Goal: Task Accomplishment & Management: Use online tool/utility

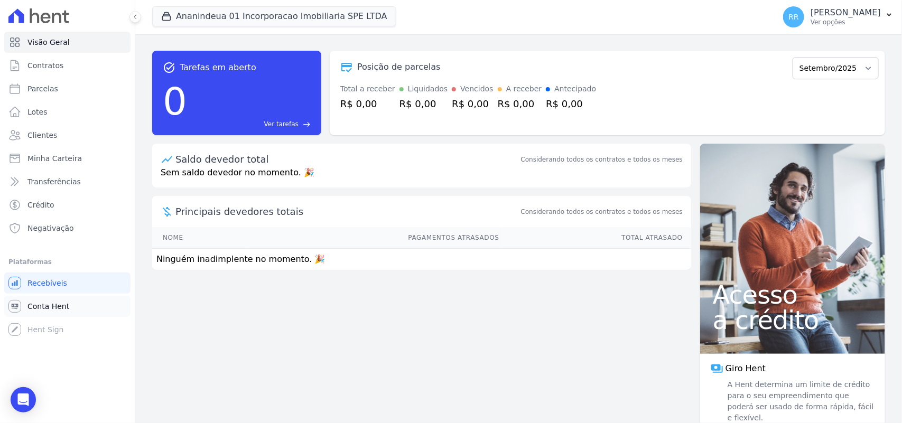
click at [53, 301] on span "Conta Hent" at bounding box center [48, 306] width 42 height 11
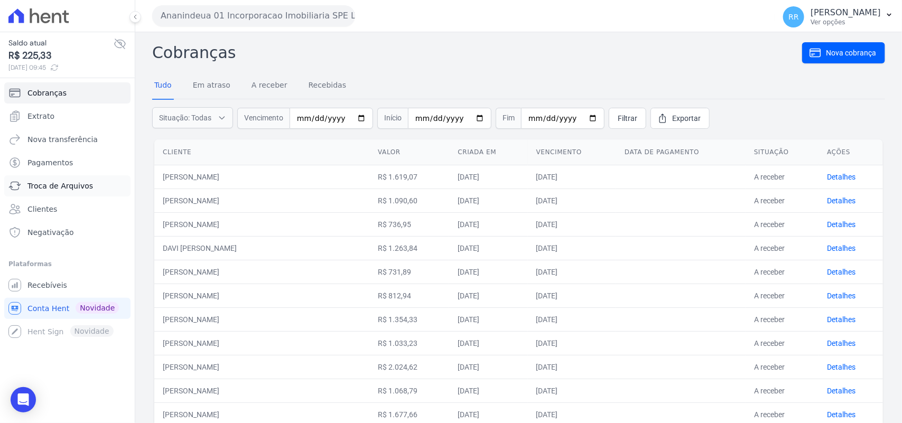
click at [66, 183] on span "Troca de Arquivos" at bounding box center [59, 186] width 65 height 11
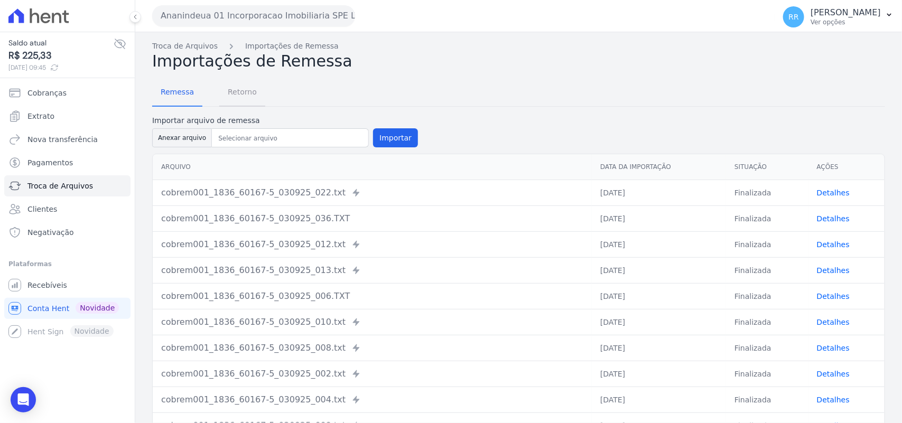
click at [239, 92] on span "Retorno" at bounding box center [242, 91] width 42 height 21
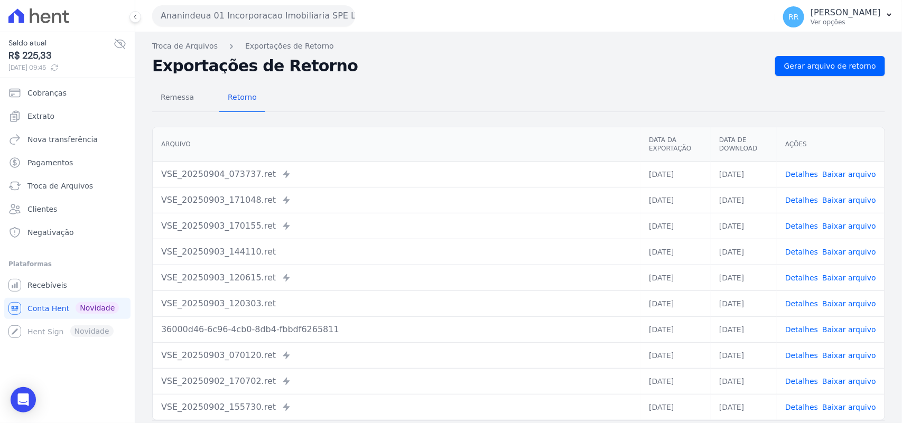
click at [278, 18] on button "Ananindeua 01 Incorporacao Imobiliaria SPE LTDA" at bounding box center [253, 15] width 203 height 21
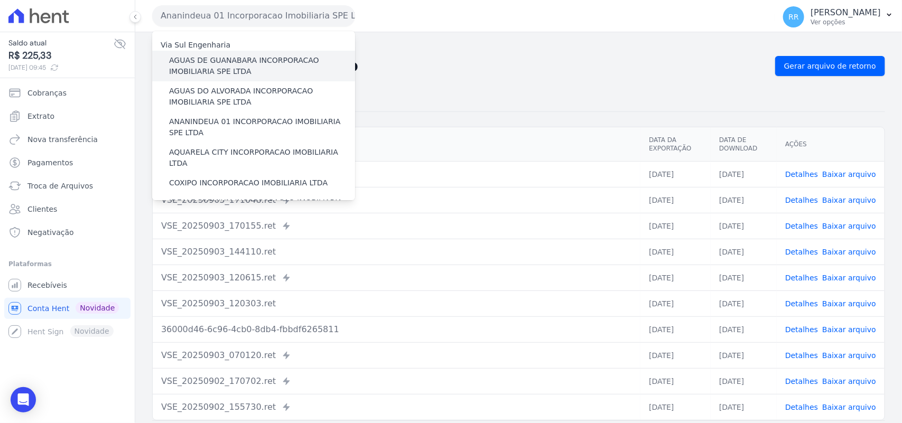
click at [296, 59] on label "AGUAS DE GUANABARA INCORPORACAO IMOBILIARIA SPE LTDA" at bounding box center [262, 66] width 186 height 22
click at [0, 0] on input "AGUAS DE GUANABARA INCORPORACAO IMOBILIARIA SPE LTDA" at bounding box center [0, 0] width 0 height 0
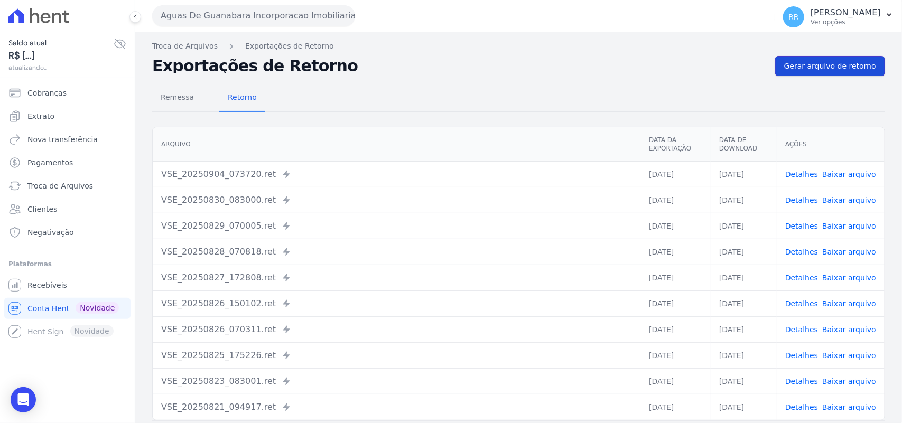
click at [841, 64] on span "Gerar arquivo de retorno" at bounding box center [830, 66] width 92 height 11
click at [817, 67] on span "Gerar arquivo de retorno" at bounding box center [830, 66] width 92 height 11
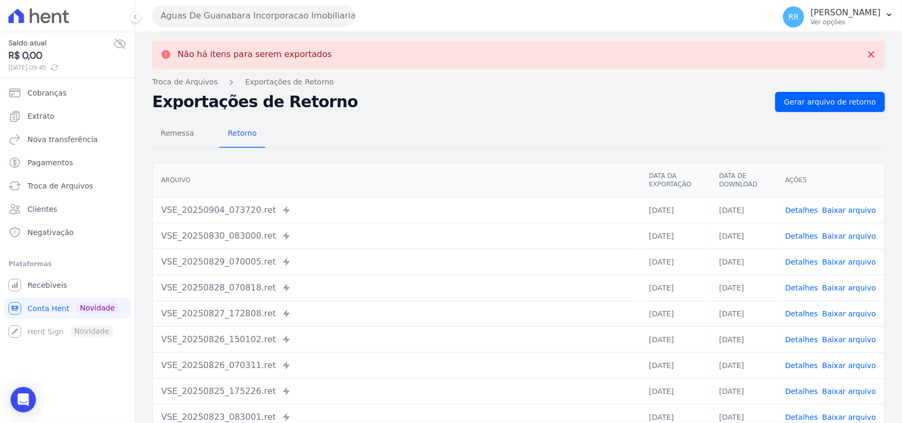
click at [276, 24] on button "Aguas De Guanabara Incorporacao Imobiliaria SPE LTDA" at bounding box center [253, 15] width 203 height 21
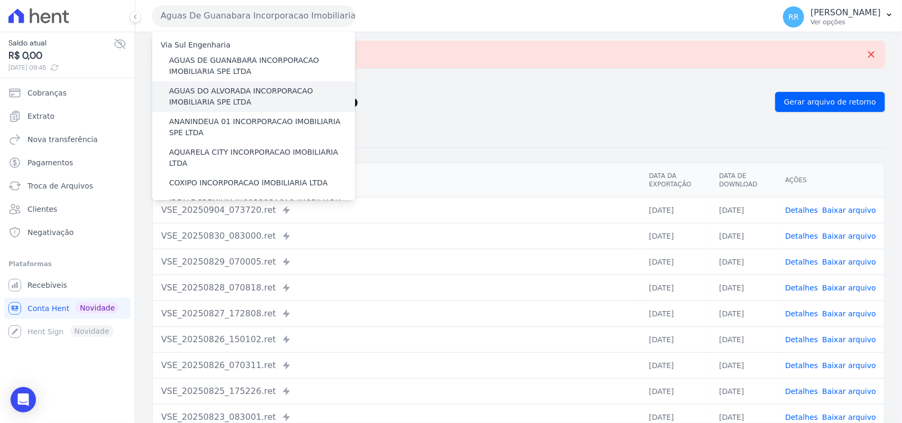
click at [235, 104] on label "AGUAS DO ALVORADA INCORPORACAO IMOBILIARIA SPE LTDA" at bounding box center [262, 97] width 186 height 22
click at [0, 0] on input "AGUAS DO ALVORADA INCORPORACAO IMOBILIARIA SPE LTDA" at bounding box center [0, 0] width 0 height 0
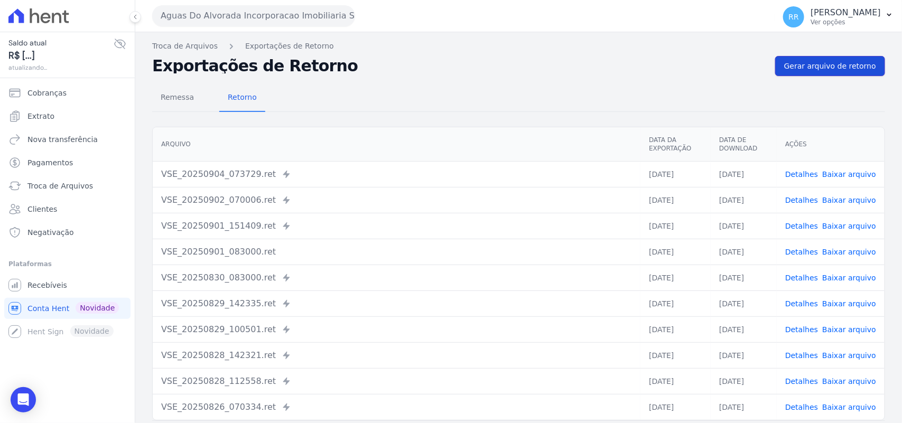
click at [823, 59] on link "Gerar arquivo de retorno" at bounding box center [830, 66] width 110 height 20
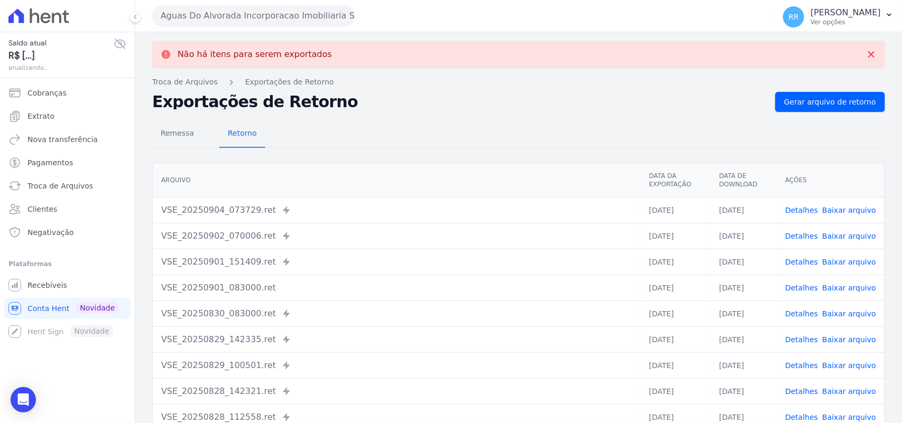
click at [315, 28] on div "Aguas Do Alvorada Incorporacao Imobiliaria SPE LTDA Via Sul Engenharia AGUAS DE…" at bounding box center [461, 15] width 618 height 33
click at [318, 23] on button "Aguas Do Alvorada Incorporacao Imobiliaria SPE LTDA" at bounding box center [253, 15] width 203 height 21
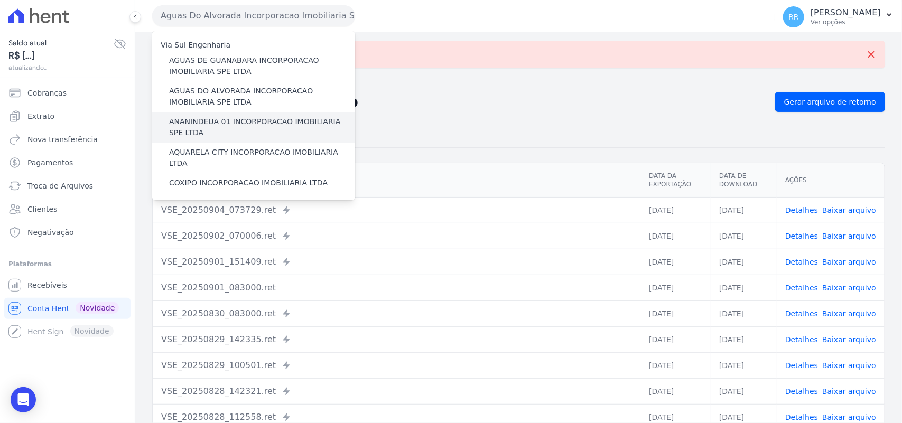
click at [244, 123] on label "ANANINDEUA 01 INCORPORACAO IMOBILIARIA SPE LTDA" at bounding box center [262, 127] width 186 height 22
click at [0, 0] on input "ANANINDEUA 01 INCORPORACAO IMOBILIARIA SPE LTDA" at bounding box center [0, 0] width 0 height 0
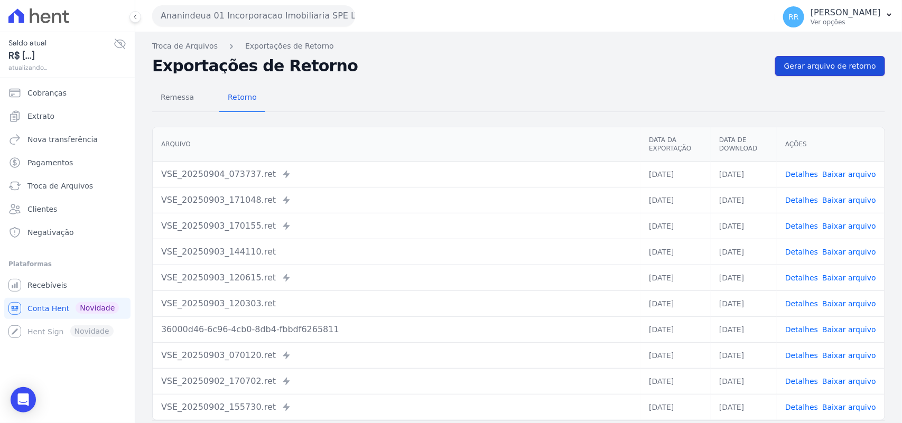
click at [825, 71] on span "Gerar arquivo de retorno" at bounding box center [830, 66] width 92 height 11
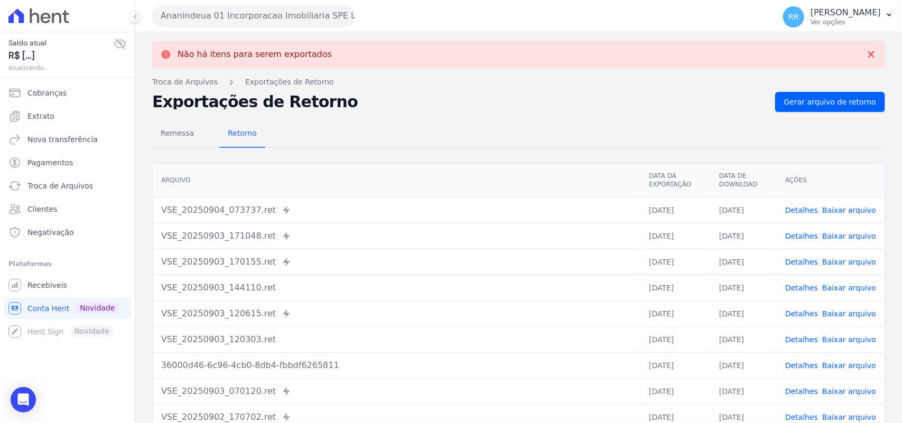
click at [275, 15] on button "Ananindeua 01 Incorporacao Imobiliaria SPE LTDA" at bounding box center [253, 15] width 203 height 21
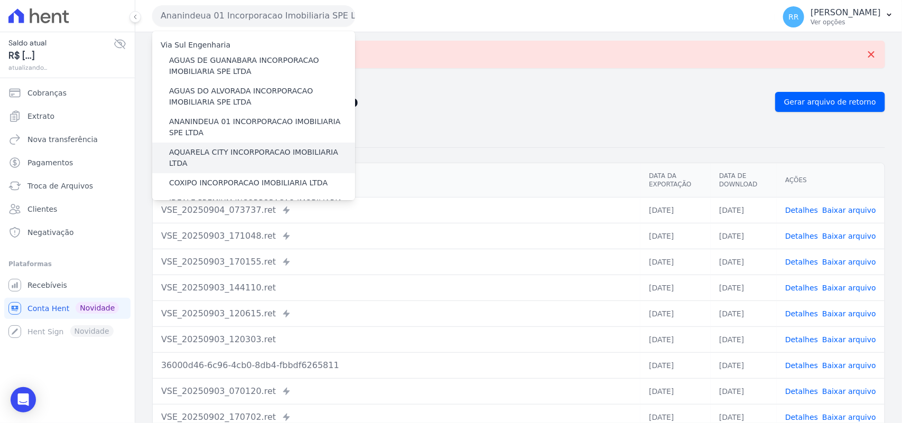
click at [222, 152] on label "AQUARELA CITY INCORPORACAO IMOBILIARIA LTDA" at bounding box center [262, 158] width 186 height 22
click at [0, 0] on input "AQUARELA CITY INCORPORACAO IMOBILIARIA LTDA" at bounding box center [0, 0] width 0 height 0
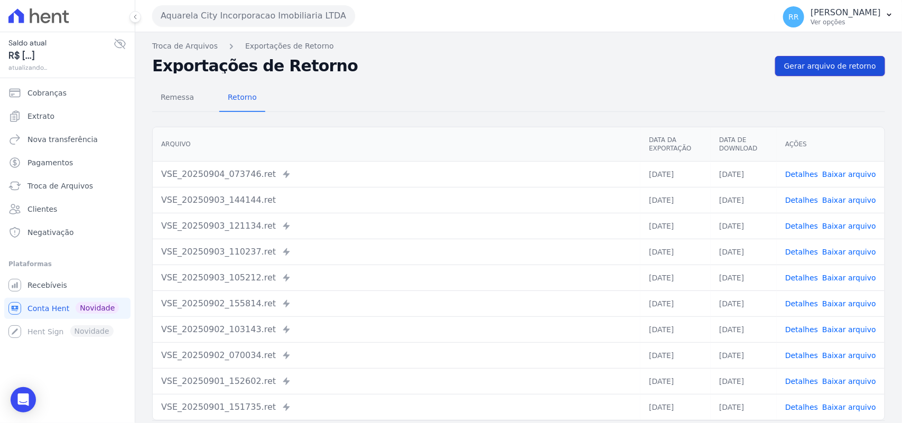
click at [817, 70] on span "Gerar arquivo de retorno" at bounding box center [830, 66] width 92 height 11
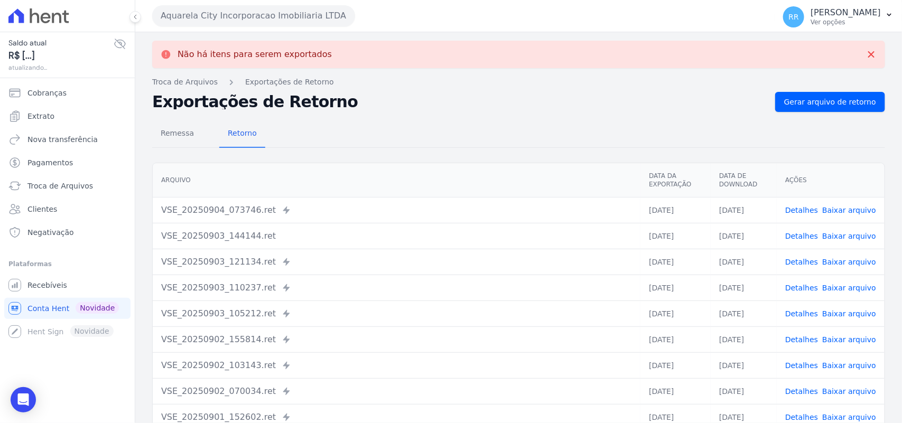
click at [189, 8] on button "Aquarela City Incorporacao Imobiliaria LTDA" at bounding box center [253, 15] width 203 height 21
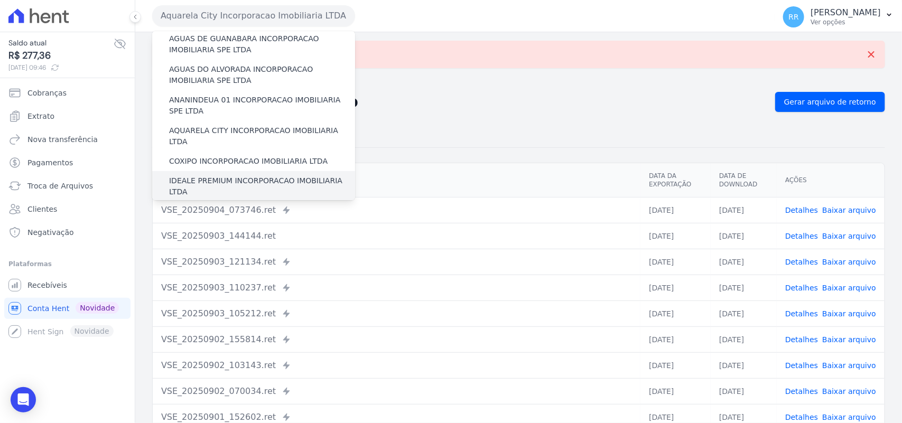
scroll to position [44, 0]
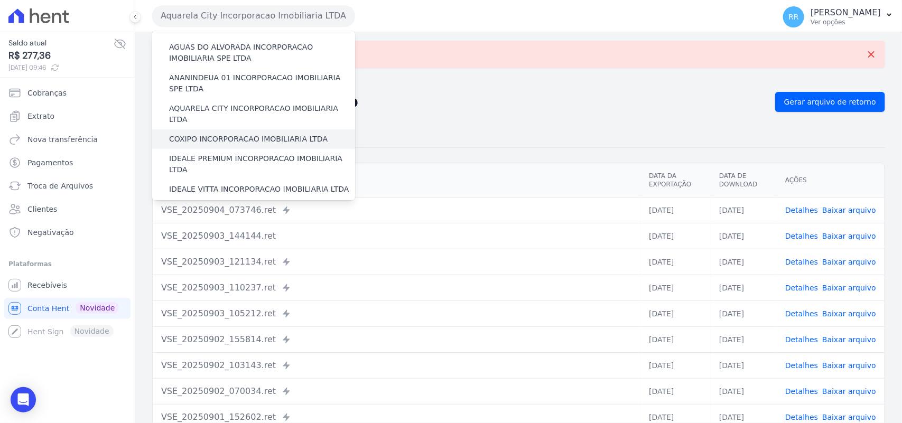
click at [233, 134] on label "COXIPO INCORPORACAO IMOBILIARIA LTDA" at bounding box center [248, 139] width 158 height 11
click at [0, 0] on input "COXIPO INCORPORACAO IMOBILIARIA LTDA" at bounding box center [0, 0] width 0 height 0
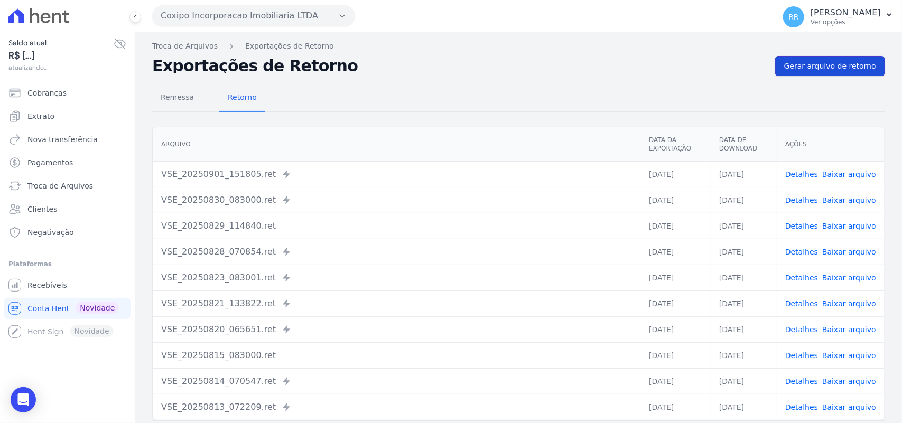
click at [843, 65] on span "Gerar arquivo de retorno" at bounding box center [830, 66] width 92 height 11
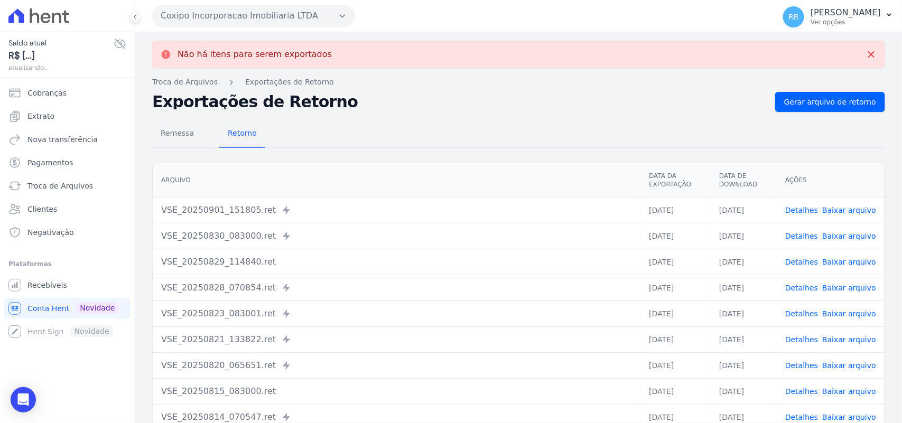
click at [202, 11] on button "Coxipo Incorporacao Imobiliaria LTDA" at bounding box center [253, 15] width 203 height 21
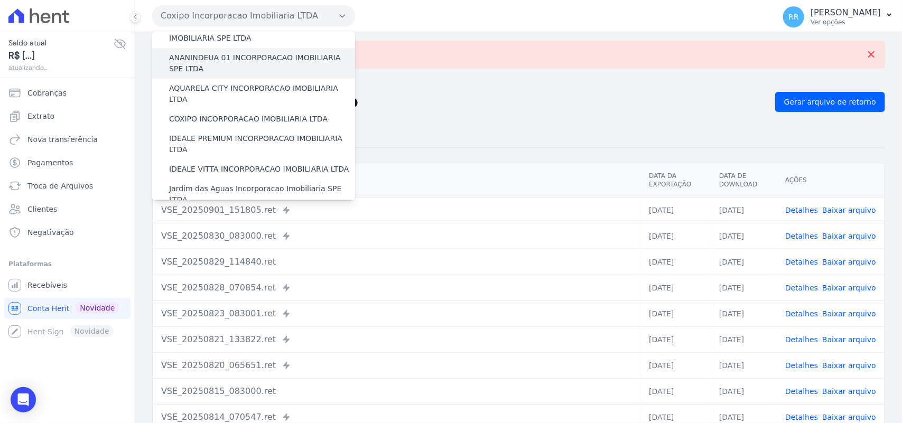
scroll to position [66, 0]
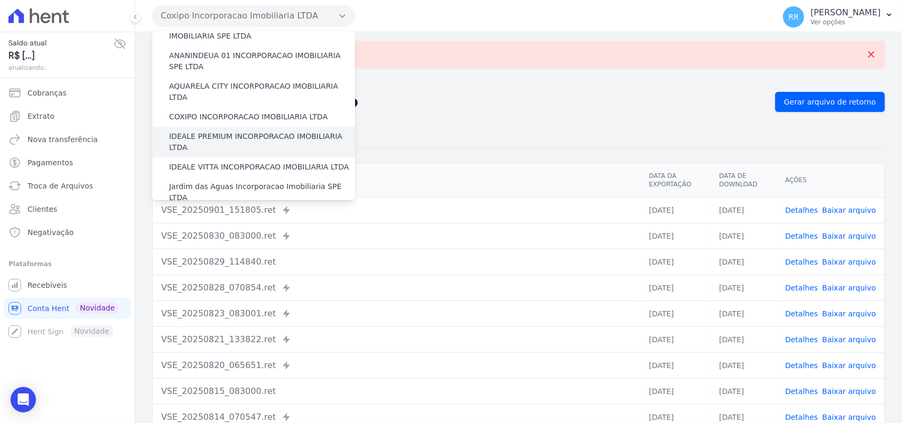
click at [230, 131] on label "IDEALE PREMIUM INCORPORACAO IMOBILIARIA LTDA" at bounding box center [262, 142] width 186 height 22
click at [0, 0] on input "IDEALE PREMIUM INCORPORACAO IMOBILIARIA LTDA" at bounding box center [0, 0] width 0 height 0
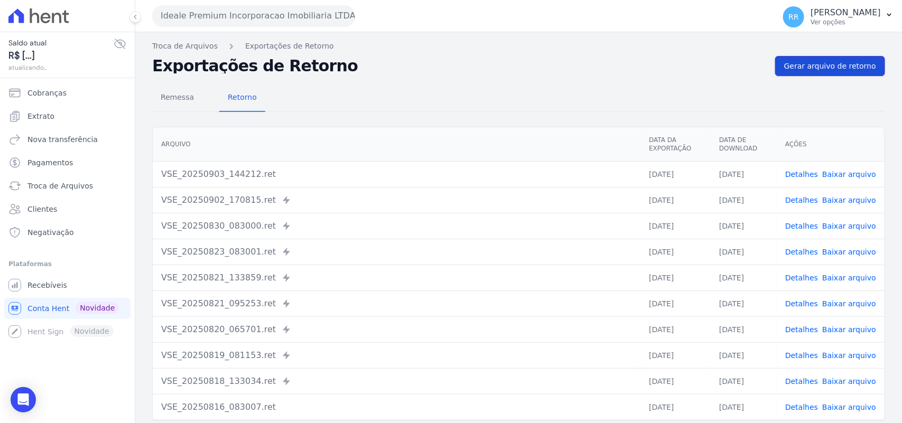
click at [827, 72] on link "Gerar arquivo de retorno" at bounding box center [830, 66] width 110 height 20
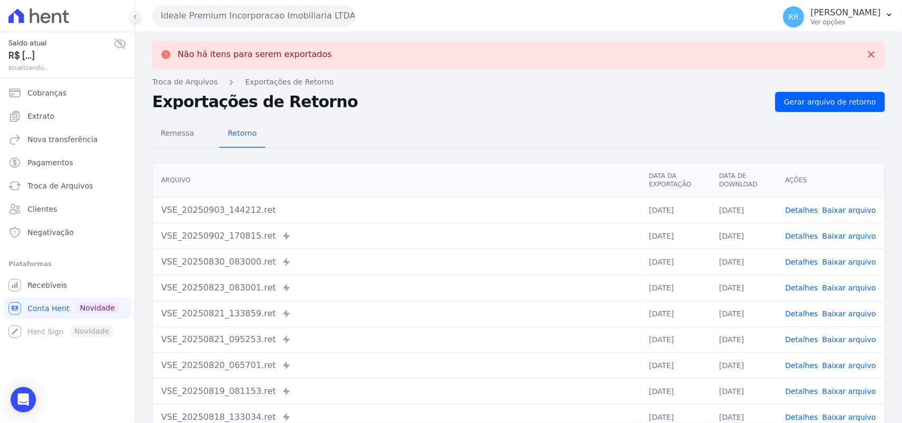
click at [196, 11] on button "Ideale Premium Incorporacao Imobiliaria LTDA" at bounding box center [253, 15] width 203 height 21
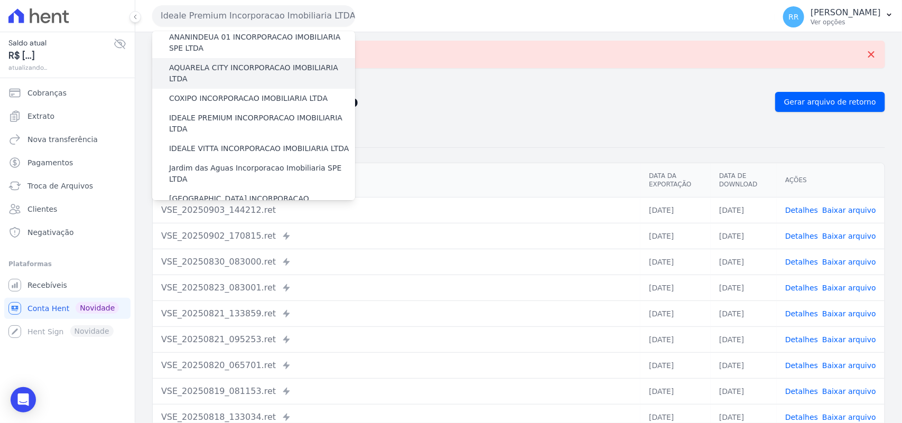
scroll to position [88, 0]
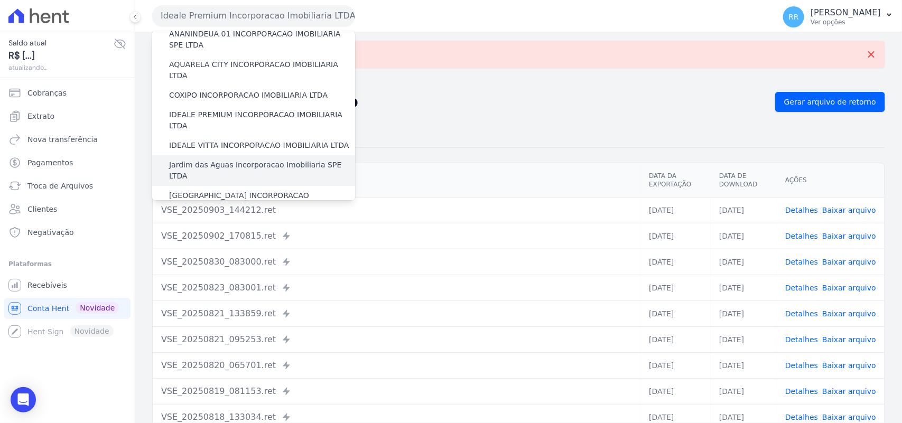
click at [197, 160] on label "Jardim das Aguas Incorporacao Imobiliaria SPE LTDA" at bounding box center [262, 171] width 186 height 22
click at [0, 0] on input "Jardim das Aguas Incorporacao Imobiliaria SPE LTDA" at bounding box center [0, 0] width 0 height 0
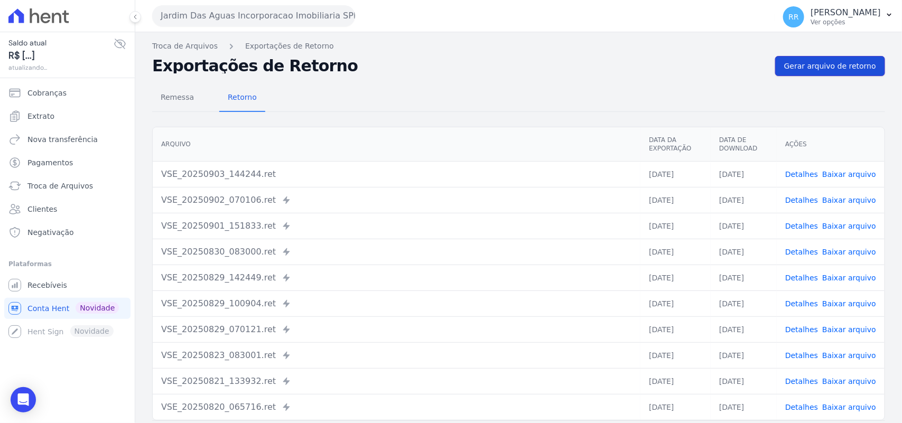
click at [836, 67] on span "Gerar arquivo de retorno" at bounding box center [830, 66] width 92 height 11
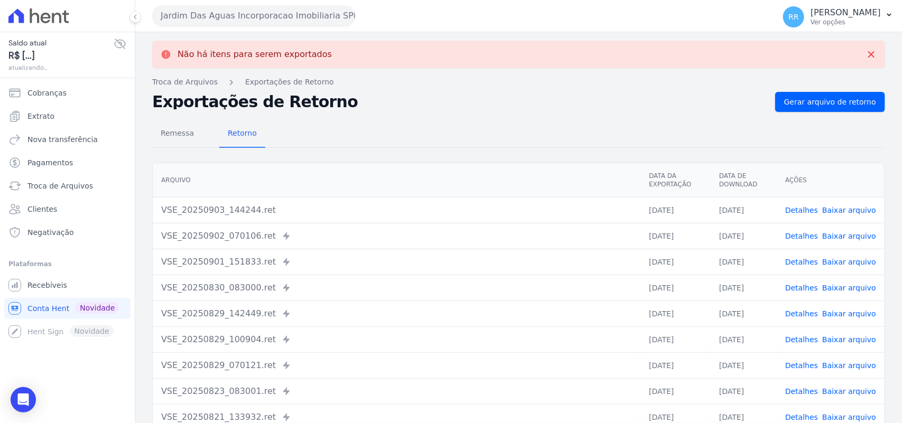
click at [211, 17] on button "Jardim Das Aguas Incorporacao Imobiliaria SPE LTDA" at bounding box center [253, 15] width 203 height 21
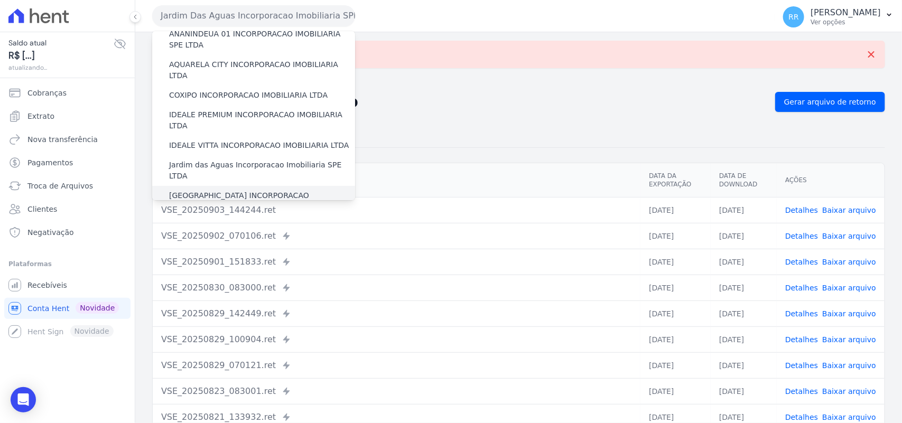
click at [221, 190] on label "[GEOGRAPHIC_DATA] INCORPORACAO IMOBILIARIA SPE LTDA" at bounding box center [262, 201] width 186 height 22
click at [0, 0] on input "[GEOGRAPHIC_DATA] INCORPORACAO IMOBILIARIA SPE LTDA" at bounding box center [0, 0] width 0 height 0
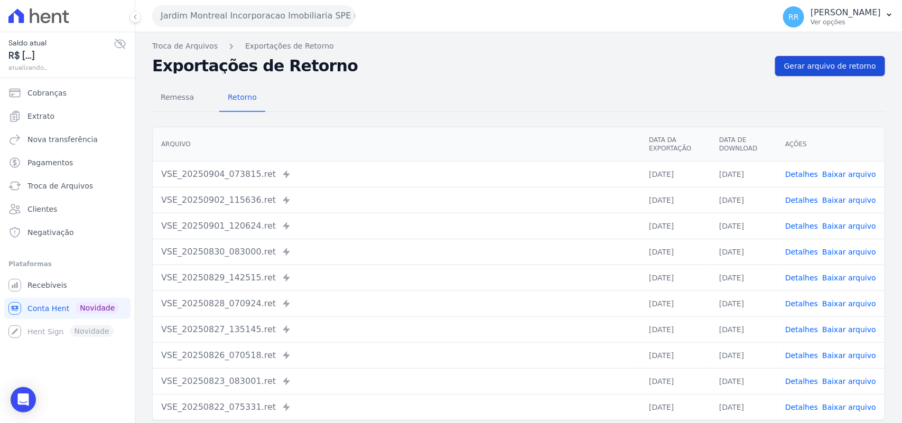
click at [831, 70] on span "Gerar arquivo de retorno" at bounding box center [830, 66] width 92 height 11
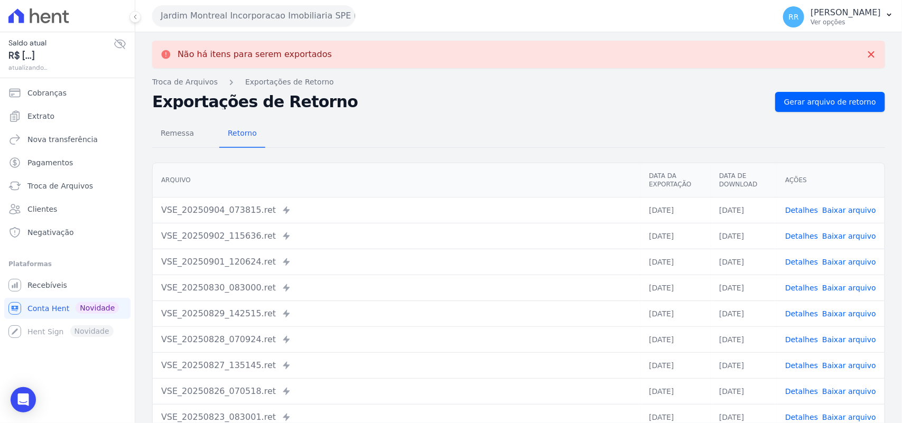
click at [223, 16] on button "Jardim Montreal Incorporacao Imobiliaria SPE LTDA" at bounding box center [253, 15] width 203 height 21
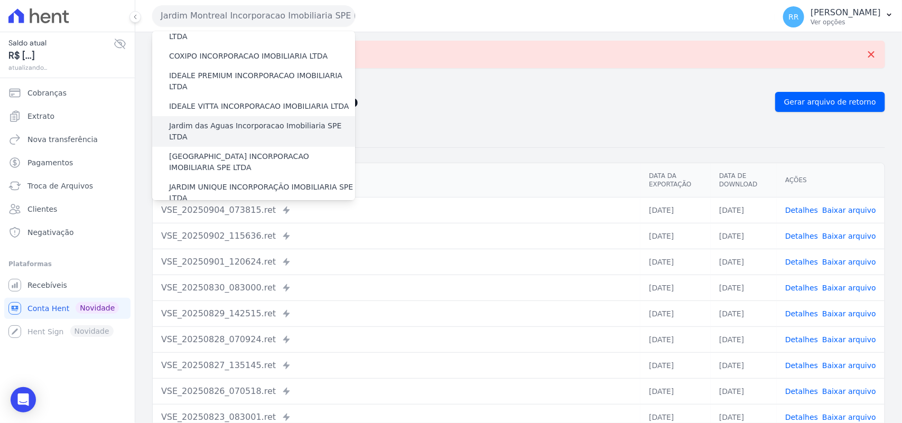
scroll to position [132, 0]
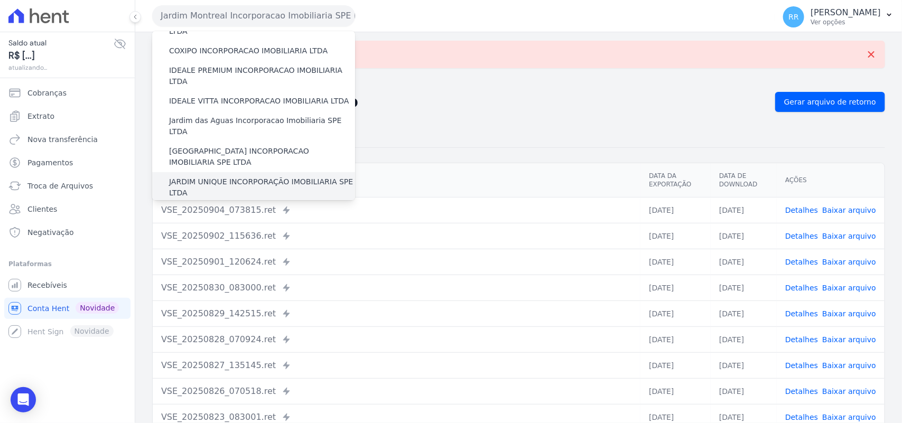
click at [231, 172] on div "JARDIM UNIQUE INCORPORAÇÃO IMOBILIARIA SPE LTDA" at bounding box center [253, 187] width 203 height 31
click at [228, 176] on label "JARDIM UNIQUE INCORPORAÇÃO IMOBILIARIA SPE LTDA" at bounding box center [262, 187] width 186 height 22
click at [0, 0] on input "JARDIM UNIQUE INCORPORAÇÃO IMOBILIARIA SPE LTDA" at bounding box center [0, 0] width 0 height 0
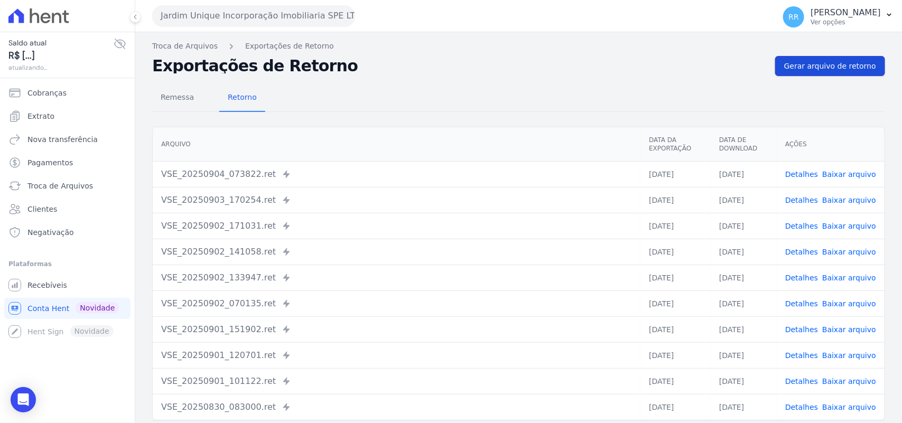
click at [828, 71] on span "Gerar arquivo de retorno" at bounding box center [830, 66] width 92 height 11
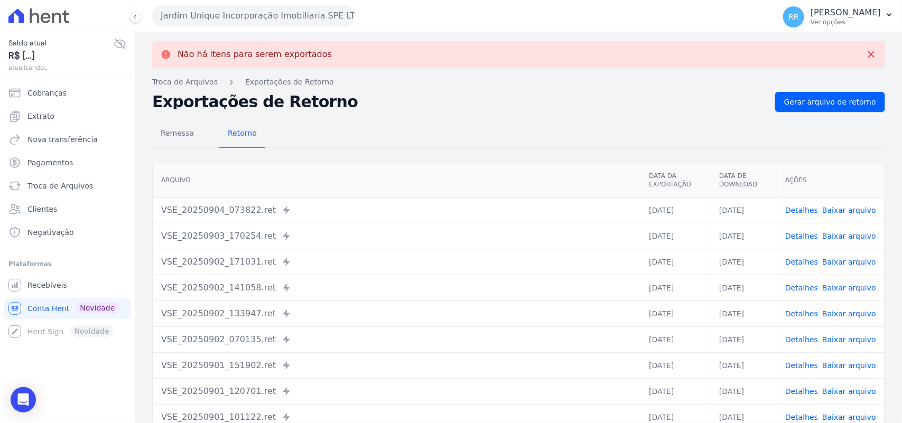
click at [276, 18] on button "Jardim Unique Incorporação Imobiliaria SPE LTDA" at bounding box center [253, 15] width 203 height 21
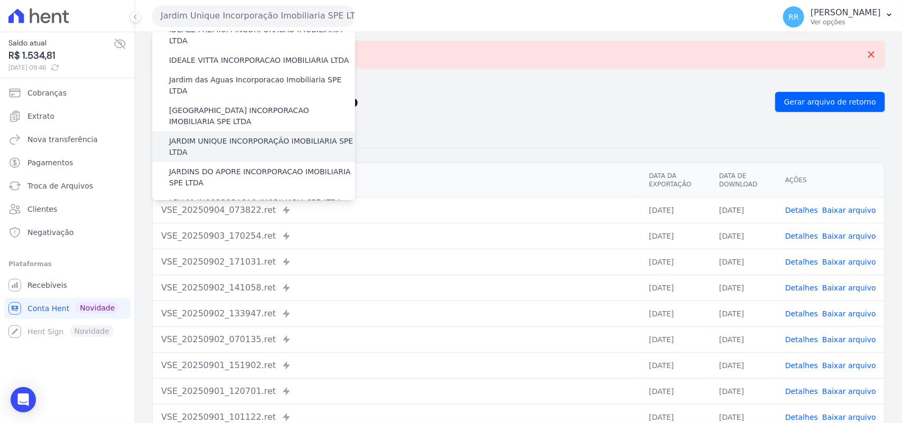
scroll to position [176, 0]
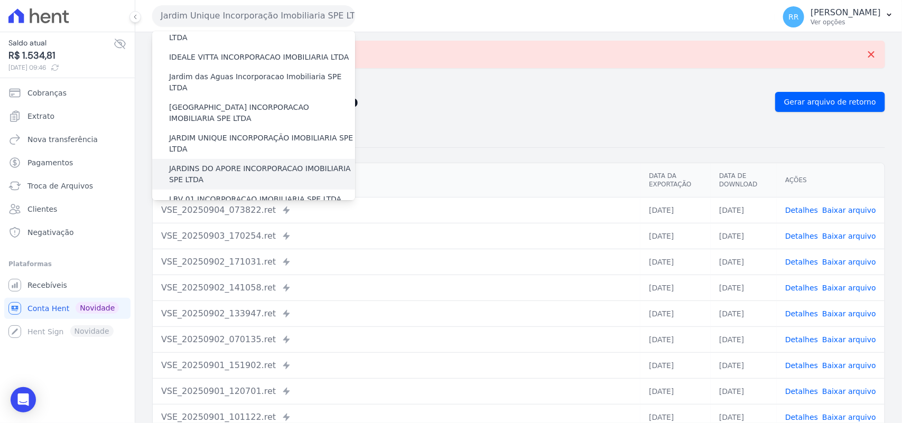
click at [234, 163] on label "JARDINS DO APORE INCORPORACAO IMOBILIARIA SPE LTDA" at bounding box center [262, 174] width 186 height 22
click at [0, 0] on input "JARDINS DO APORE INCORPORACAO IMOBILIARIA SPE LTDA" at bounding box center [0, 0] width 0 height 0
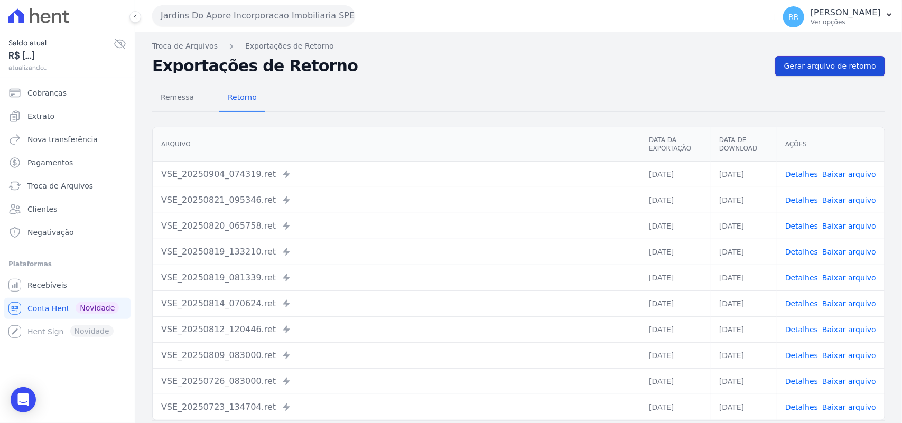
click at [809, 66] on span "Gerar arquivo de retorno" at bounding box center [830, 66] width 92 height 11
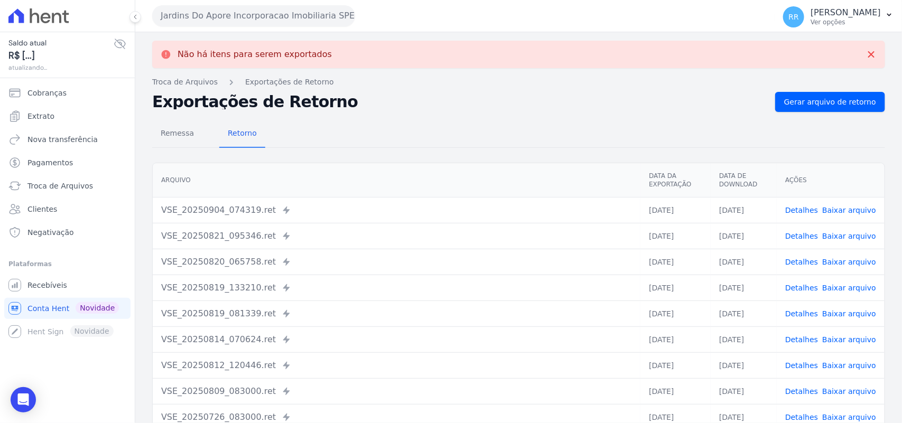
click at [244, 27] on div "Jardins Do Apore Incorporacao Imobiliaria SPE LTDA Via Sul Engenharia AGUAS DE …" at bounding box center [461, 15] width 618 height 33
click at [247, 22] on button "Jardins Do Apore Incorporacao Imobiliaria SPE LTDA" at bounding box center [253, 15] width 203 height 21
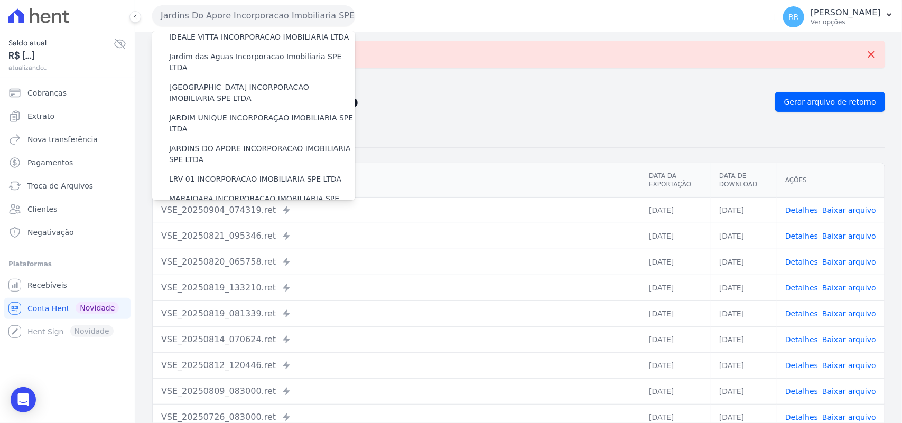
scroll to position [198, 0]
click at [232, 172] on label "LRV 01 INCORPORACAO IMOBILIARIA SPE LTDA" at bounding box center [255, 177] width 172 height 11
click at [0, 0] on input "LRV 01 INCORPORACAO IMOBILIARIA SPE LTDA" at bounding box center [0, 0] width 0 height 0
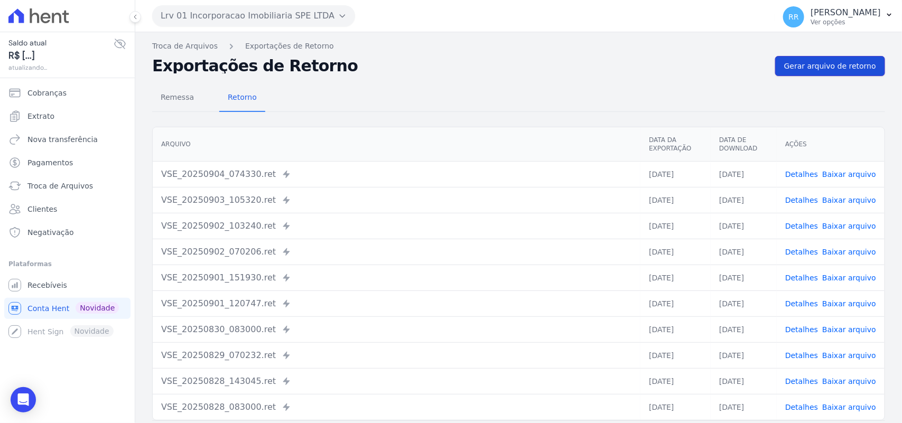
click at [834, 67] on span "Gerar arquivo de retorno" at bounding box center [830, 66] width 92 height 11
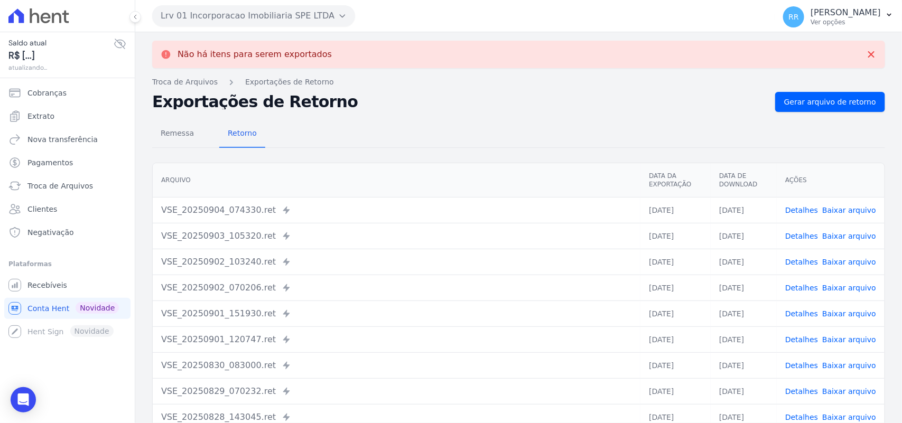
click at [286, 20] on button "Lrv 01 Incorporacao Imobiliaria SPE LTDA" at bounding box center [253, 15] width 203 height 21
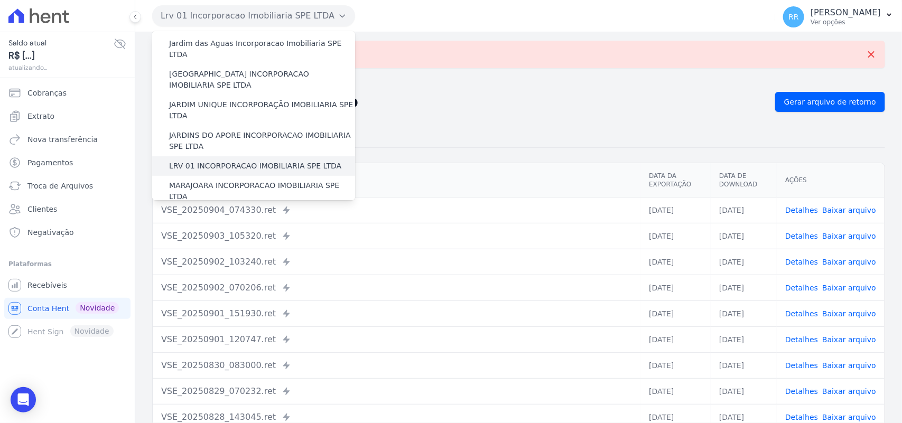
scroll to position [220, 0]
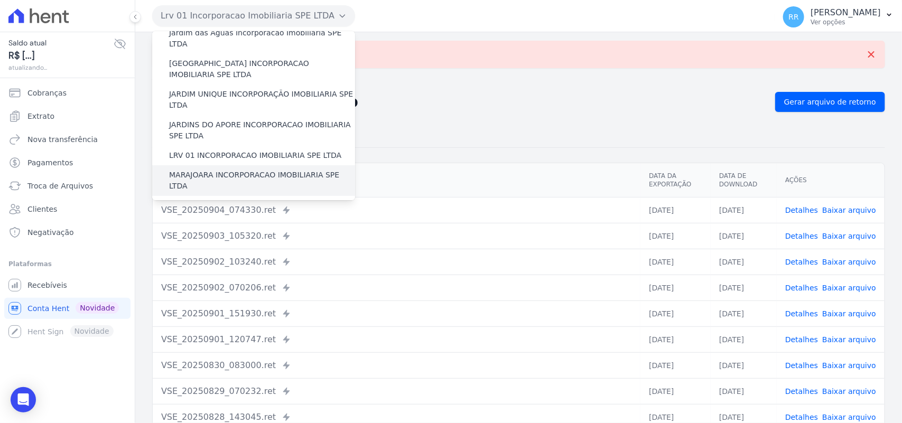
click at [212, 170] on label "MARAJOARA INCORPORACAO IMOBILIARIA SPE LTDA" at bounding box center [262, 181] width 186 height 22
click at [0, 0] on input "MARAJOARA INCORPORACAO IMOBILIARIA SPE LTDA" at bounding box center [0, 0] width 0 height 0
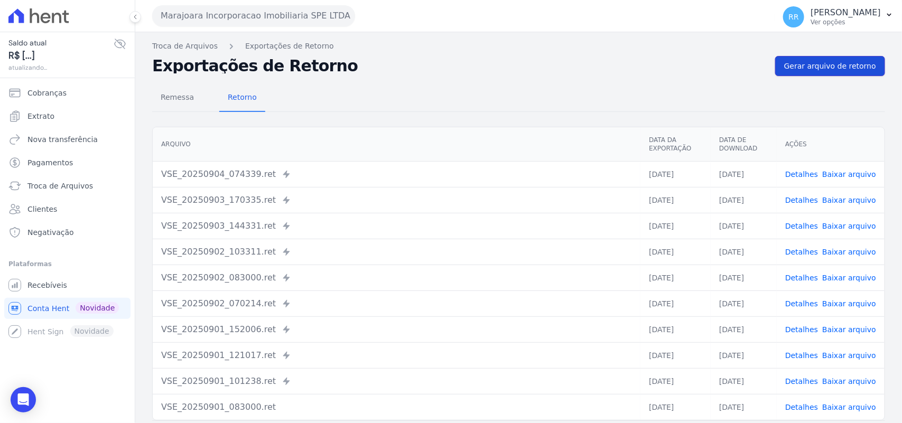
click at [801, 61] on span "Gerar arquivo de retorno" at bounding box center [830, 66] width 92 height 11
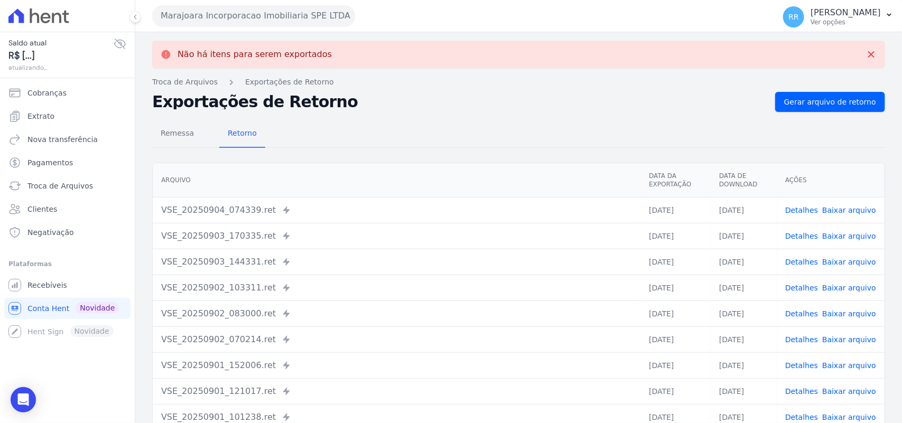
click at [217, 11] on button "Marajoara Incorporacao Imobiliaria SPE LTDA" at bounding box center [253, 15] width 203 height 21
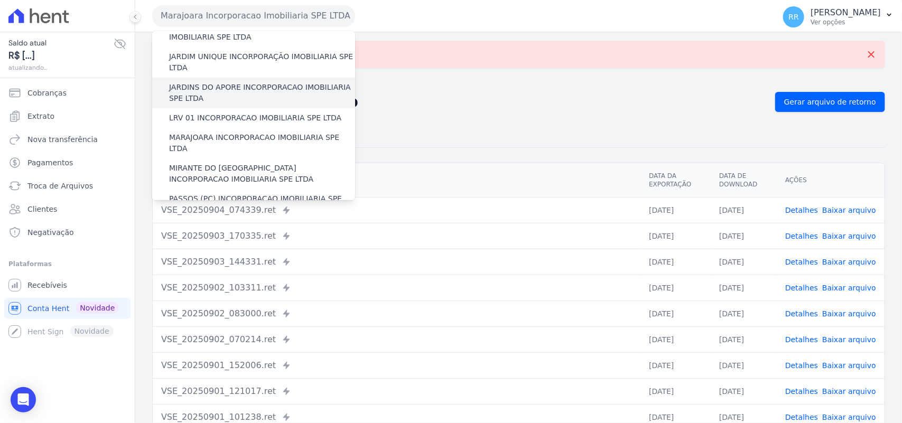
scroll to position [264, 0]
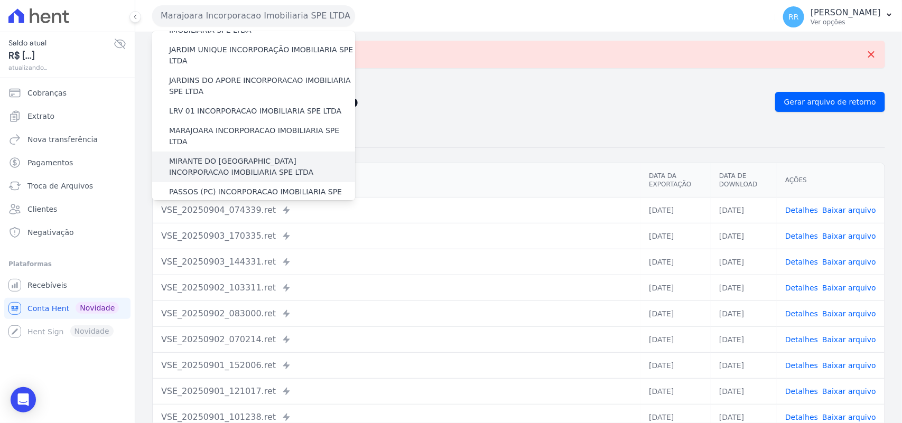
click at [205, 156] on label "MIRANTE DO [GEOGRAPHIC_DATA] INCORPORACAO IMOBILIARIA SPE LTDA" at bounding box center [262, 167] width 186 height 22
click at [0, 0] on input "MIRANTE DO [GEOGRAPHIC_DATA] INCORPORACAO IMOBILIARIA SPE LTDA" at bounding box center [0, 0] width 0 height 0
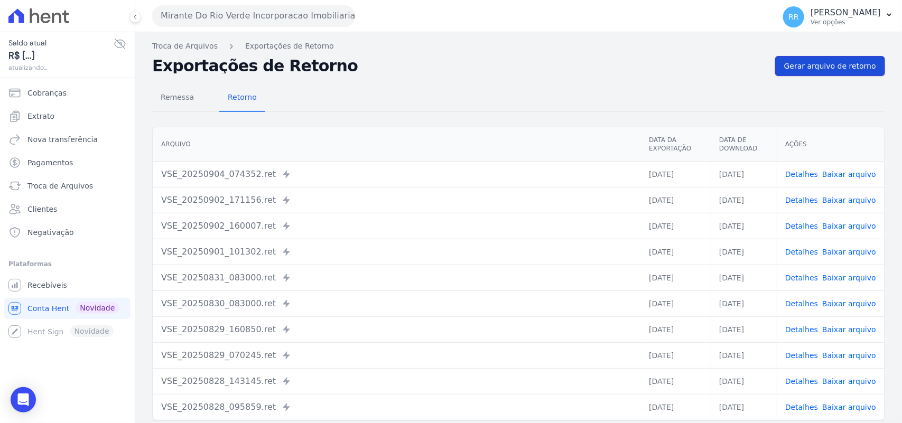
click at [851, 71] on span "Gerar arquivo de retorno" at bounding box center [830, 66] width 92 height 11
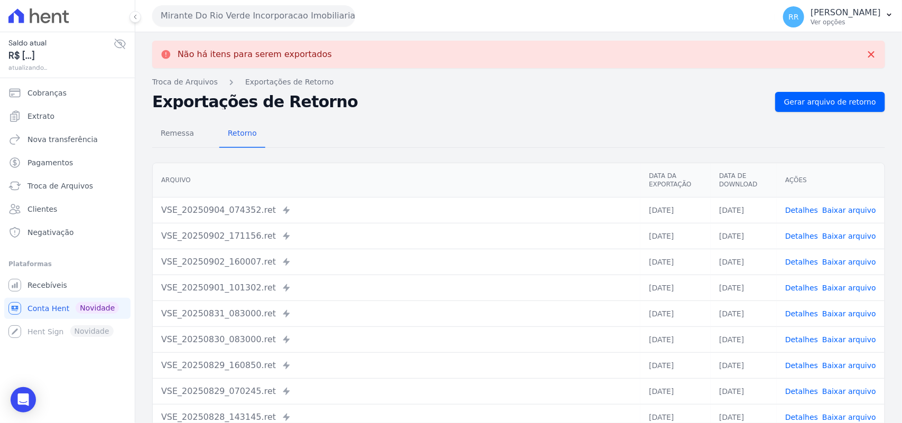
click at [256, 18] on button "Mirante Do Rio Verde Incorporacao Imobiliaria SPE LTDA" at bounding box center [253, 15] width 203 height 21
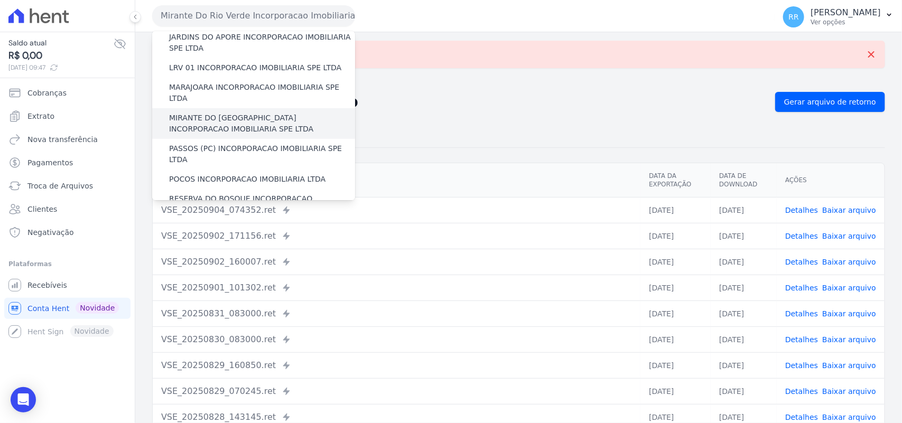
scroll to position [308, 0]
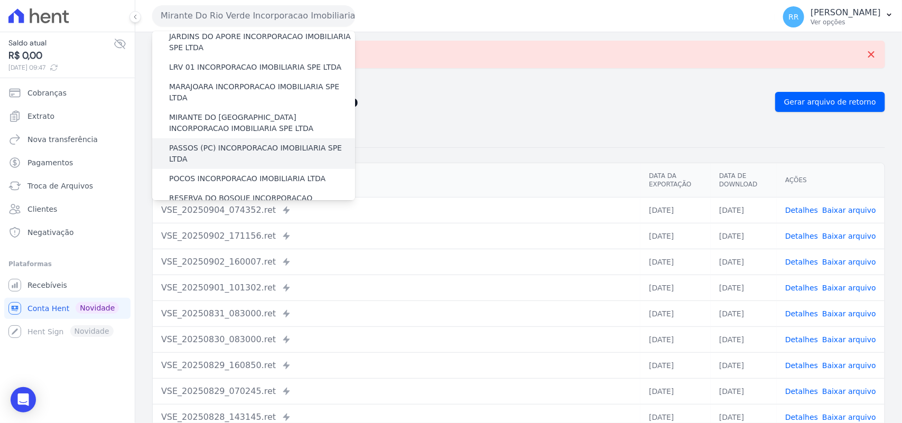
click at [234, 143] on label "PASSOS (PC) INCORPORACAO IMOBILIARIA SPE LTDA" at bounding box center [262, 154] width 186 height 22
click at [0, 0] on input "PASSOS (PC) INCORPORACAO IMOBILIARIA SPE LTDA" at bounding box center [0, 0] width 0 height 0
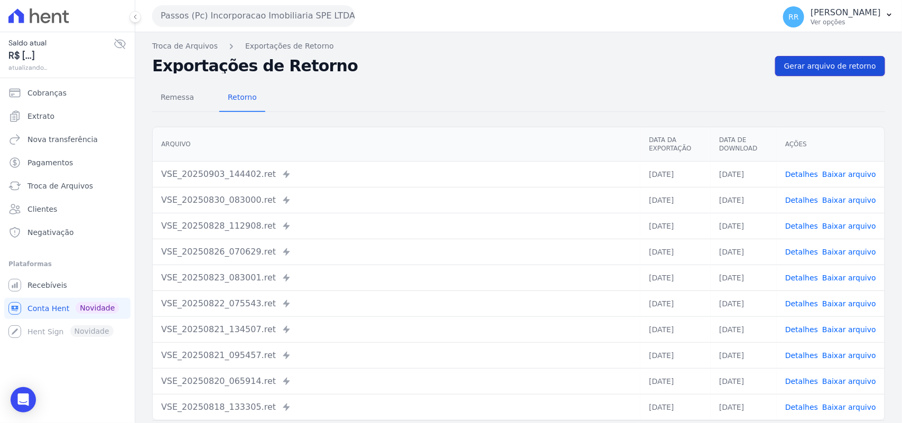
click at [851, 62] on span "Gerar arquivo de retorno" at bounding box center [830, 66] width 92 height 11
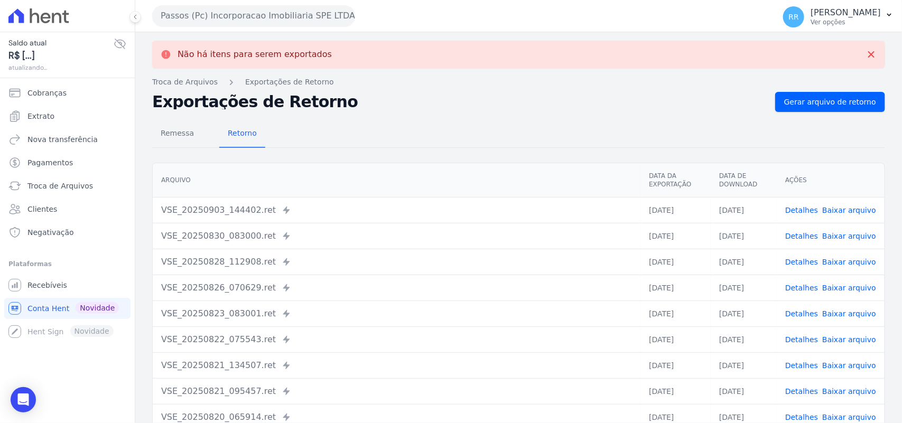
click at [230, 19] on button "Passos (Pc) Incorporacao Imobiliaria SPE LTDA" at bounding box center [253, 15] width 203 height 21
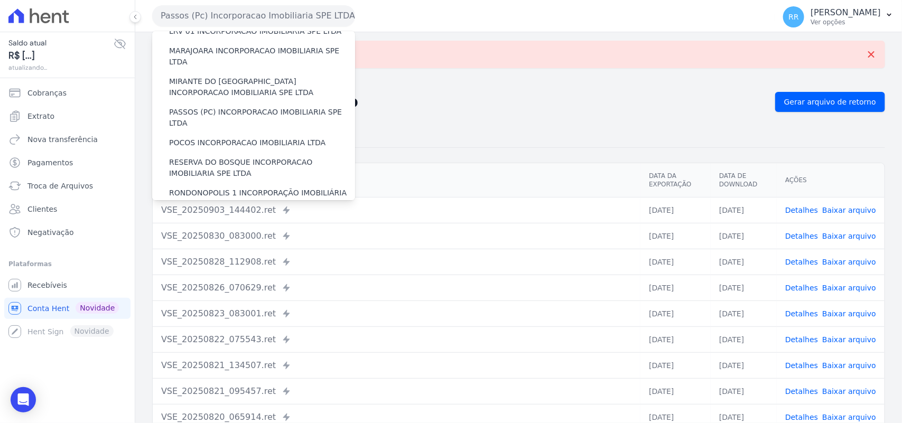
scroll to position [352, 0]
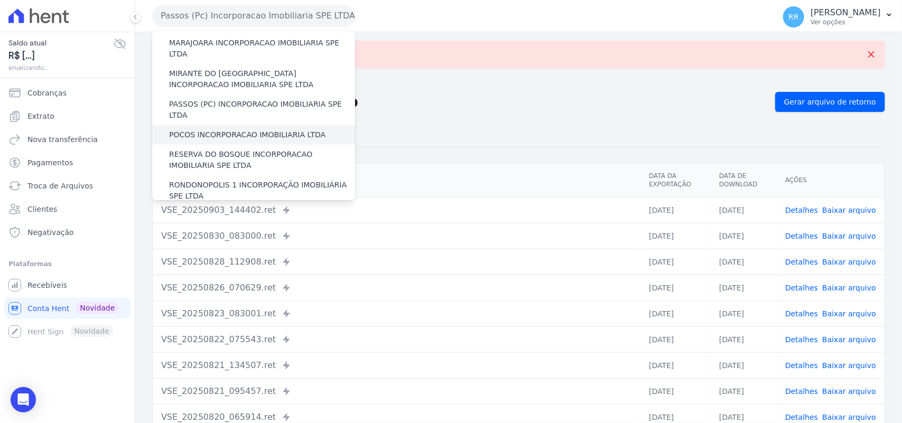
click at [232, 129] on label "POCOS INCORPORACAO IMOBILIARIA LTDA" at bounding box center [247, 134] width 156 height 11
click at [0, 0] on input "POCOS INCORPORACAO IMOBILIARIA LTDA" at bounding box center [0, 0] width 0 height 0
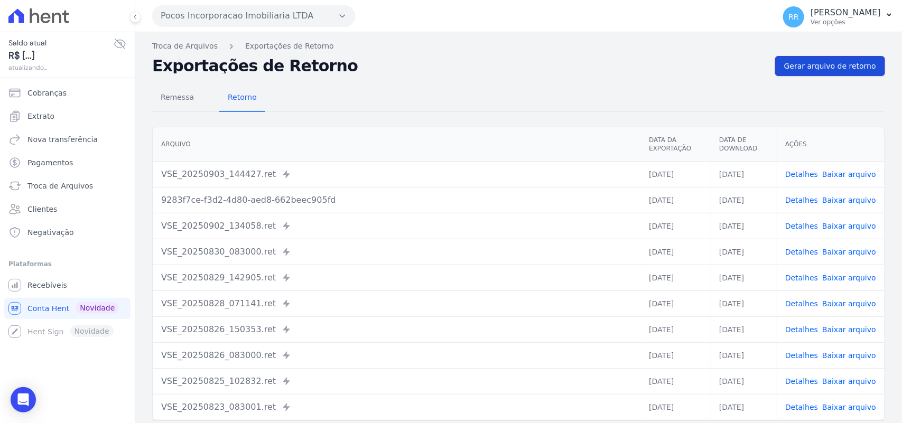
click at [820, 59] on link "Gerar arquivo de retorno" at bounding box center [830, 66] width 110 height 20
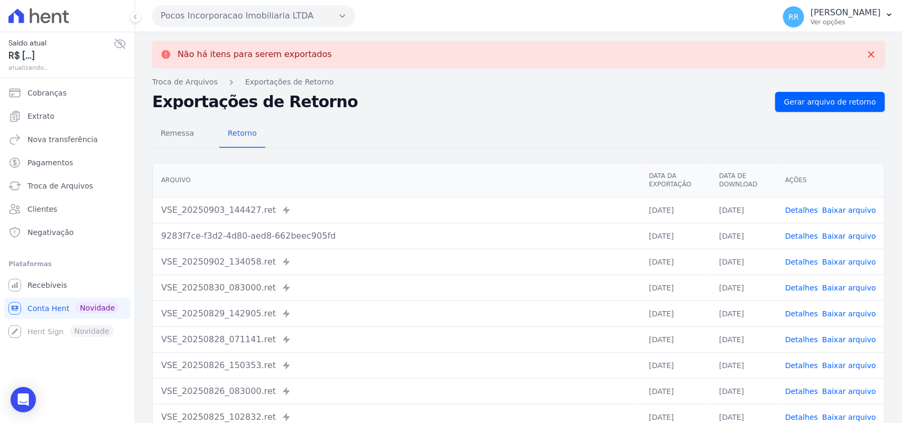
click at [281, 14] on button "Pocos Incorporacao Imobiliaria LTDA" at bounding box center [253, 15] width 203 height 21
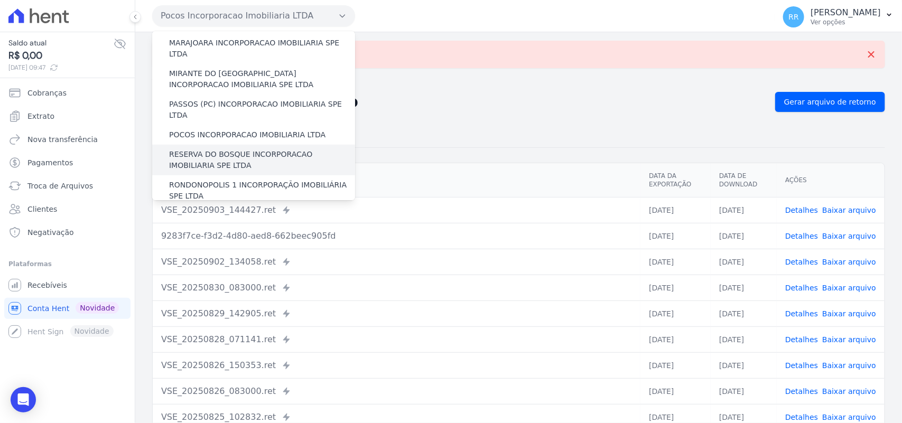
click at [210, 149] on label "RESERVA DO BOSQUE INCORPORACAO IMOBILIARIA SPE LTDA" at bounding box center [262, 160] width 186 height 22
click at [0, 0] on input "RESERVA DO BOSQUE INCORPORACAO IMOBILIARIA SPE LTDA" at bounding box center [0, 0] width 0 height 0
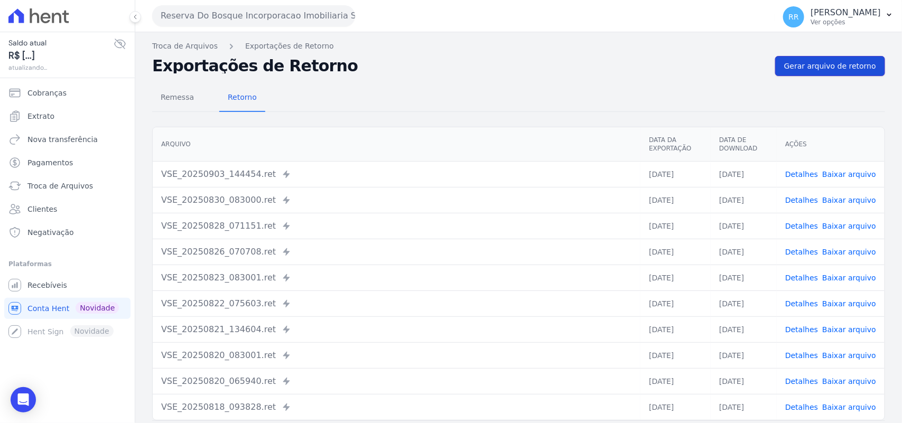
click at [846, 72] on link "Gerar arquivo de retorno" at bounding box center [830, 66] width 110 height 20
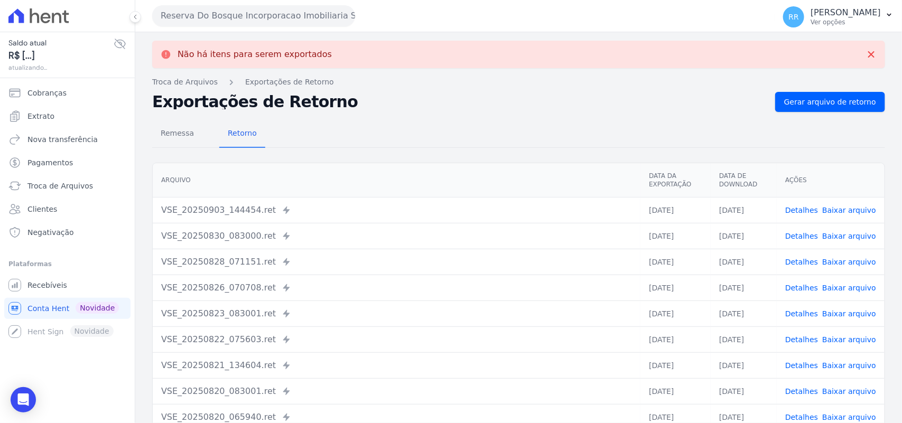
click at [241, 12] on button "Reserva Do Bosque Incorporacao Imobiliaria SPE LTDA" at bounding box center [253, 15] width 203 height 21
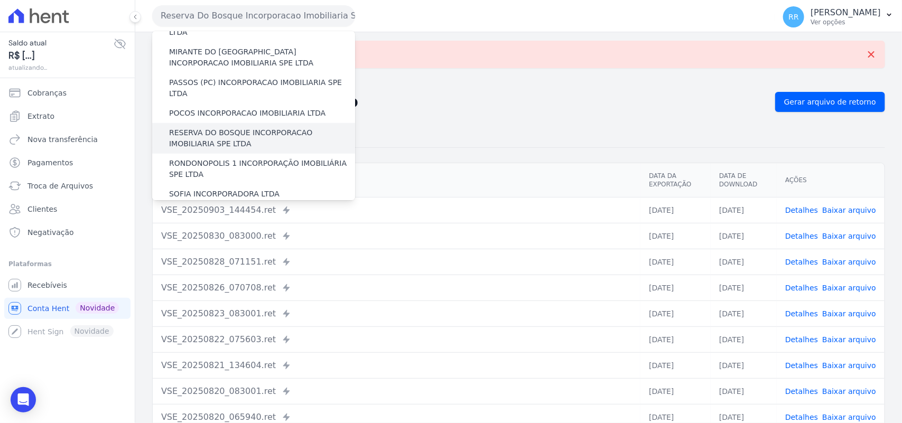
scroll to position [374, 0]
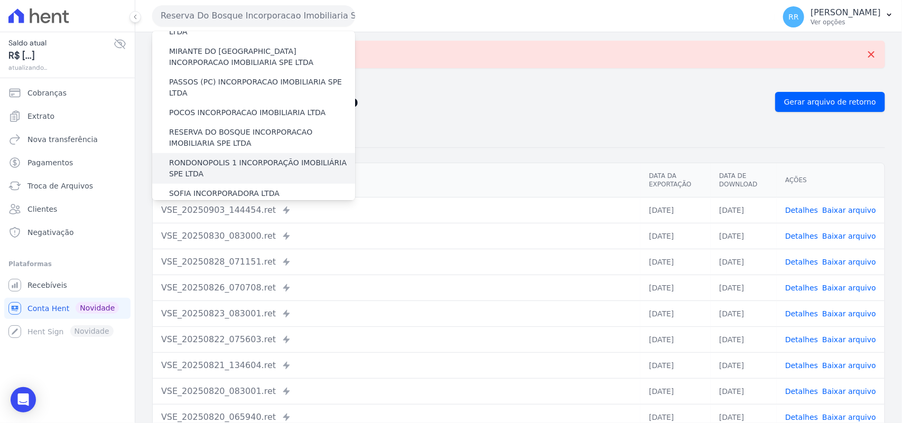
click at [212, 157] on label "RONDONOPOLIS 1 INCORPORAÇÃO IMOBILIÁRIA SPE LTDA" at bounding box center [262, 168] width 186 height 22
click at [0, 0] on input "RONDONOPOLIS 1 INCORPORAÇÃO IMOBILIÁRIA SPE LTDA" at bounding box center [0, 0] width 0 height 0
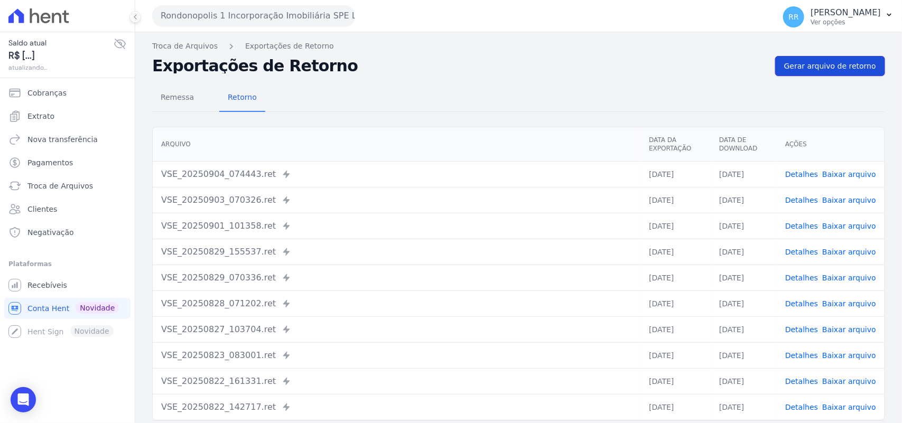
click at [830, 72] on link "Gerar arquivo de retorno" at bounding box center [830, 66] width 110 height 20
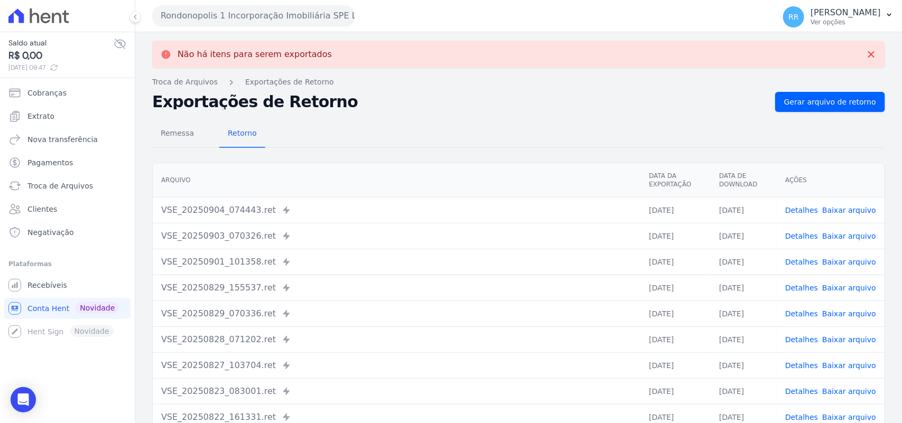
click at [215, 16] on button "Rondonopolis 1 Incorporação Imobiliária SPE LTDA" at bounding box center [253, 15] width 203 height 21
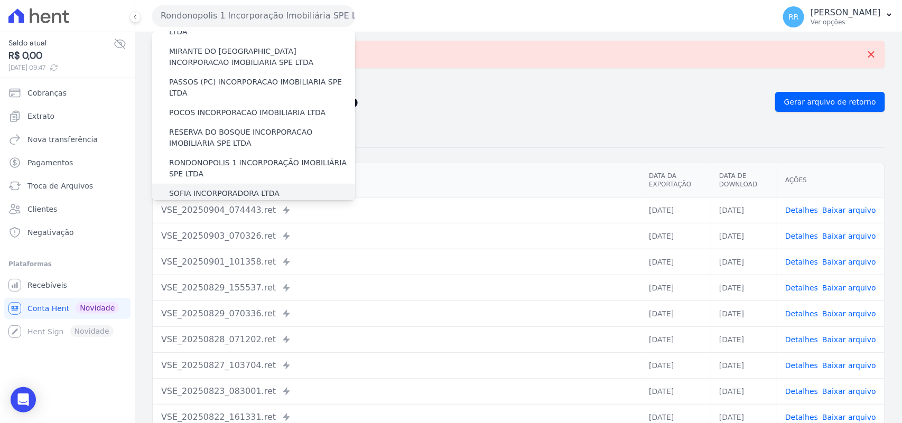
click at [226, 188] on label "SOFIA INCORPORADORA LTDA" at bounding box center [224, 193] width 110 height 11
click at [0, 0] on input "SOFIA INCORPORADORA LTDA" at bounding box center [0, 0] width 0 height 0
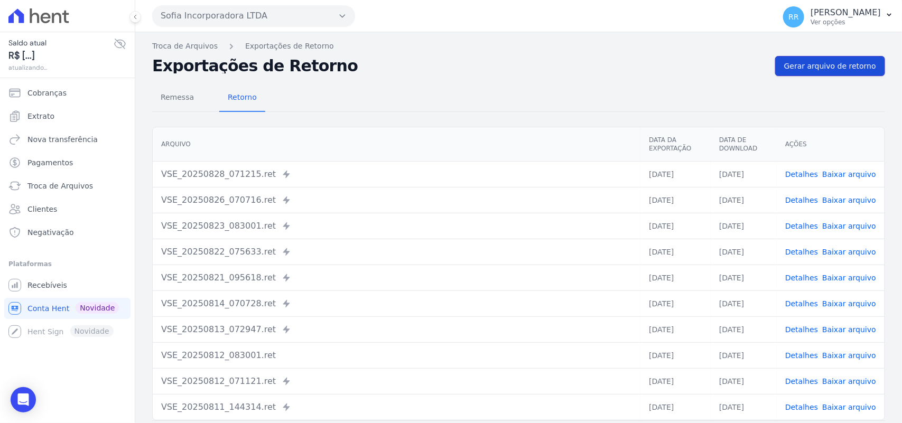
click at [810, 62] on span "Gerar arquivo de retorno" at bounding box center [830, 66] width 92 height 11
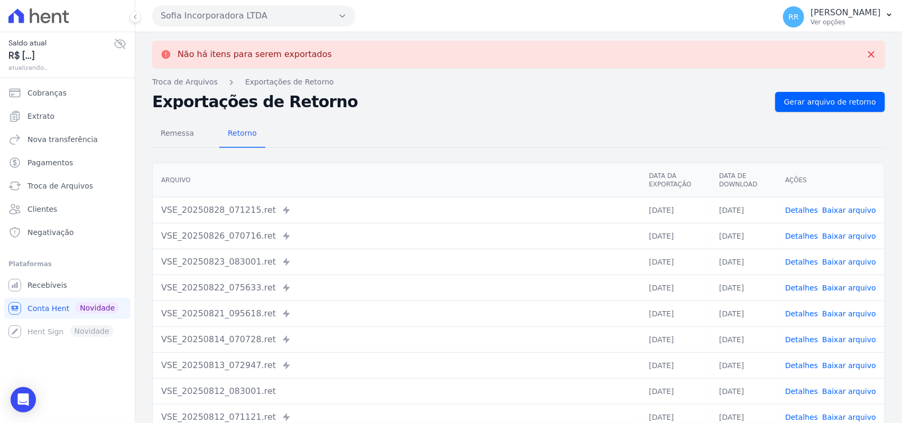
click at [238, 16] on button "Sofia Incorporadora LTDA" at bounding box center [253, 15] width 203 height 21
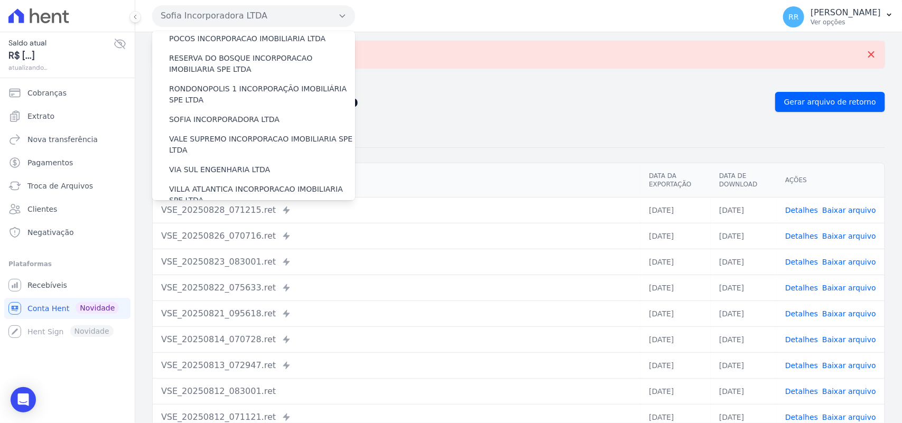
scroll to position [462, 0]
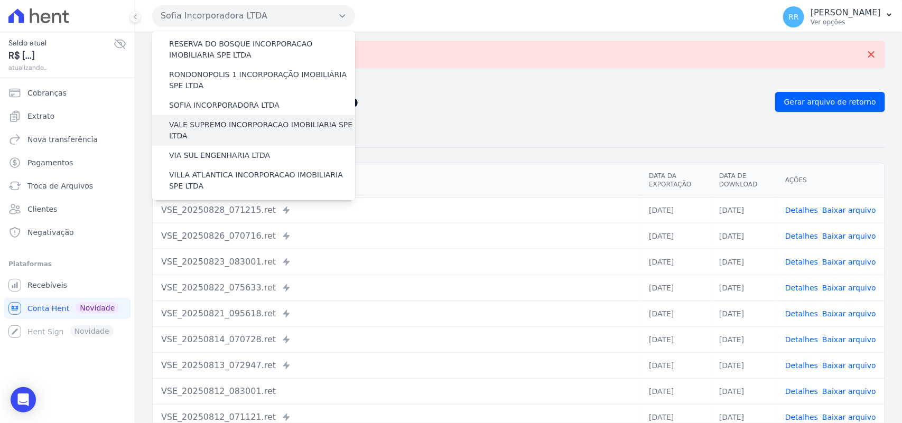
click at [231, 119] on label "VALE SUPREMO INCORPORACAO IMOBILIARIA SPE LTDA" at bounding box center [262, 130] width 186 height 22
click at [0, 0] on input "VALE SUPREMO INCORPORACAO IMOBILIARIA SPE LTDA" at bounding box center [0, 0] width 0 height 0
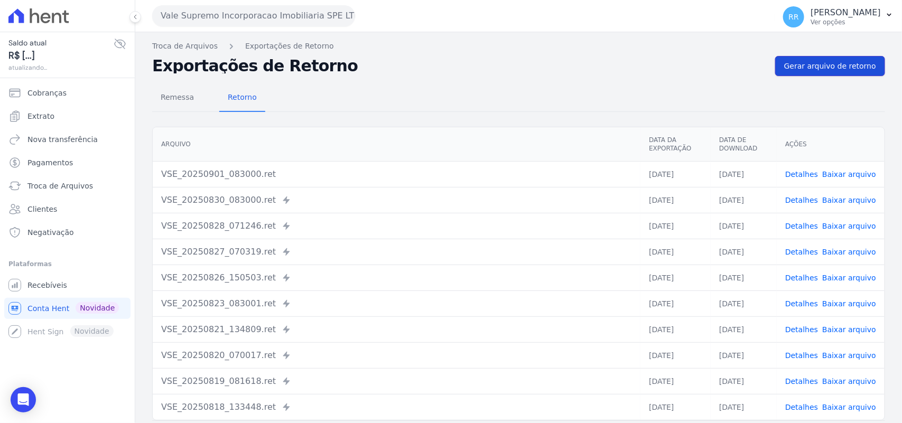
click at [861, 70] on span "Gerar arquivo de retorno" at bounding box center [830, 66] width 92 height 11
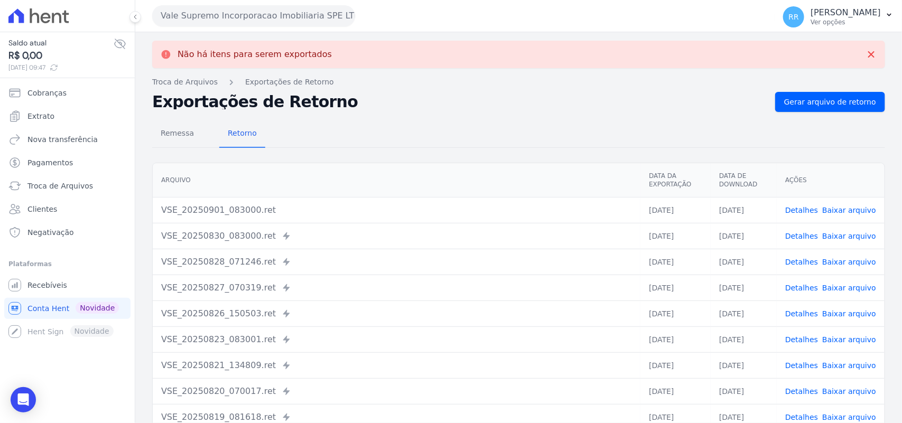
click at [205, 17] on button "Vale Supremo Incorporacao Imobiliaria SPE LTDA" at bounding box center [253, 15] width 203 height 21
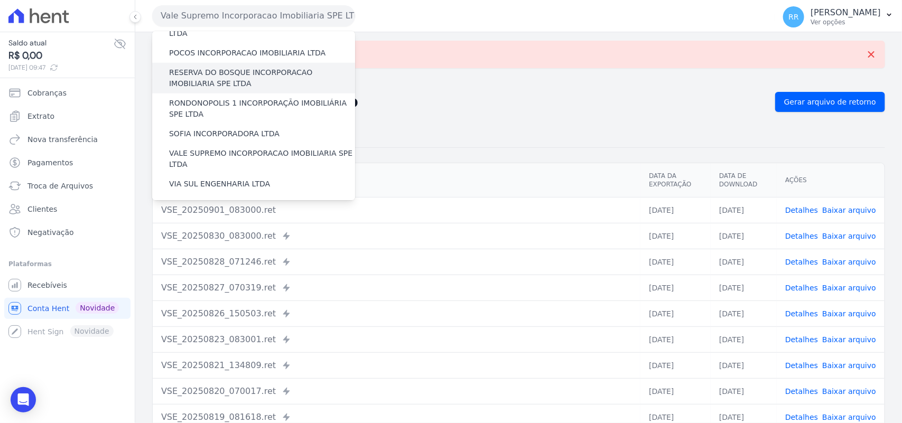
scroll to position [440, 0]
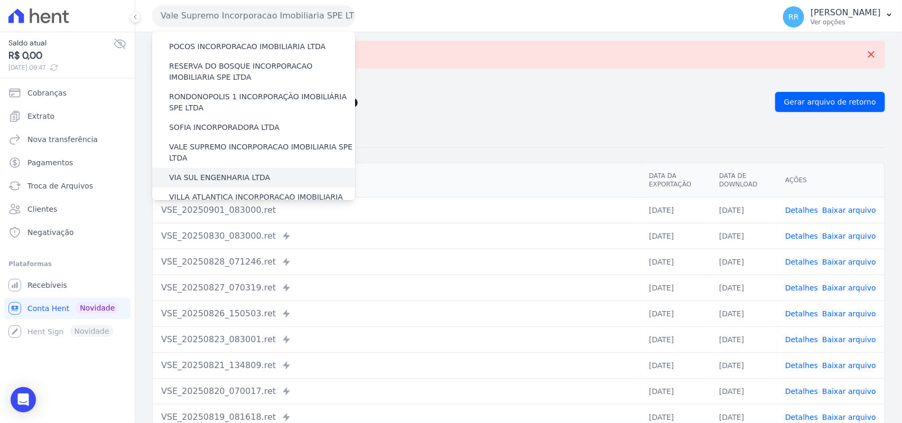
click at [243, 172] on label "VIA SUL ENGENHARIA LTDA" at bounding box center [219, 177] width 101 height 11
click at [0, 0] on input "VIA SUL ENGENHARIA LTDA" at bounding box center [0, 0] width 0 height 0
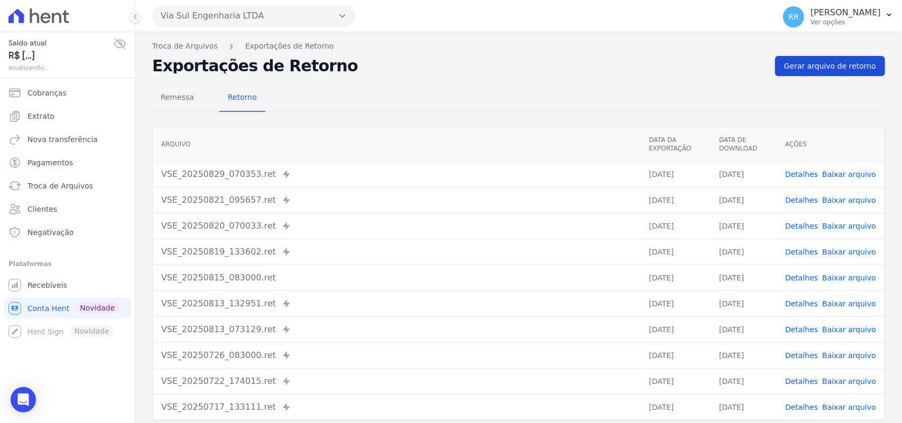
click at [843, 59] on link "Gerar arquivo de retorno" at bounding box center [830, 66] width 110 height 20
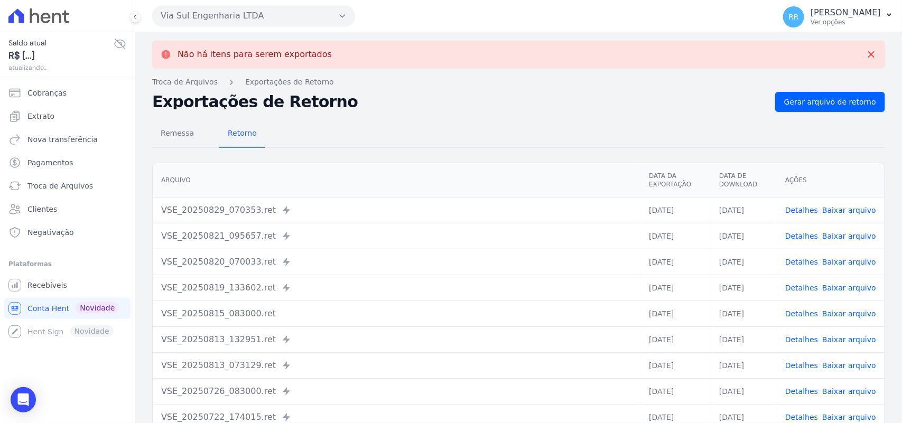
click at [276, 16] on button "Via Sul Engenharia LTDA" at bounding box center [253, 15] width 203 height 21
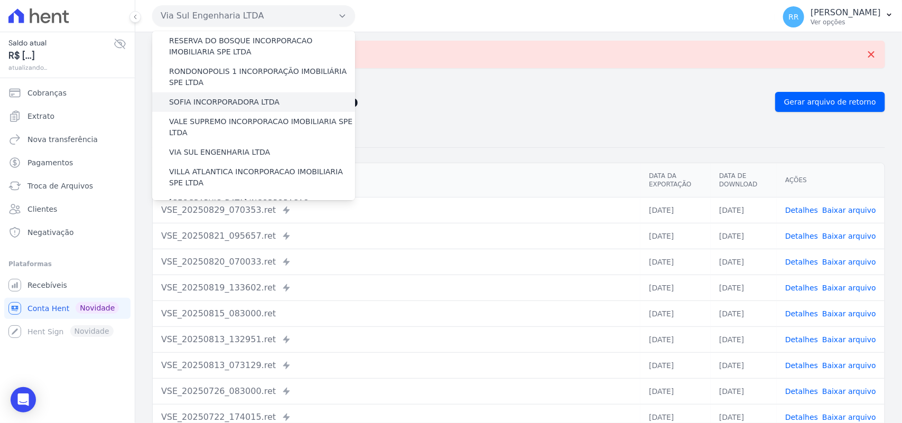
scroll to position [482, 0]
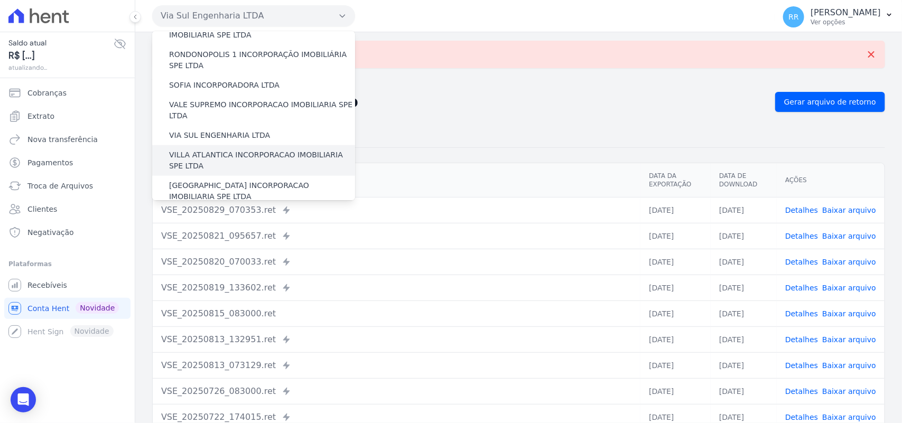
click at [240, 149] on label "VILLA ATLANTICA INCORPORACAO IMOBILIARIA SPE LTDA" at bounding box center [262, 160] width 186 height 22
click at [0, 0] on input "VILLA ATLANTICA INCORPORACAO IMOBILIARIA SPE LTDA" at bounding box center [0, 0] width 0 height 0
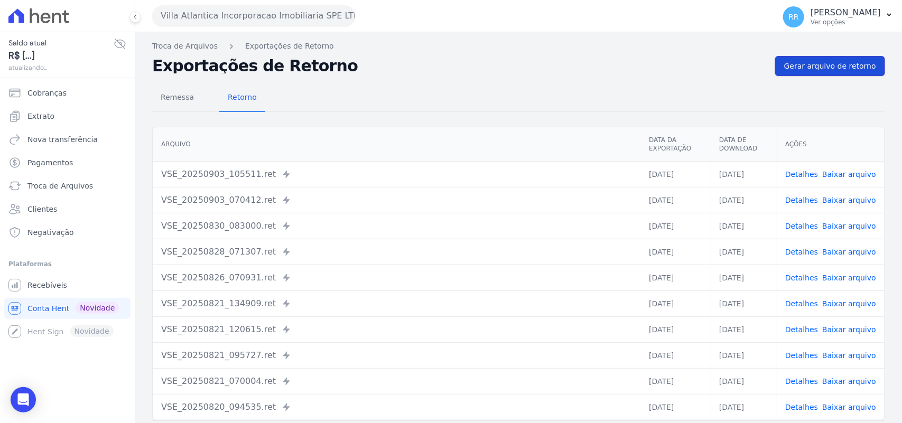
click at [857, 68] on span "Gerar arquivo de retorno" at bounding box center [830, 66] width 92 height 11
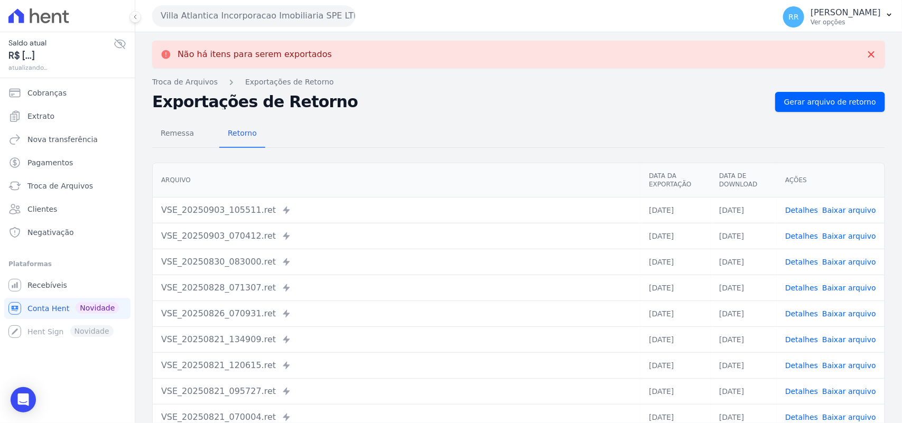
click at [234, 16] on button "Villa Atlantica Incorporacao Imobiliaria SPE LTDA" at bounding box center [253, 15] width 203 height 21
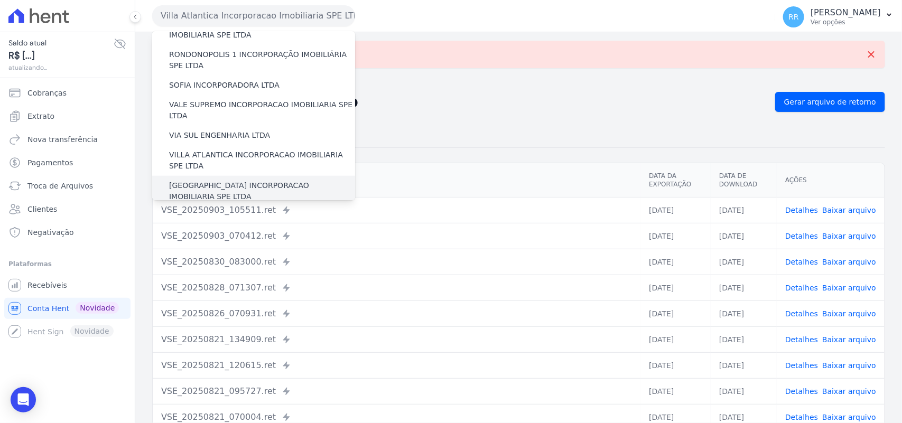
click at [217, 180] on label "[GEOGRAPHIC_DATA] INCORPORACAO IMOBILIARIA SPE LTDA" at bounding box center [262, 191] width 186 height 22
click at [0, 0] on input "[GEOGRAPHIC_DATA] INCORPORACAO IMOBILIARIA SPE LTDA" at bounding box center [0, 0] width 0 height 0
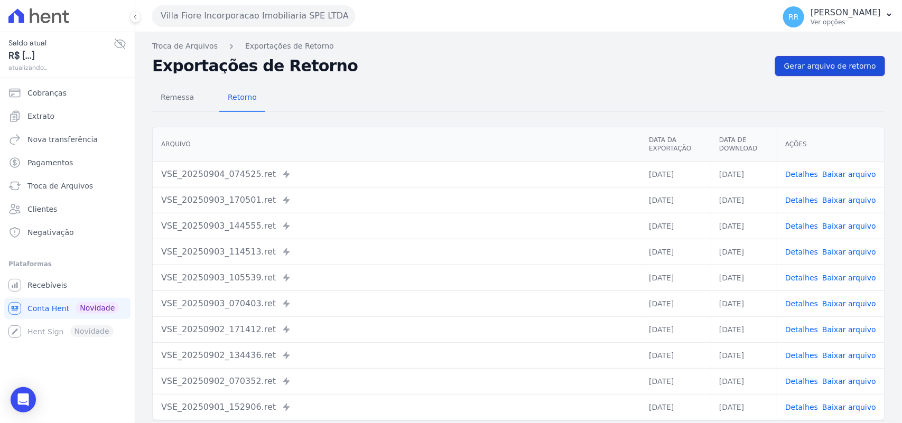
click at [841, 65] on span "Gerar arquivo de retorno" at bounding box center [830, 66] width 92 height 11
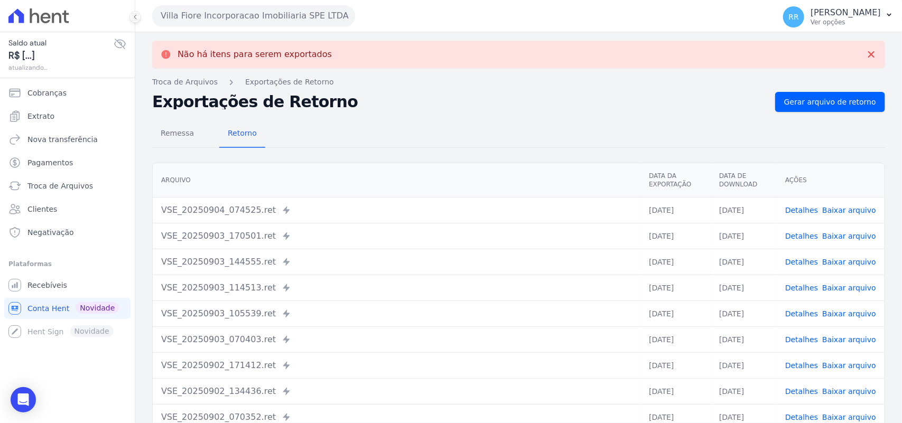
click at [273, 23] on button "Villa Fiore Incorporacao Imobiliaria SPE LTDA" at bounding box center [253, 15] width 203 height 21
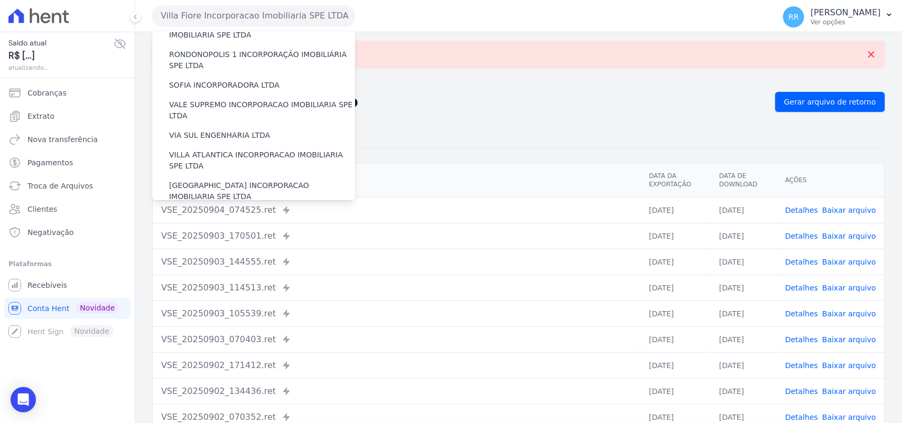
click at [236, 211] on label "VILLA TROPICAL INCORPORAÇÃO IMOBILIÁRIA SPE LTDA" at bounding box center [262, 222] width 186 height 22
click at [0, 0] on input "VILLA TROPICAL INCORPORAÇÃO IMOBILIÁRIA SPE LTDA" at bounding box center [0, 0] width 0 height 0
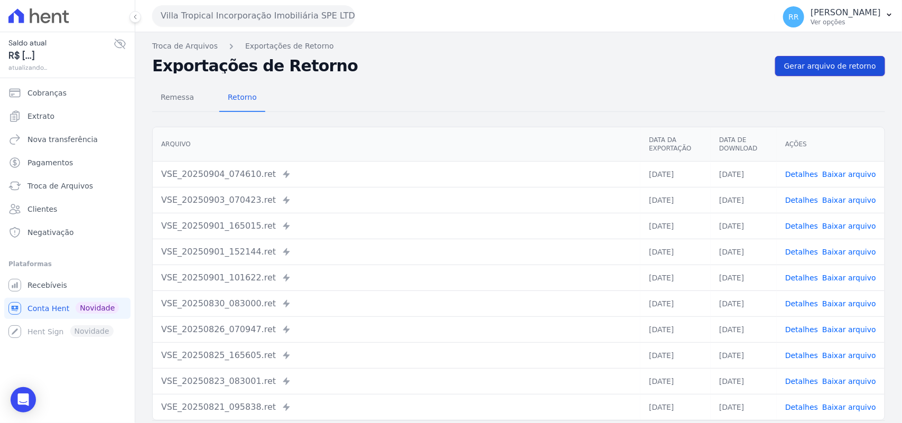
click at [820, 72] on link "Gerar arquivo de retorno" at bounding box center [830, 66] width 110 height 20
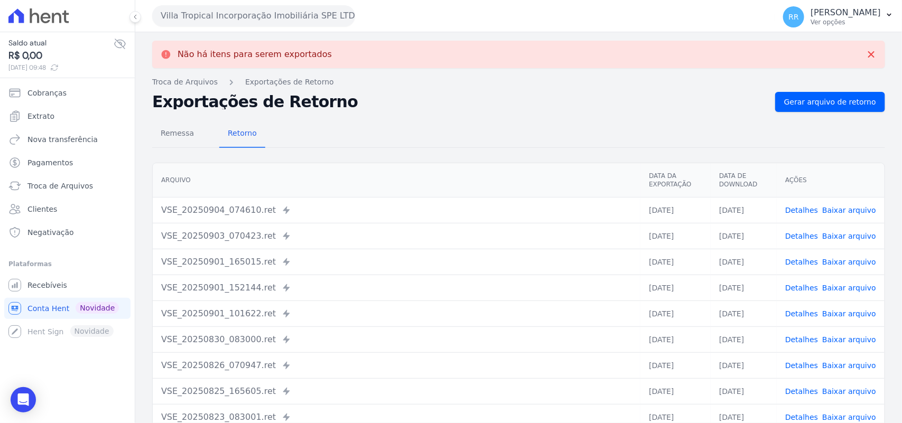
click at [466, 89] on div "Não há itens para serem exportados Troca de [GEOGRAPHIC_DATA] Exportações de Re…" at bounding box center [518, 267] width 766 height 470
click at [299, 27] on div "Villa Tropical Incorporação Imobiliária SPE LTDA Via Sul Engenharia AGUAS DE [G…" at bounding box center [461, 15] width 618 height 33
click at [299, 17] on button "Villa Tropical Incorporação Imobiliária SPE LTDA" at bounding box center [253, 15] width 203 height 21
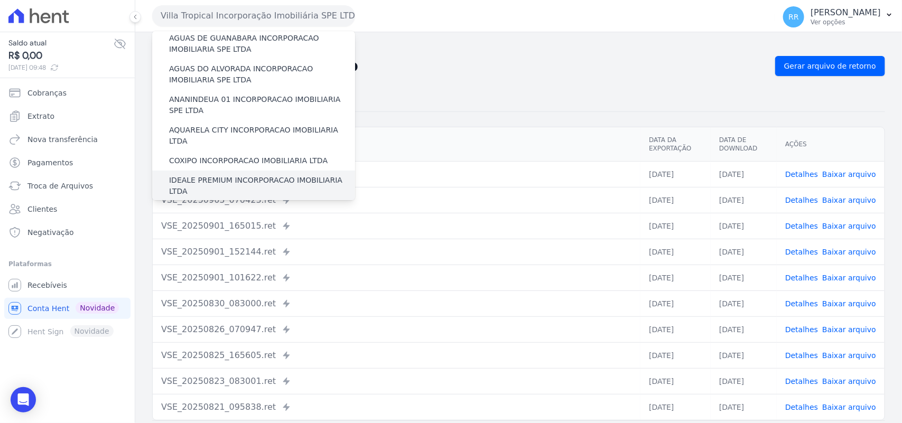
scroll to position [44, 0]
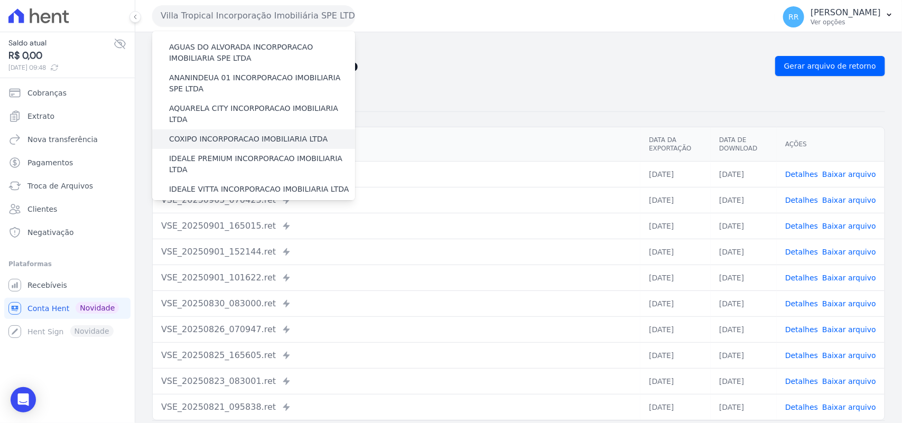
click at [239, 134] on label "COXIPO INCORPORACAO IMOBILIARIA LTDA" at bounding box center [248, 139] width 158 height 11
click at [0, 0] on input "COXIPO INCORPORACAO IMOBILIARIA LTDA" at bounding box center [0, 0] width 0 height 0
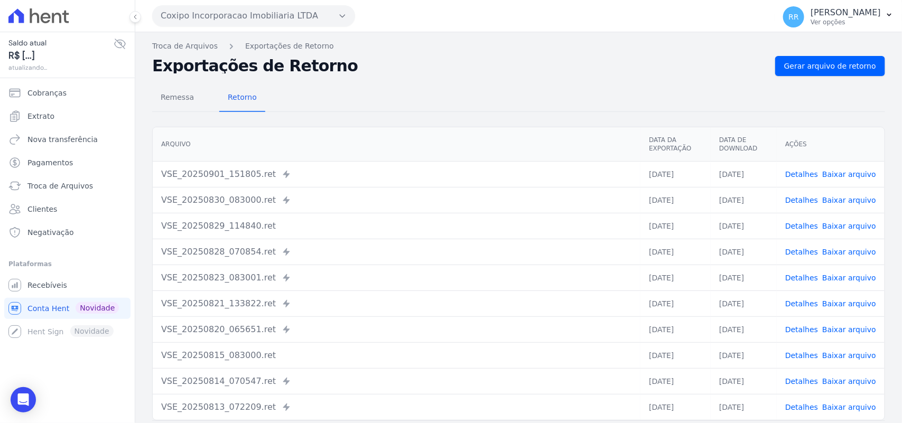
click at [807, 177] on link "Detalhes" at bounding box center [801, 174] width 33 height 8
click at [831, 72] on link "Gerar arquivo de retorno" at bounding box center [830, 66] width 110 height 20
click at [160, 91] on span "Remessa" at bounding box center [177, 97] width 46 height 21
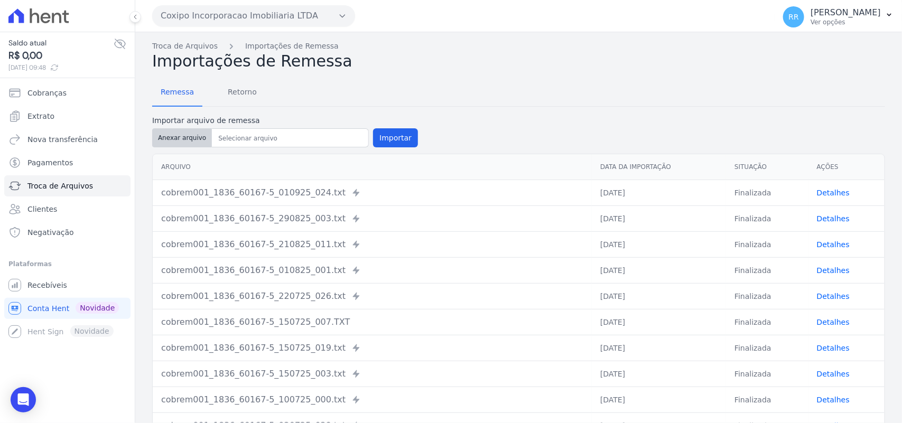
click at [180, 132] on button "Anexar arquivo" at bounding box center [182, 137] width 60 height 19
type input "cobrem001_1836_60167-5_040925_003.TXT"
click at [374, 136] on button "Importar" at bounding box center [395, 137] width 45 height 19
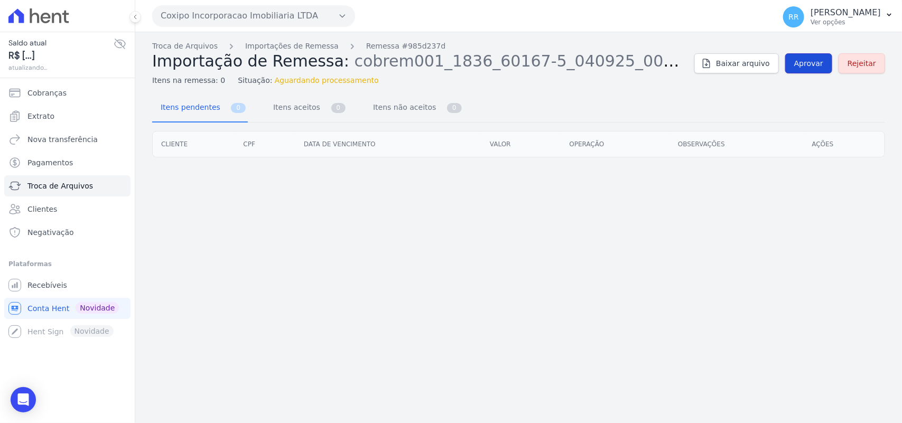
click at [816, 69] on link "Aprovar" at bounding box center [808, 63] width 47 height 20
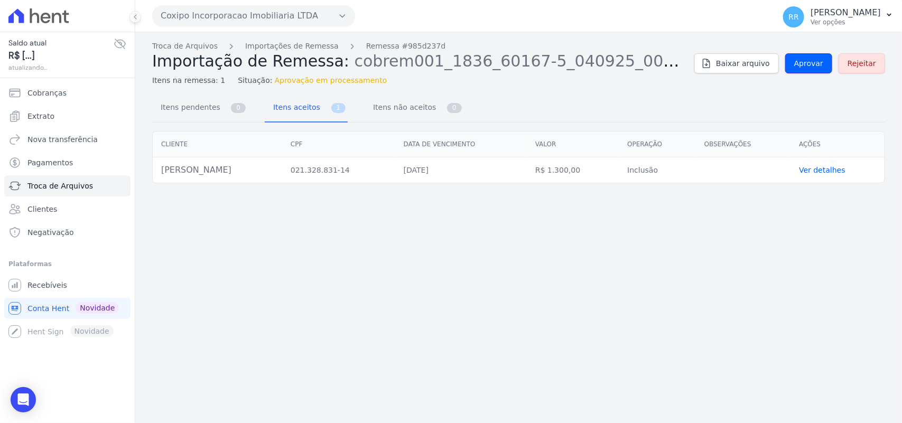
click at [816, 69] on link "Aprovar" at bounding box center [808, 63] width 47 height 20
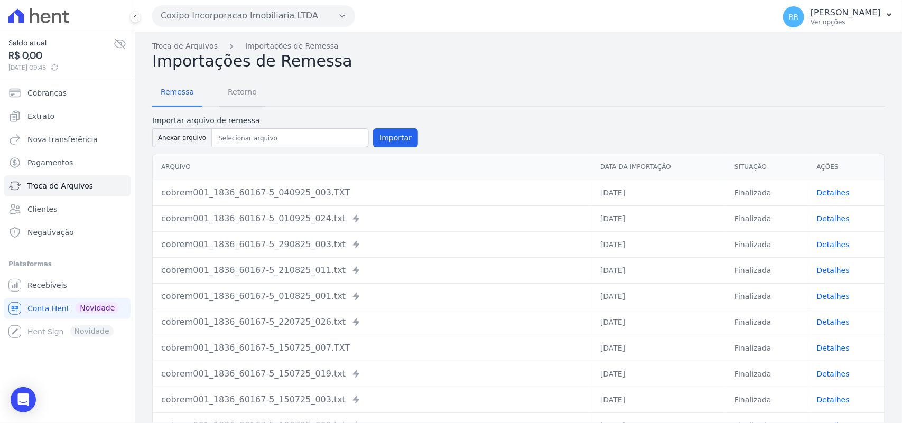
click at [228, 89] on span "Retorno" at bounding box center [242, 91] width 42 height 21
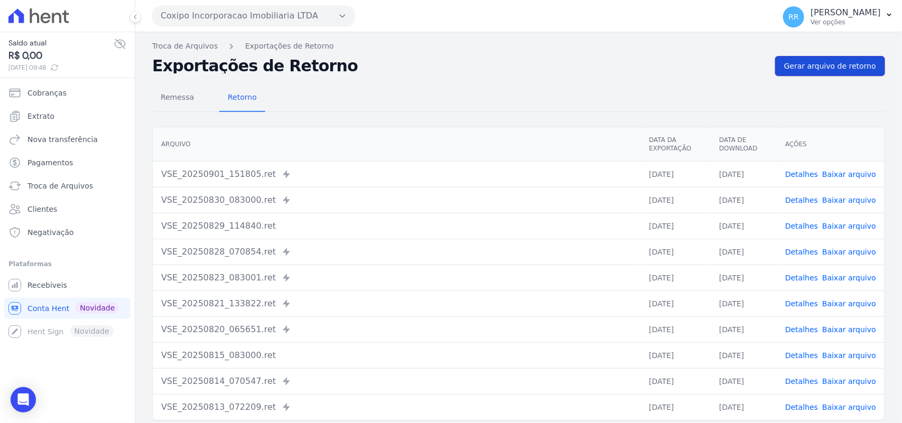
click at [812, 64] on span "Gerar arquivo de retorno" at bounding box center [830, 66] width 92 height 11
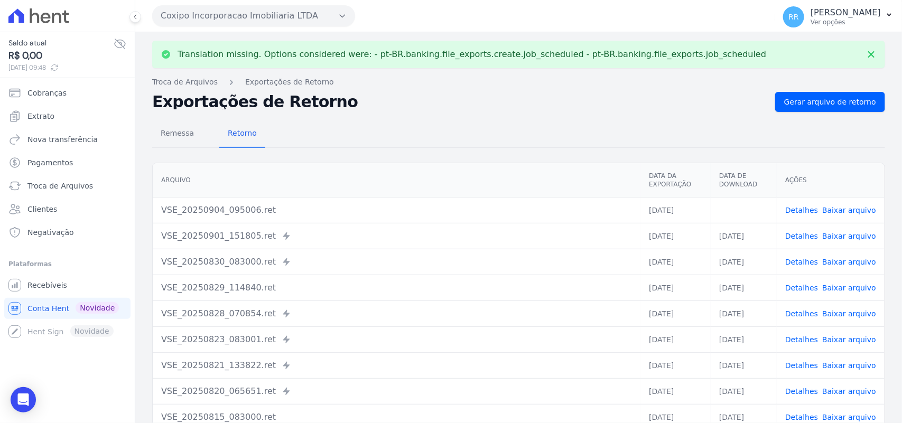
click at [841, 209] on link "Baixar arquivo" at bounding box center [849, 210] width 54 height 8
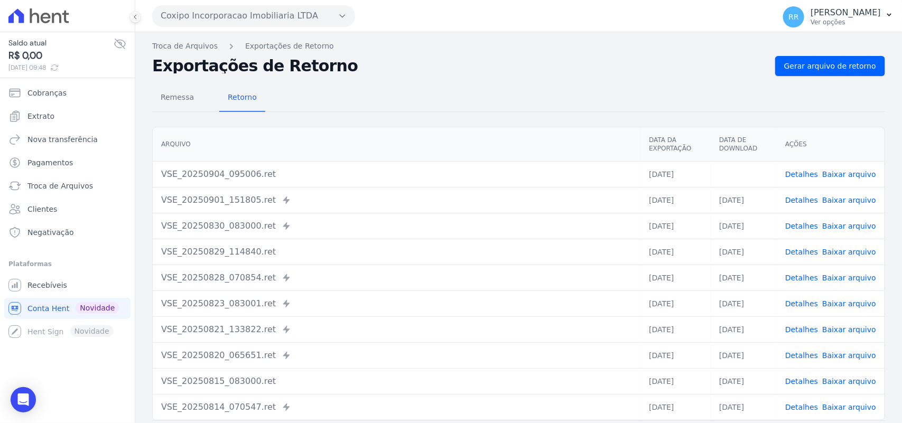
click at [385, 149] on th "Arquivo" at bounding box center [397, 144] width 488 height 34
click at [407, 33] on div "Translation missing. Options considered were: - pt-BR.banking.file_exports.crea…" at bounding box center [518, 249] width 766 height 434
click at [407, 65] on h2 "Exportações de Retorno" at bounding box center [459, 66] width 614 height 15
click at [429, 38] on div "Translation missing. Options considered were: - pt-BR.banking.file_exports.crea…" at bounding box center [518, 249] width 766 height 434
click at [233, 14] on button "Coxipo Incorporacao Imobiliaria LTDA" at bounding box center [253, 15] width 203 height 21
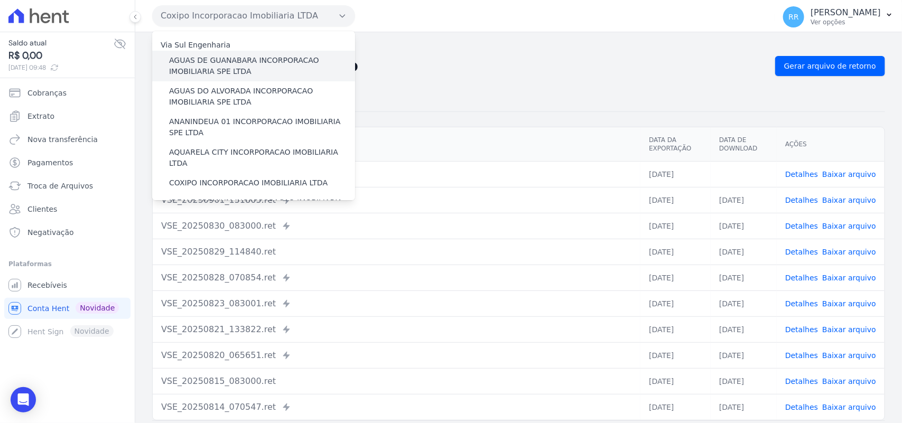
click at [226, 69] on label "AGUAS DE GUANABARA INCORPORACAO IMOBILIARIA SPE LTDA" at bounding box center [262, 66] width 186 height 22
click at [0, 0] on input "AGUAS DE GUANABARA INCORPORACAO IMOBILIARIA SPE LTDA" at bounding box center [0, 0] width 0 height 0
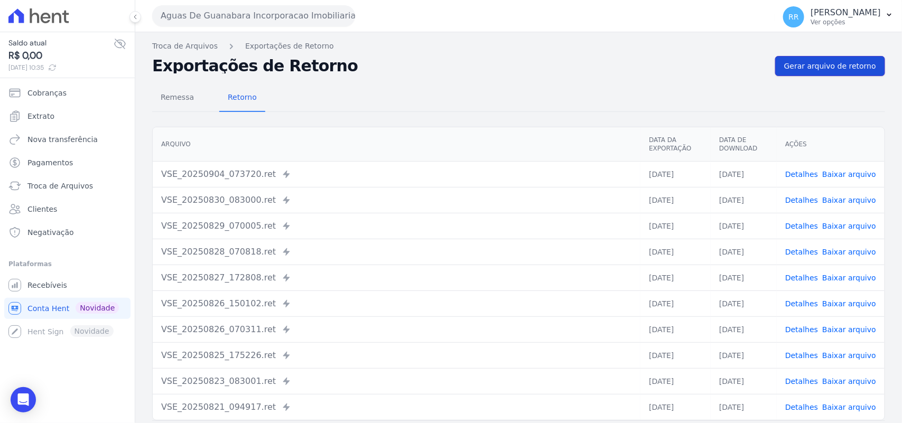
click at [857, 65] on span "Gerar arquivo de retorno" at bounding box center [830, 66] width 92 height 11
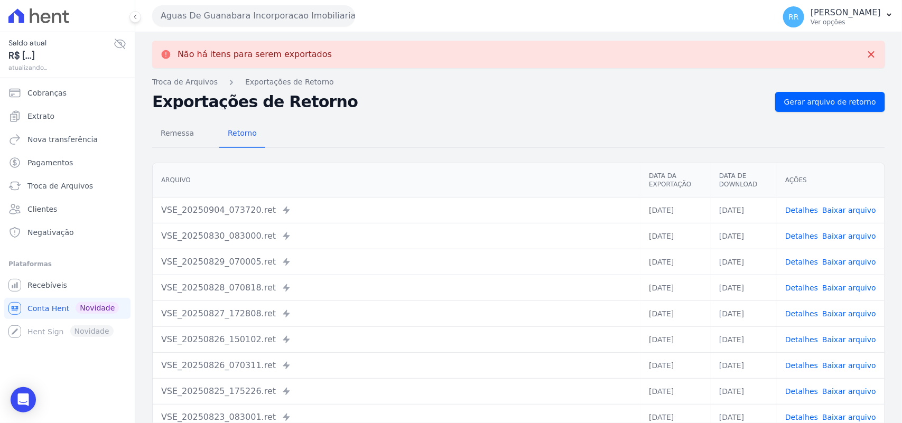
click at [260, 14] on button "Aguas De Guanabara Incorporacao Imobiliaria SPE LTDA" at bounding box center [253, 15] width 203 height 21
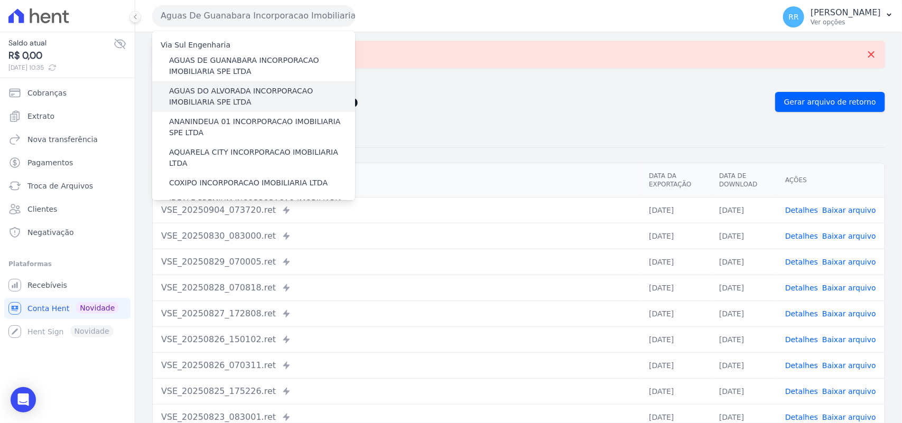
click at [246, 96] on label "AGUAS DO ALVORADA INCORPORACAO IMOBILIARIA SPE LTDA" at bounding box center [262, 97] width 186 height 22
click at [0, 0] on input "AGUAS DO ALVORADA INCORPORACAO IMOBILIARIA SPE LTDA" at bounding box center [0, 0] width 0 height 0
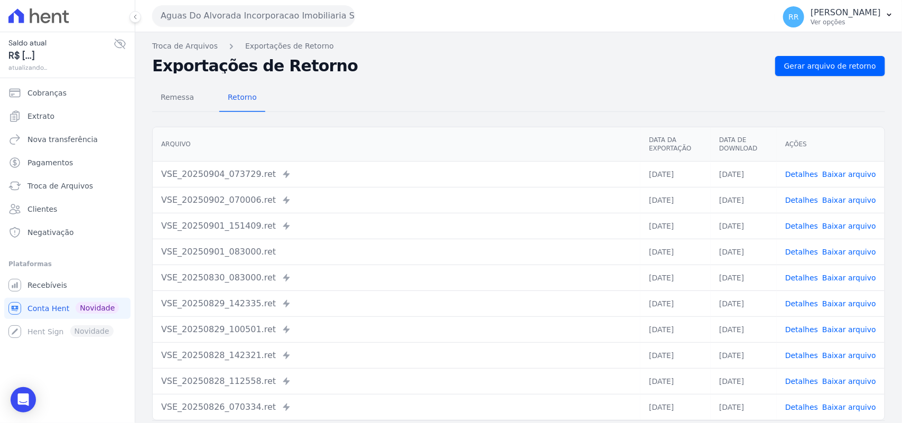
click at [259, 17] on button "Aguas Do Alvorada Incorporacao Imobiliaria SPE LTDA" at bounding box center [253, 15] width 203 height 21
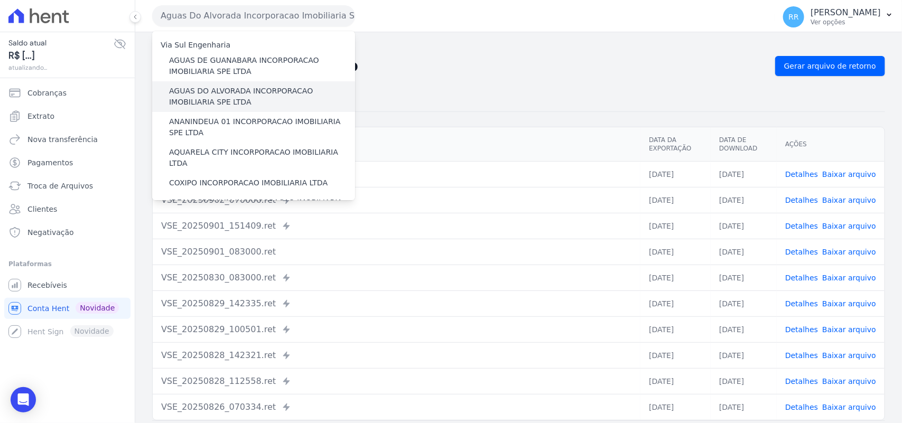
click at [224, 90] on label "AGUAS DO ALVORADA INCORPORACAO IMOBILIARIA SPE LTDA" at bounding box center [262, 97] width 186 height 22
click at [0, 0] on input "AGUAS DO ALVORADA INCORPORACAO IMOBILIARIA SPE LTDA" at bounding box center [0, 0] width 0 height 0
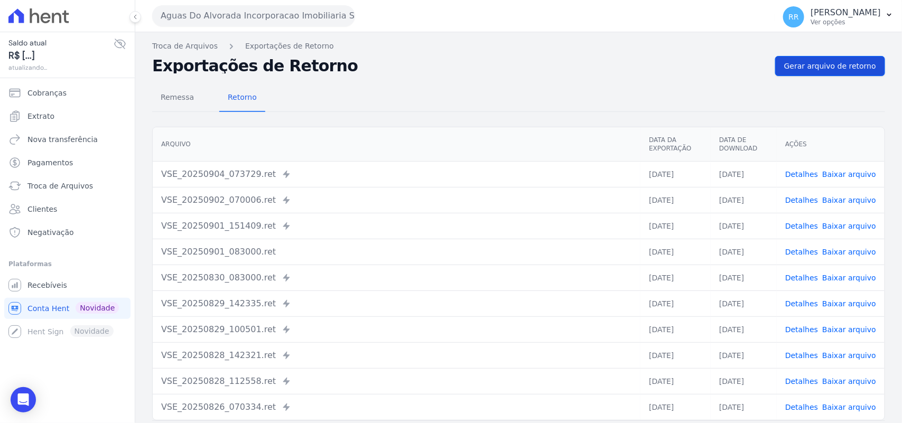
drag, startPoint x: 832, startPoint y: 52, endPoint x: 828, endPoint y: 61, distance: 10.4
click at [831, 53] on div "Troca de Arquivos Exportações de Retorno Exportações de Retorno Gerar arquivo d…" at bounding box center [518, 249] width 766 height 434
click at [828, 62] on span "Gerar arquivo de retorno" at bounding box center [830, 66] width 92 height 11
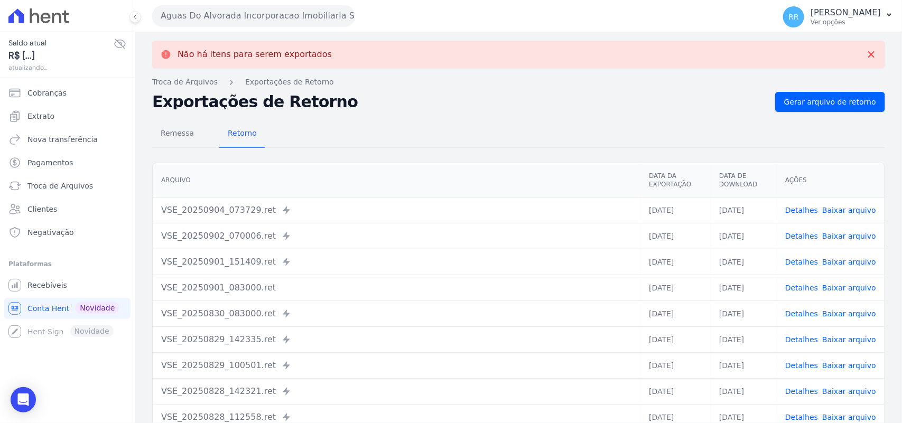
click at [202, 17] on button "Aguas Do Alvorada Incorporacao Imobiliaria SPE LTDA" at bounding box center [253, 15] width 203 height 21
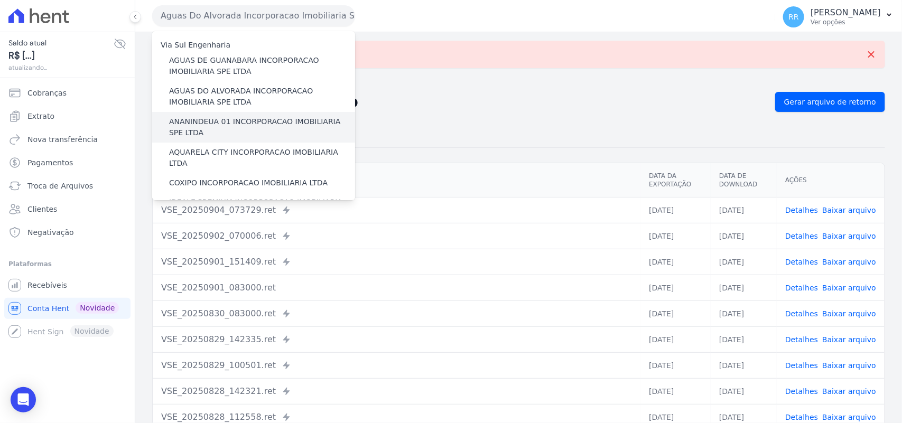
click at [225, 116] on label "ANANINDEUA 01 INCORPORACAO IMOBILIARIA SPE LTDA" at bounding box center [262, 127] width 186 height 22
click at [0, 0] on input "ANANINDEUA 01 INCORPORACAO IMOBILIARIA SPE LTDA" at bounding box center [0, 0] width 0 height 0
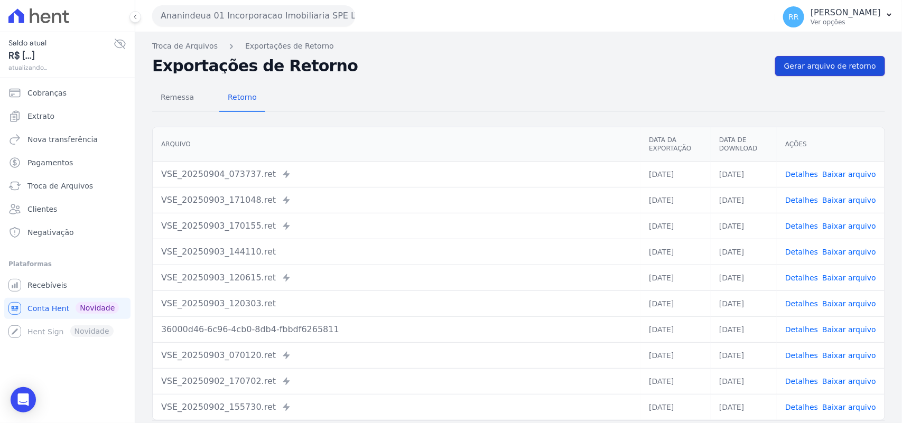
click at [832, 67] on span "Gerar arquivo de retorno" at bounding box center [830, 66] width 92 height 11
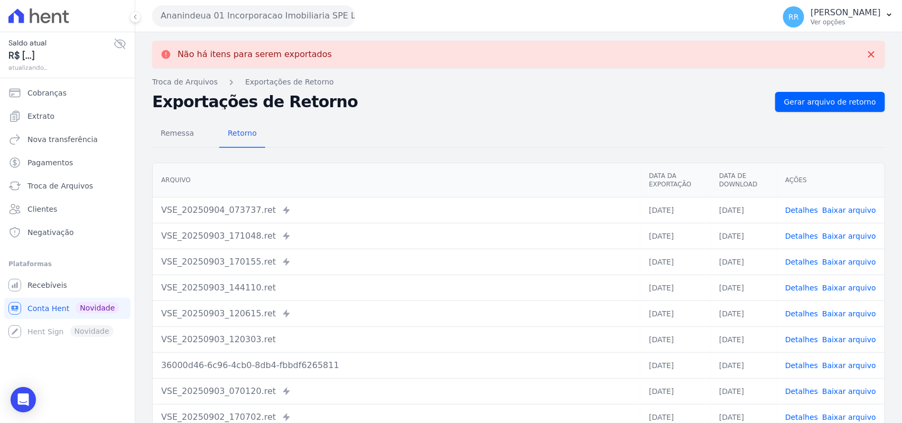
click at [256, 12] on button "Ananindeua 01 Incorporacao Imobiliaria SPE LTDA" at bounding box center [253, 15] width 203 height 21
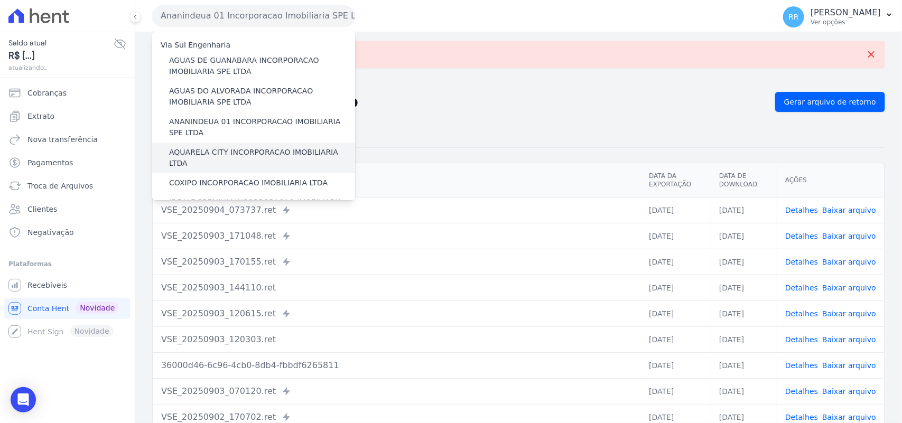
click at [221, 151] on label "AQUARELA CITY INCORPORACAO IMOBILIARIA LTDA" at bounding box center [262, 158] width 186 height 22
click at [0, 0] on input "AQUARELA CITY INCORPORACAO IMOBILIARIA LTDA" at bounding box center [0, 0] width 0 height 0
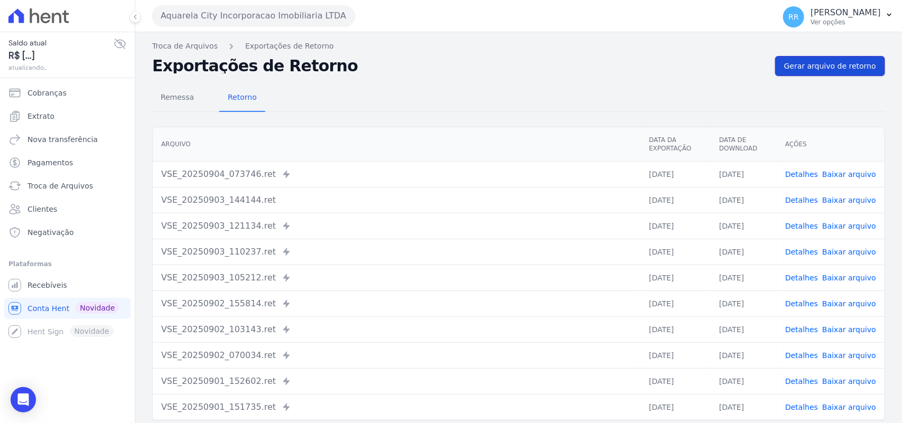
click at [802, 56] on link "Gerar arquivo de retorno" at bounding box center [830, 66] width 110 height 20
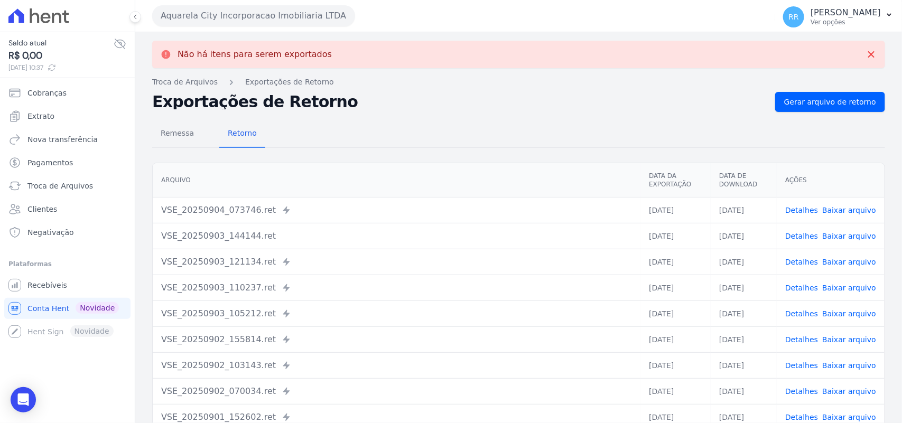
click at [247, 17] on button "Aquarela City Incorporacao Imobiliaria LTDA" at bounding box center [253, 15] width 203 height 21
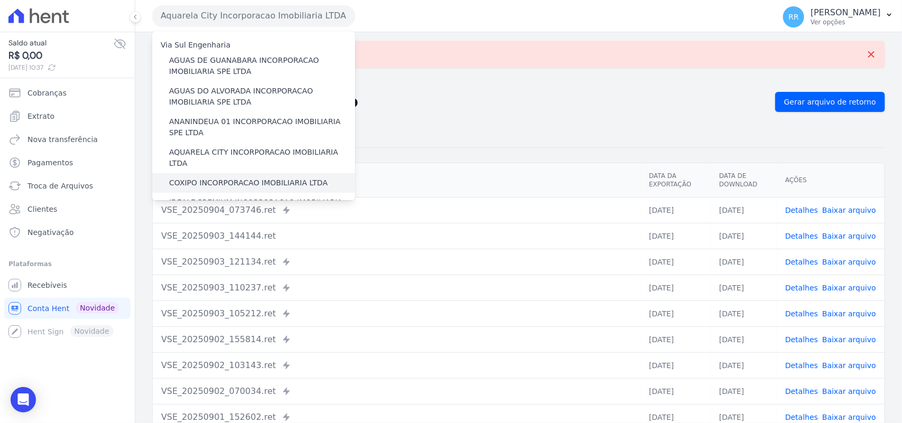
click at [228, 177] on label "COXIPO INCORPORACAO IMOBILIARIA LTDA" at bounding box center [248, 182] width 158 height 11
click at [0, 0] on input "COXIPO INCORPORACAO IMOBILIARIA LTDA" at bounding box center [0, 0] width 0 height 0
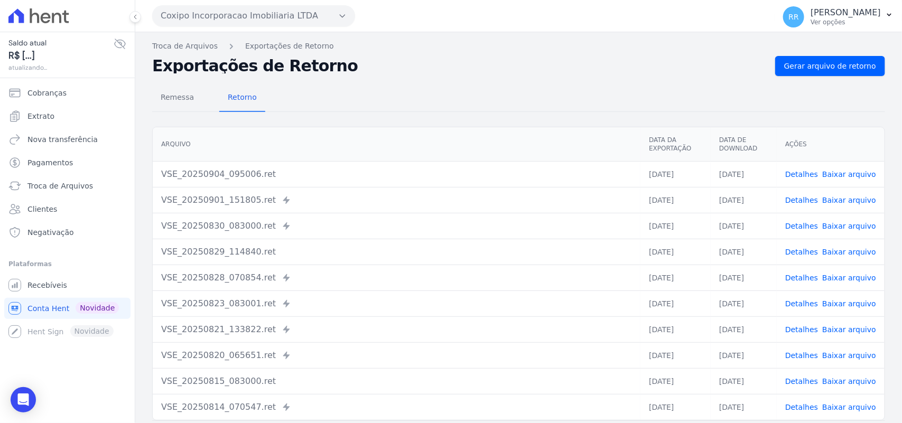
click at [860, 76] on div "Remessa Retorno [GEOGRAPHIC_DATA] Data da Exportação Data de Download Ações VSE…" at bounding box center [518, 267] width 733 height 382
click at [860, 72] on link "Gerar arquivo de retorno" at bounding box center [830, 66] width 110 height 20
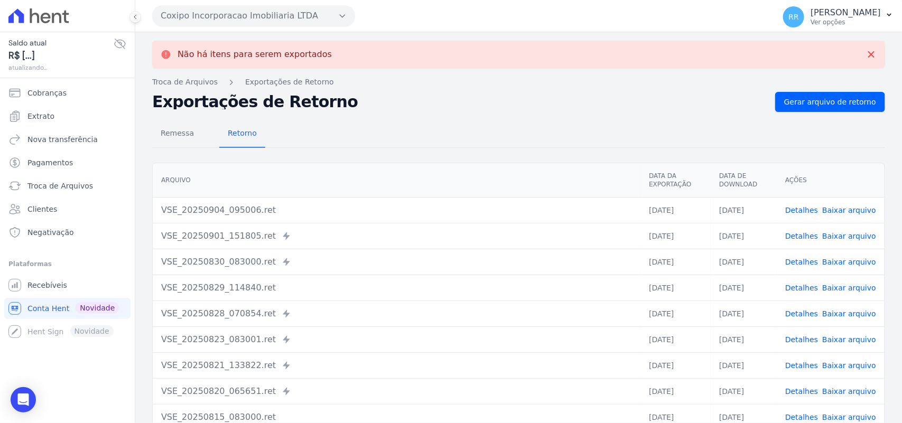
click at [186, 19] on button "Coxipo Incorporacao Imobiliaria LTDA" at bounding box center [253, 15] width 203 height 21
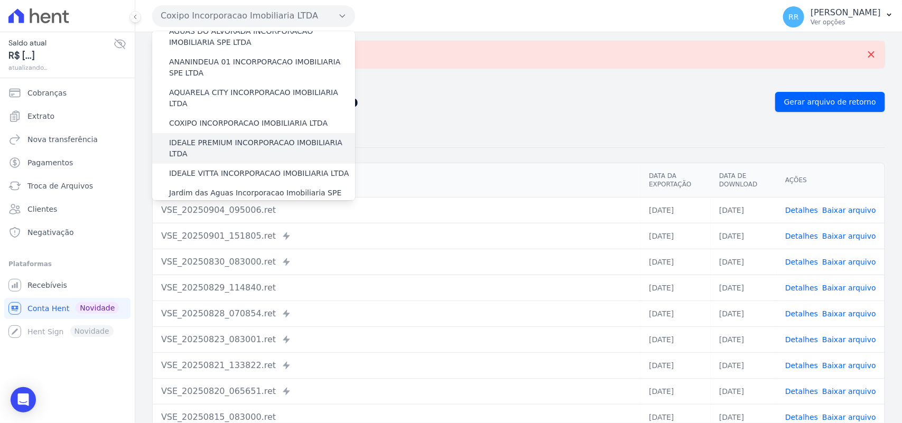
scroll to position [66, 0]
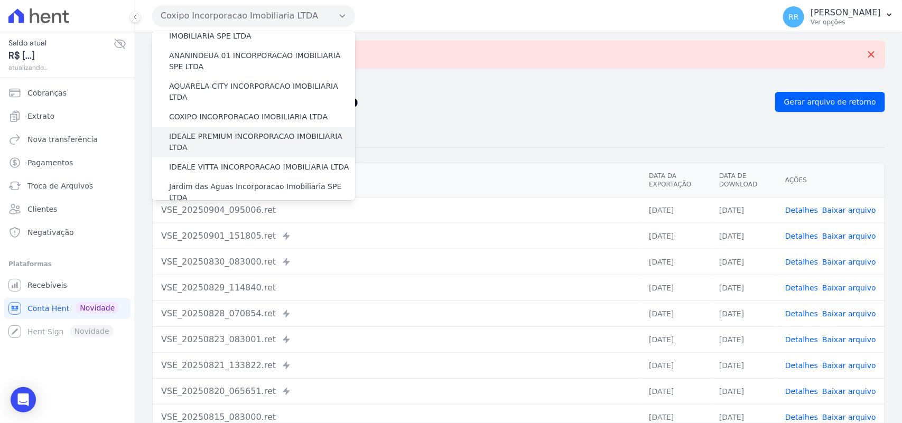
click at [215, 131] on label "IDEALE PREMIUM INCORPORACAO IMOBILIARIA LTDA" at bounding box center [262, 142] width 186 height 22
click at [0, 0] on input "IDEALE PREMIUM INCORPORACAO IMOBILIARIA LTDA" at bounding box center [0, 0] width 0 height 0
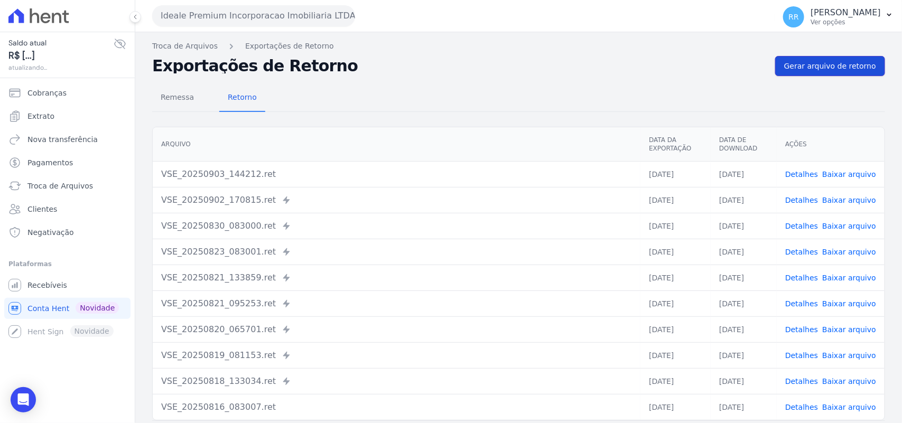
click at [828, 70] on span "Gerar arquivo de retorno" at bounding box center [830, 66] width 92 height 11
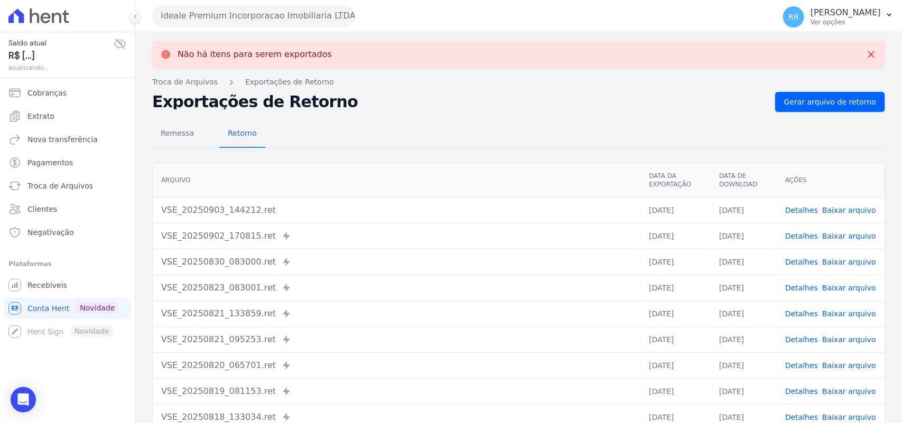
click at [243, 11] on button "Ideale Premium Incorporacao Imobiliaria LTDA" at bounding box center [253, 15] width 203 height 21
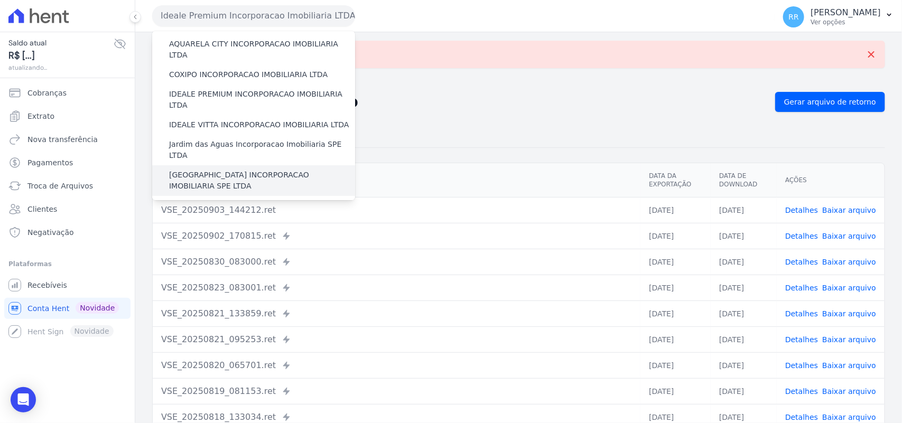
scroll to position [110, 0]
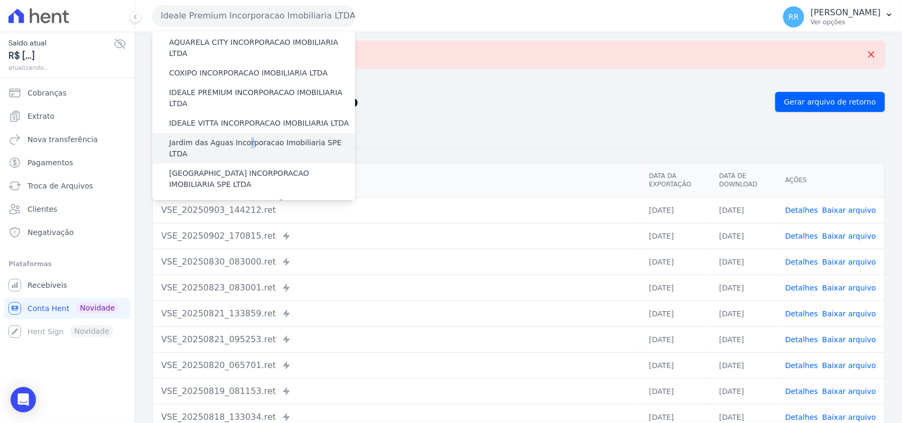
click at [241, 137] on label "Jardim das Aguas Incorporacao Imobiliaria SPE LTDA" at bounding box center [262, 148] width 186 height 22
click at [285, 137] on label "Jardim das Aguas Incorporacao Imobiliaria SPE LTDA" at bounding box center [262, 148] width 186 height 22
click at [0, 0] on input "Jardim das Aguas Incorporacao Imobiliaria SPE LTDA" at bounding box center [0, 0] width 0 height 0
click at [291, 137] on label "Jardim das Aguas Incorporacao Imobiliaria SPE LTDA" at bounding box center [262, 148] width 186 height 22
click at [0, 0] on input "Jardim das Aguas Incorporacao Imobiliaria SPE LTDA" at bounding box center [0, 0] width 0 height 0
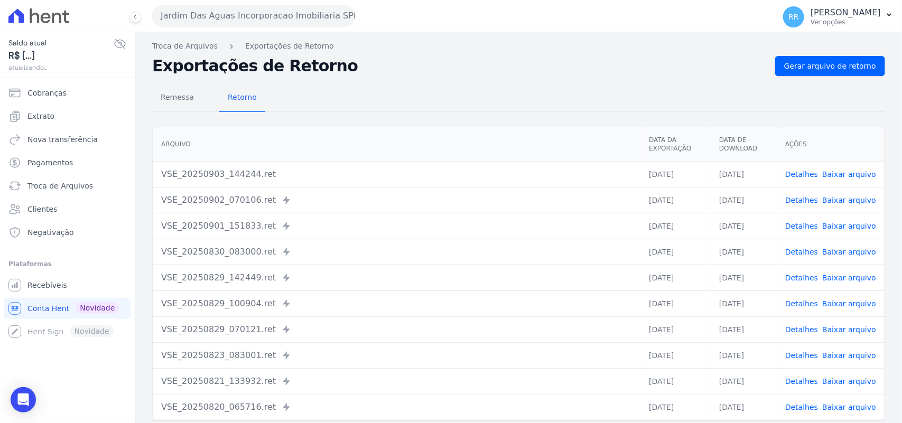
click at [239, 17] on button "Jardim Das Aguas Incorporacao Imobiliaria SPE LTDA" at bounding box center [253, 15] width 203 height 21
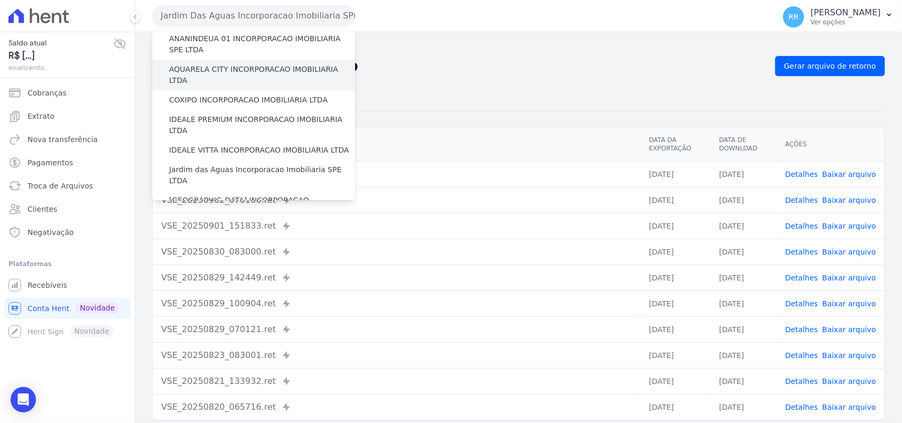
scroll to position [88, 0]
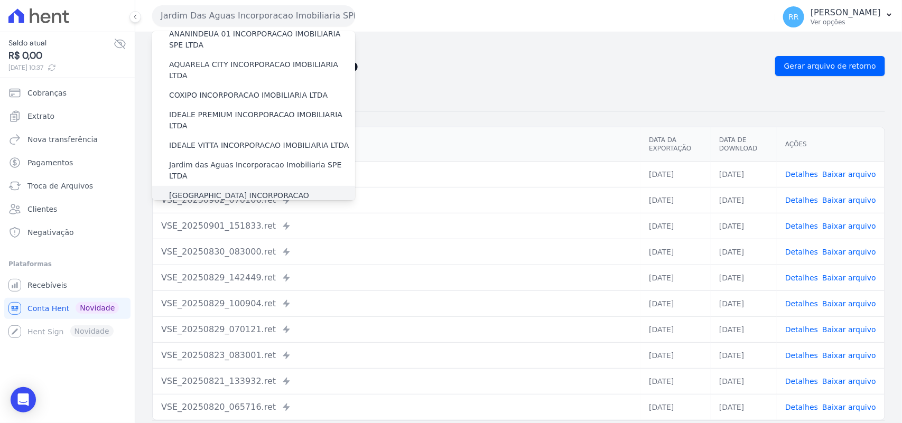
click at [213, 190] on label "[GEOGRAPHIC_DATA] INCORPORACAO IMOBILIARIA SPE LTDA" at bounding box center [262, 201] width 186 height 22
click at [0, 0] on input "[GEOGRAPHIC_DATA] INCORPORACAO IMOBILIARIA SPE LTDA" at bounding box center [0, 0] width 0 height 0
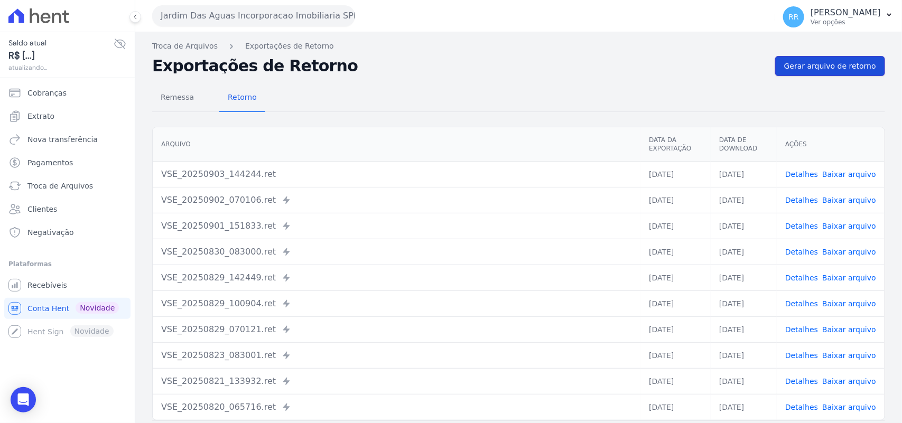
click at [813, 65] on span "Gerar arquivo de retorno" at bounding box center [830, 66] width 92 height 11
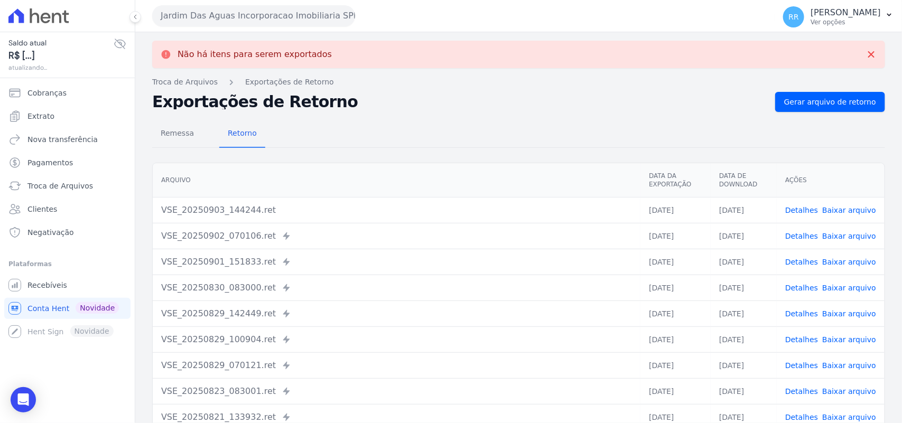
click at [211, 16] on button "Jardim Das Aguas Incorporacao Imobiliaria SPE LTDA" at bounding box center [253, 15] width 203 height 21
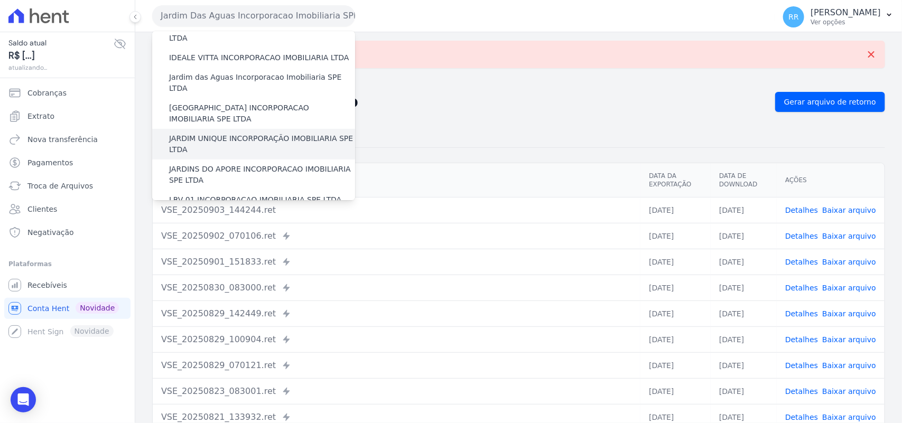
scroll to position [176, 0]
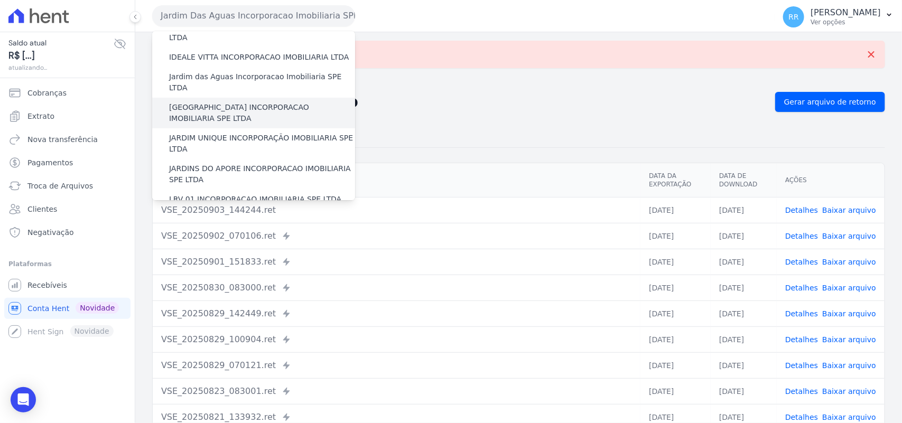
click at [224, 102] on label "[GEOGRAPHIC_DATA] INCORPORACAO IMOBILIARIA SPE LTDA" at bounding box center [262, 113] width 186 height 22
click at [0, 0] on input "[GEOGRAPHIC_DATA] INCORPORACAO IMOBILIARIA SPE LTDA" at bounding box center [0, 0] width 0 height 0
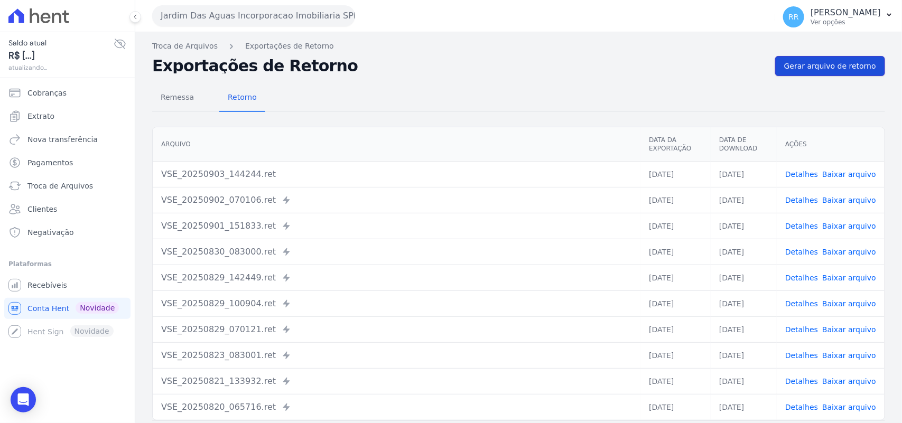
click at [825, 56] on link "Gerar arquivo de retorno" at bounding box center [830, 66] width 110 height 20
click at [822, 67] on span "Gerar arquivo de retorno" at bounding box center [830, 66] width 92 height 11
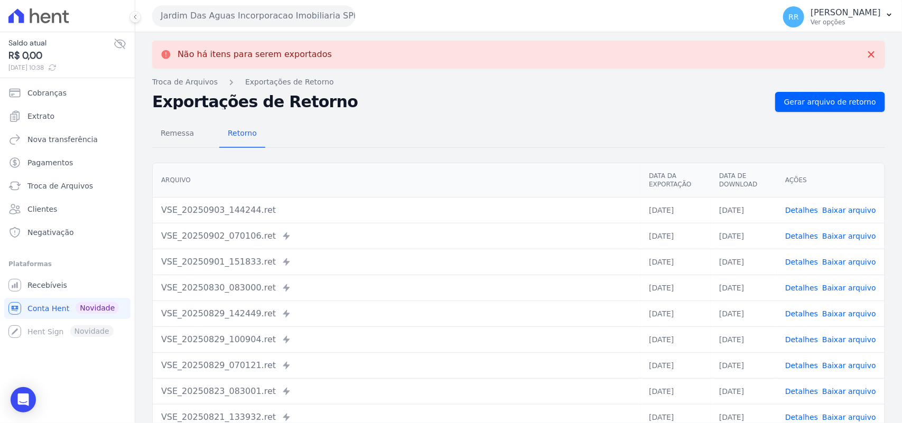
click at [201, 18] on button "Jardim Das Aguas Incorporacao Imobiliaria SPE LTDA" at bounding box center [253, 15] width 203 height 21
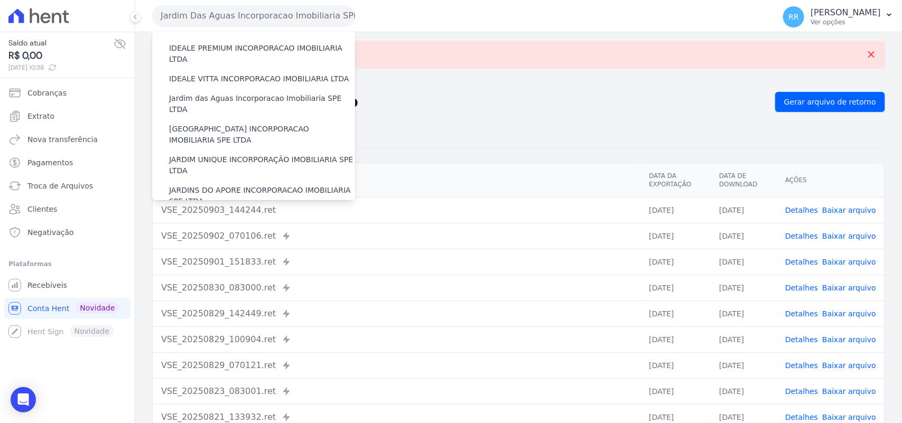
scroll to position [132, 0]
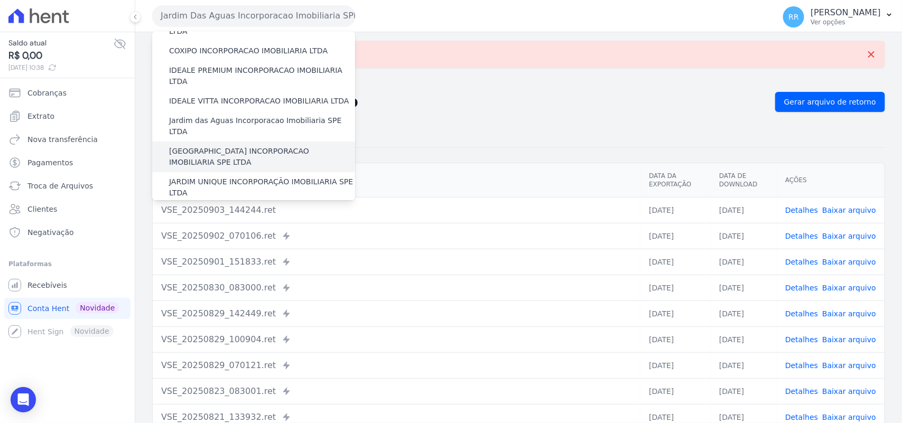
click at [188, 146] on label "[GEOGRAPHIC_DATA] INCORPORACAO IMOBILIARIA SPE LTDA" at bounding box center [262, 157] width 186 height 22
click at [0, 0] on input "[GEOGRAPHIC_DATA] INCORPORACAO IMOBILIARIA SPE LTDA" at bounding box center [0, 0] width 0 height 0
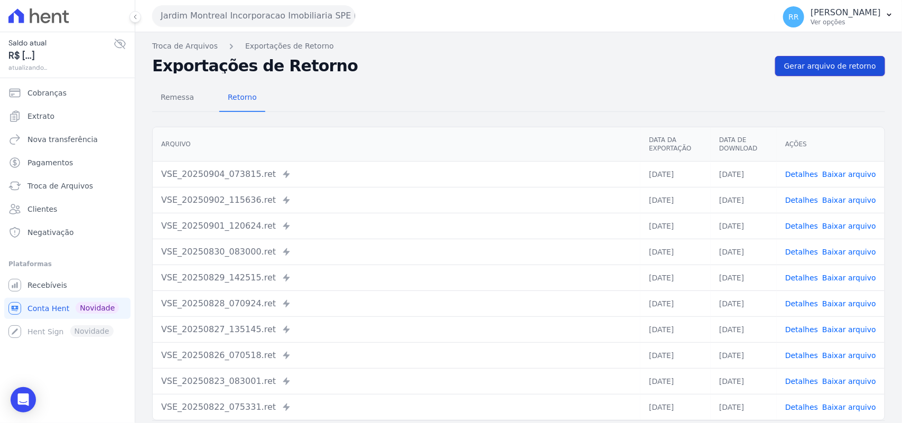
click at [835, 69] on span "Gerar arquivo de retorno" at bounding box center [830, 66] width 92 height 11
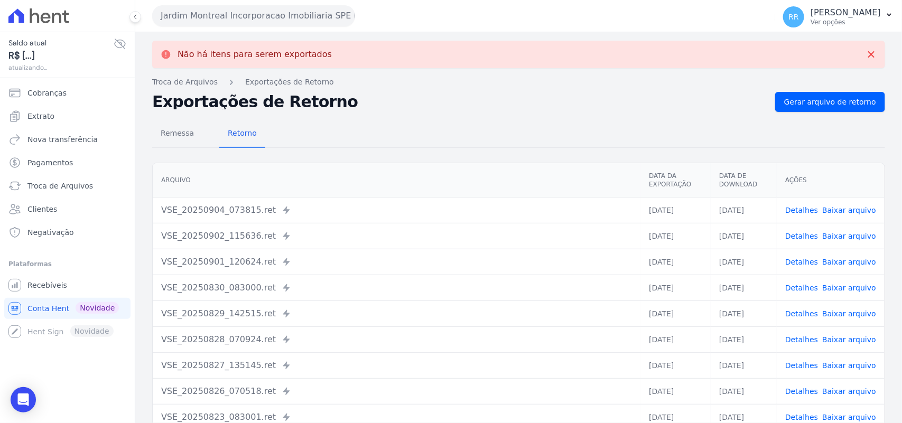
click at [254, 16] on button "Jardim Montreal Incorporacao Imobiliaria SPE LTDA" at bounding box center [253, 15] width 203 height 21
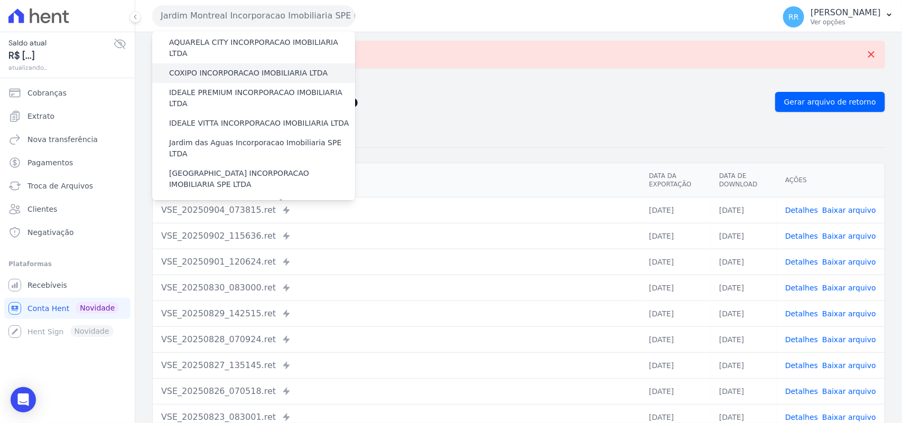
scroll to position [198, 0]
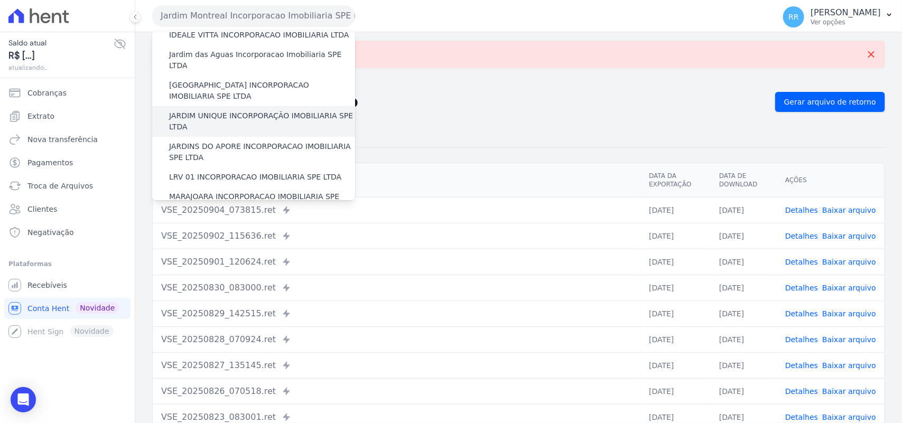
click at [217, 106] on div "JARDIM UNIQUE INCORPORAÇÃO IMOBILIARIA SPE LTDA" at bounding box center [253, 121] width 203 height 31
click at [214, 110] on label "JARDIM UNIQUE INCORPORAÇÃO IMOBILIARIA SPE LTDA" at bounding box center [262, 121] width 186 height 22
click at [0, 0] on input "JARDIM UNIQUE INCORPORAÇÃO IMOBILIARIA SPE LTDA" at bounding box center [0, 0] width 0 height 0
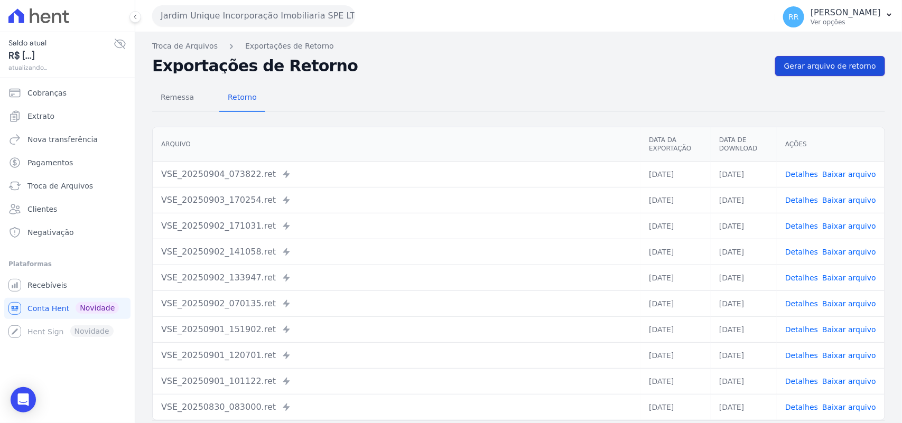
click at [822, 74] on link "Gerar arquivo de retorno" at bounding box center [830, 66] width 110 height 20
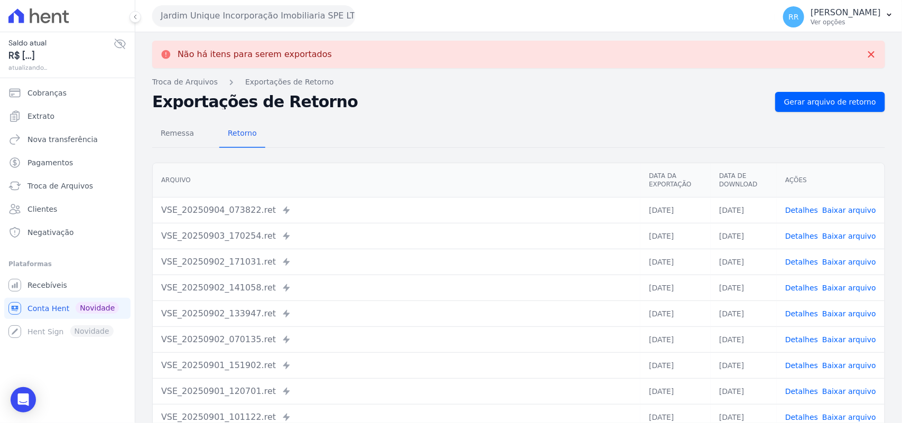
click at [191, 13] on button "Jardim Unique Incorporação Imobiliaria SPE LTDA" at bounding box center [253, 15] width 203 height 21
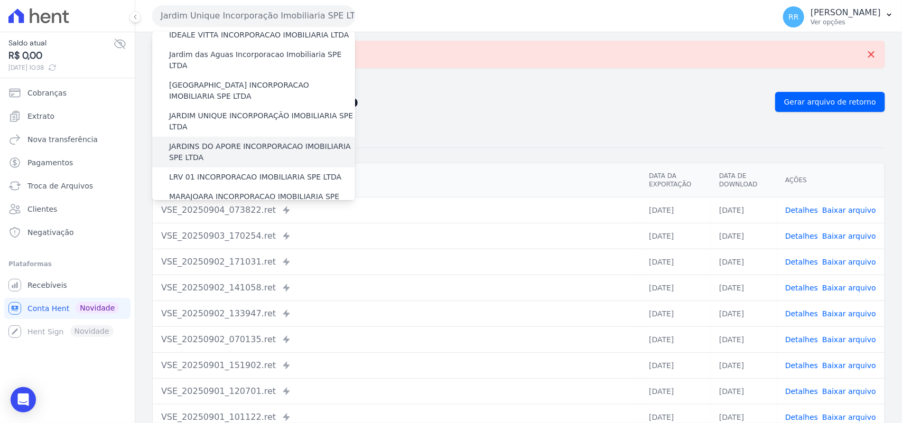
click at [231, 141] on label "JARDINS DO APORE INCORPORACAO IMOBILIARIA SPE LTDA" at bounding box center [262, 152] width 186 height 22
click at [0, 0] on input "JARDINS DO APORE INCORPORACAO IMOBILIARIA SPE LTDA" at bounding box center [0, 0] width 0 height 0
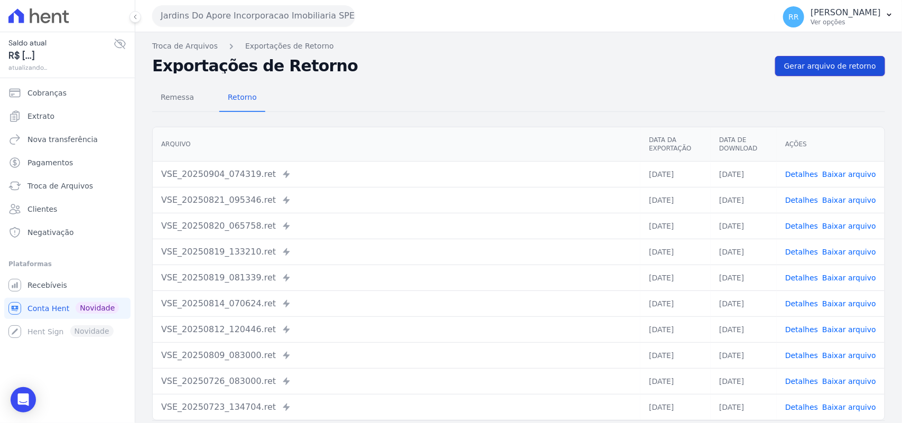
click at [795, 66] on span "Gerar arquivo de retorno" at bounding box center [830, 66] width 92 height 11
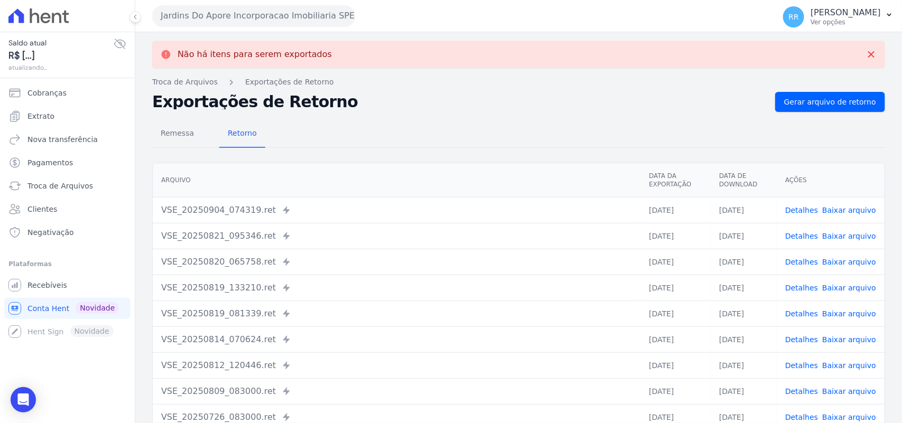
click at [219, 16] on button "Jardins Do Apore Incorporacao Imobiliaria SPE LTDA" at bounding box center [253, 15] width 203 height 21
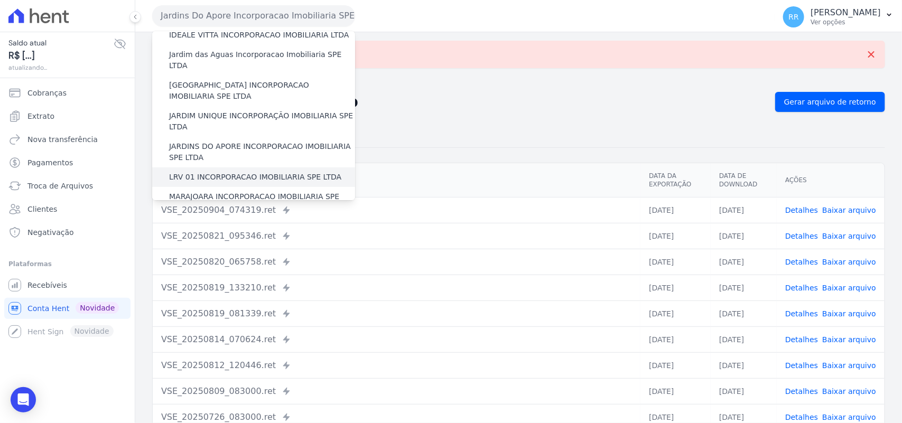
click at [228, 172] on label "LRV 01 INCORPORACAO IMOBILIARIA SPE LTDA" at bounding box center [255, 177] width 172 height 11
click at [0, 0] on input "LRV 01 INCORPORACAO IMOBILIARIA SPE LTDA" at bounding box center [0, 0] width 0 height 0
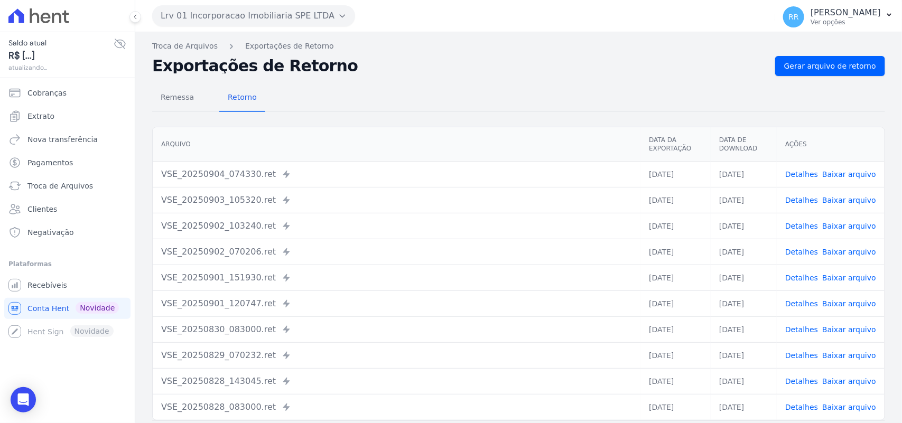
click at [812, 77] on div "Remessa Retorno [GEOGRAPHIC_DATA] Data da Exportação Data de Download Ações VSE…" at bounding box center [518, 267] width 733 height 382
click at [819, 65] on span "Gerar arquivo de retorno" at bounding box center [830, 66] width 92 height 11
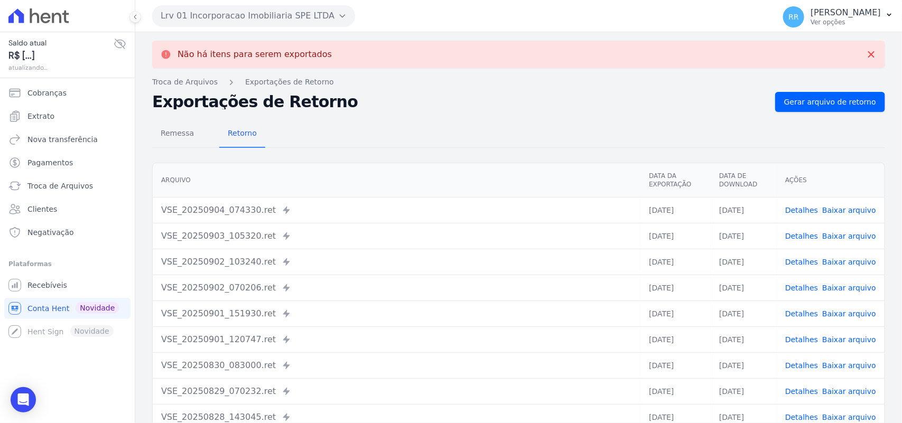
click at [305, 25] on button "Lrv 01 Incorporacao Imobiliaria SPE LTDA" at bounding box center [253, 15] width 203 height 21
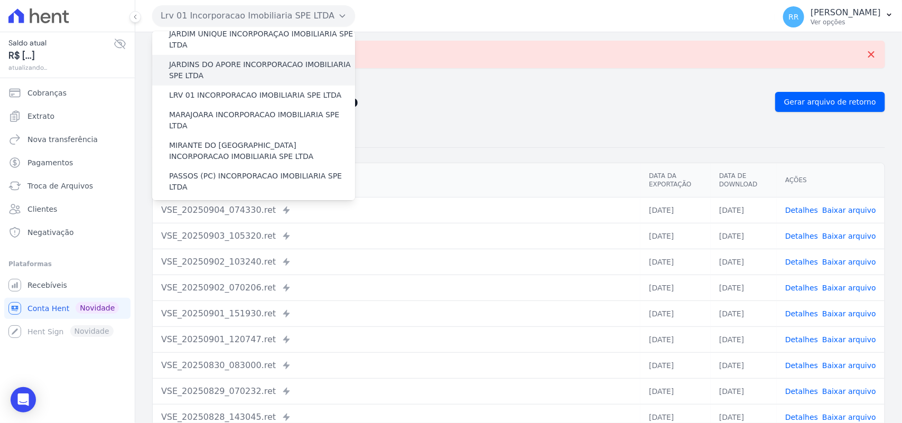
scroll to position [286, 0]
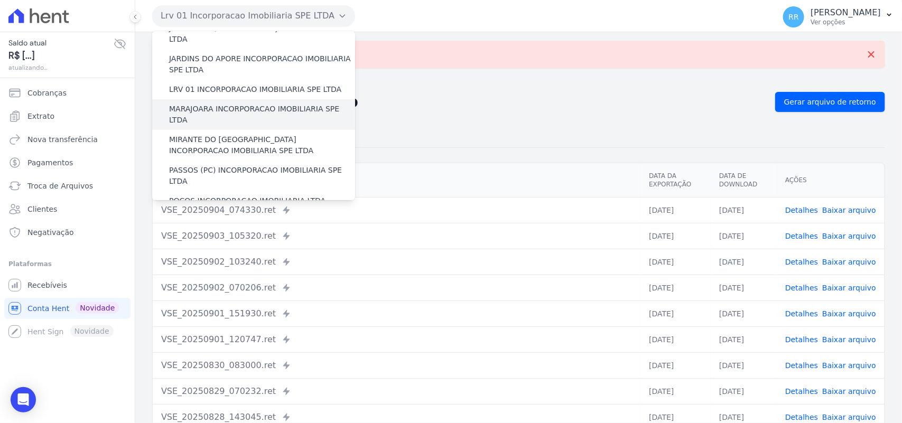
click at [232, 104] on label "MARAJOARA INCORPORACAO IMOBILIARIA SPE LTDA" at bounding box center [262, 115] width 186 height 22
click at [0, 0] on input "MARAJOARA INCORPORACAO IMOBILIARIA SPE LTDA" at bounding box center [0, 0] width 0 height 0
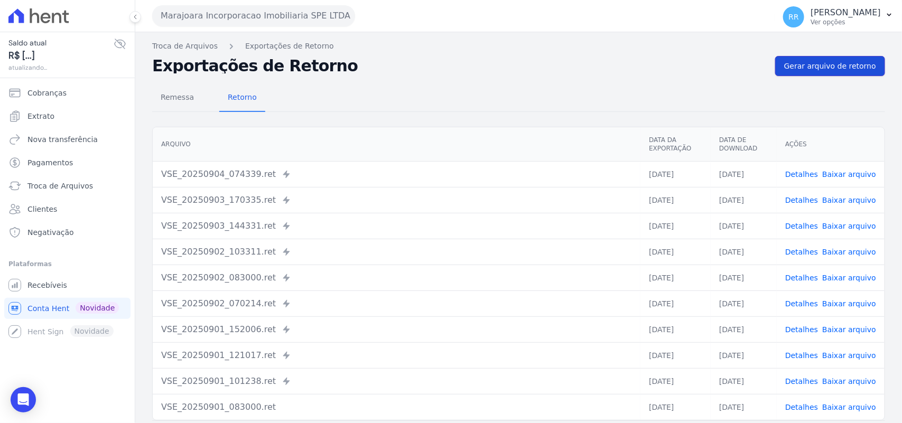
click at [848, 61] on span "Gerar arquivo de retorno" at bounding box center [830, 66] width 92 height 11
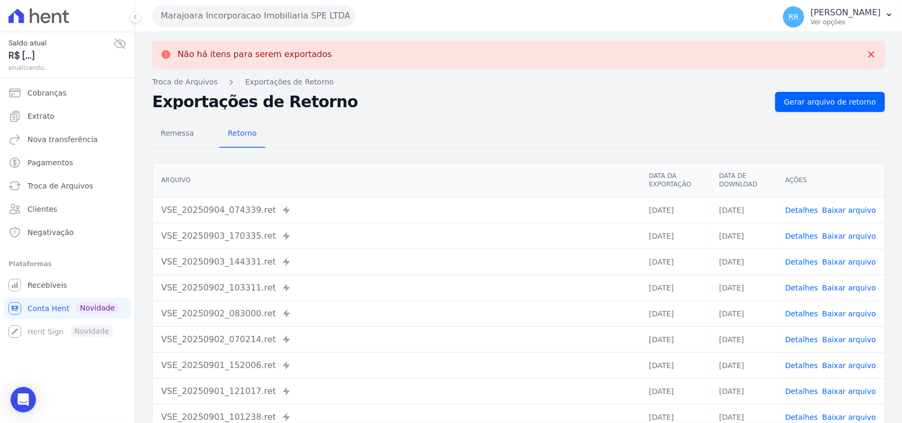
click at [205, 20] on button "Marajoara Incorporacao Imobiliaria SPE LTDA" at bounding box center [253, 15] width 203 height 21
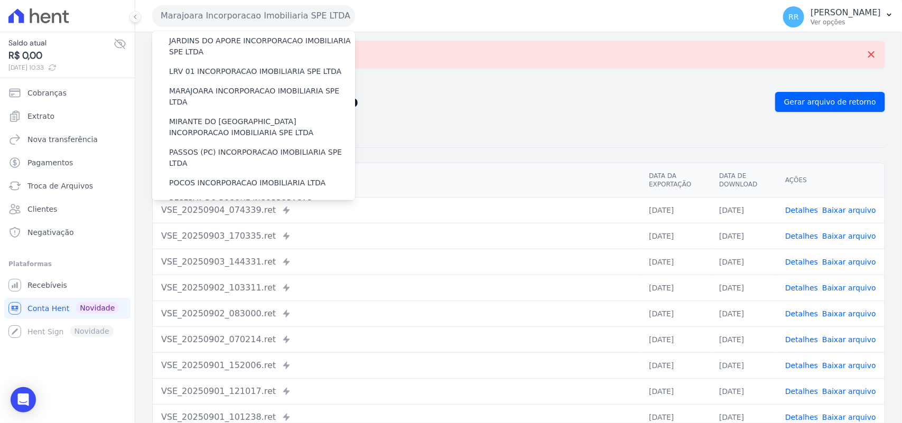
scroll to position [308, 0]
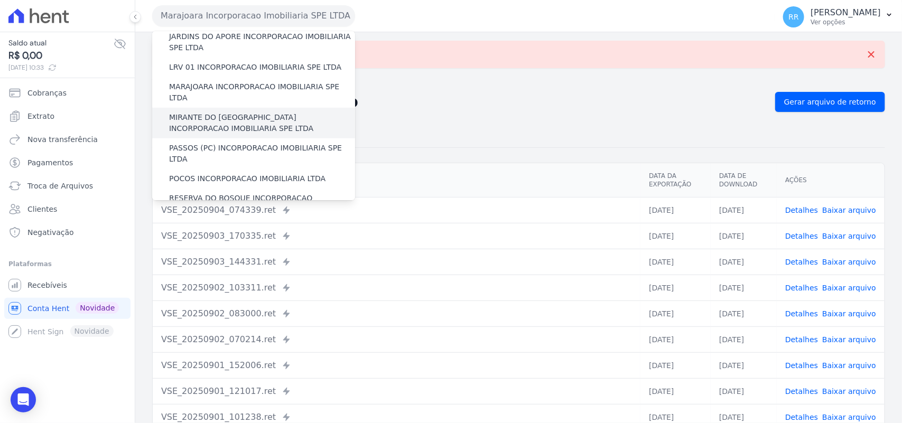
click at [211, 112] on label "MIRANTE DO [GEOGRAPHIC_DATA] INCORPORACAO IMOBILIARIA SPE LTDA" at bounding box center [262, 123] width 186 height 22
click at [0, 0] on input "MIRANTE DO [GEOGRAPHIC_DATA] INCORPORACAO IMOBILIARIA SPE LTDA" at bounding box center [0, 0] width 0 height 0
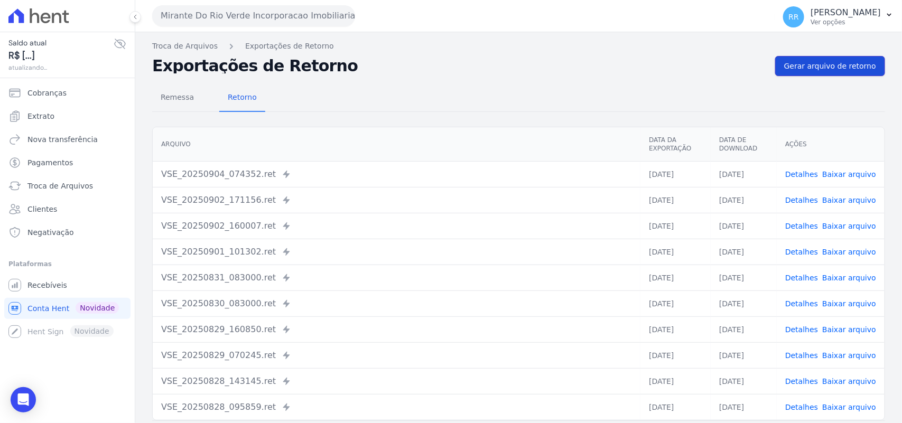
click at [820, 65] on span "Gerar arquivo de retorno" at bounding box center [830, 66] width 92 height 11
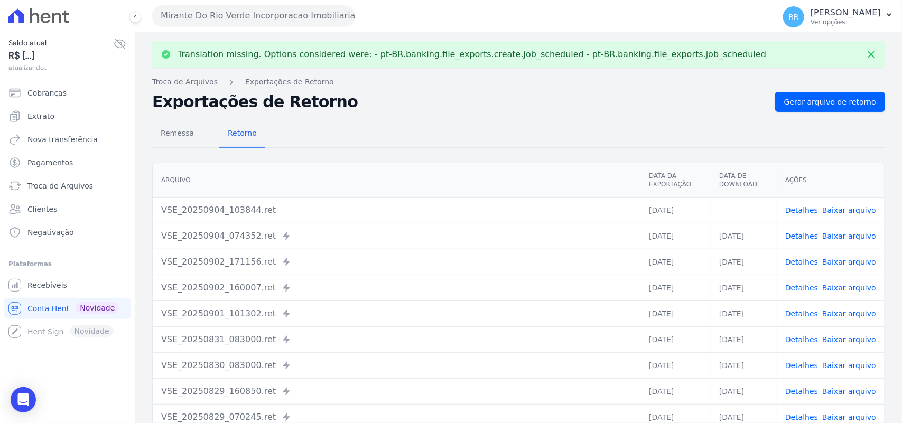
click at [841, 202] on td "Detalhes Baixar arquivo" at bounding box center [830, 210] width 108 height 26
click at [841, 207] on link "Baixar arquivo" at bounding box center [849, 210] width 54 height 8
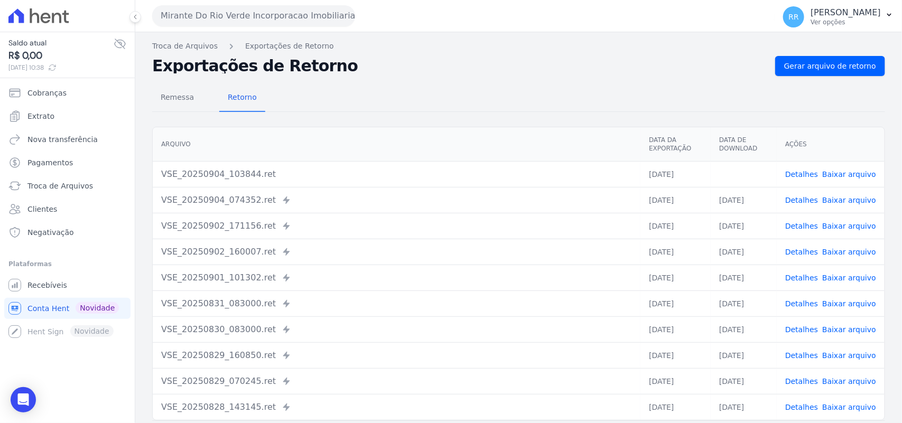
click at [603, 89] on div "Remessa Retorno" at bounding box center [518, 98] width 733 height 27
click at [260, 16] on button "Mirante Do Rio Verde Incorporacao Imobiliaria SPE LTDA" at bounding box center [253, 15] width 203 height 21
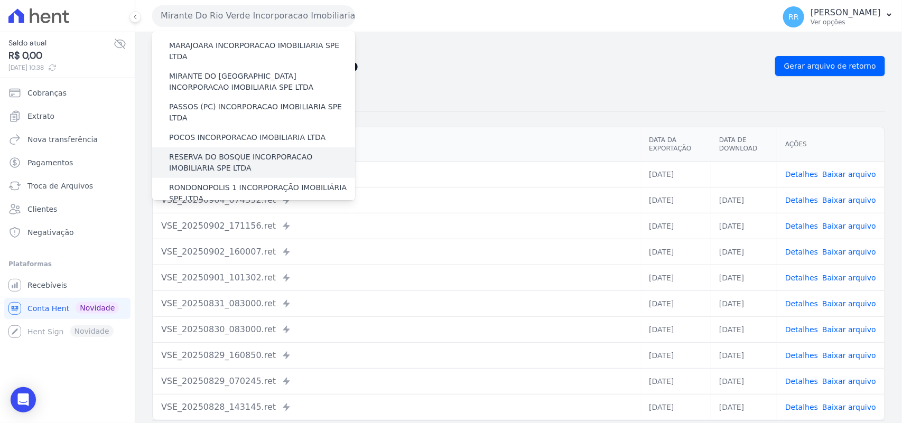
scroll to position [352, 0]
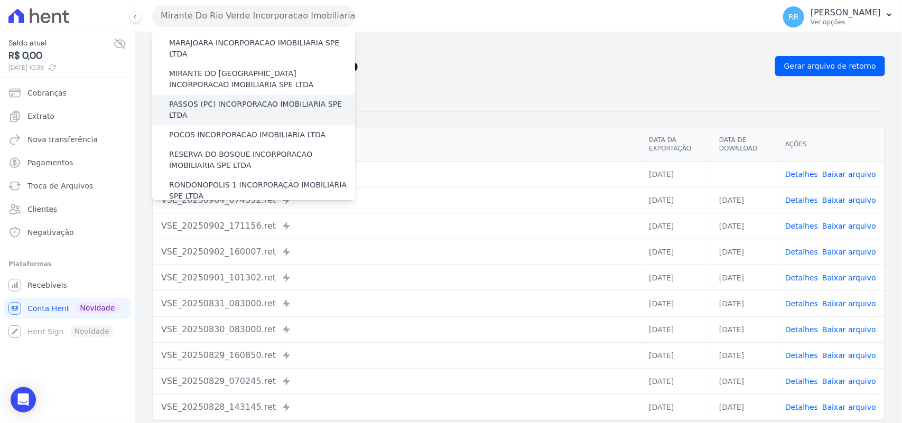
click at [234, 99] on label "PASSOS (PC) INCORPORACAO IMOBILIARIA SPE LTDA" at bounding box center [262, 110] width 186 height 22
click at [0, 0] on input "PASSOS (PC) INCORPORACAO IMOBILIARIA SPE LTDA" at bounding box center [0, 0] width 0 height 0
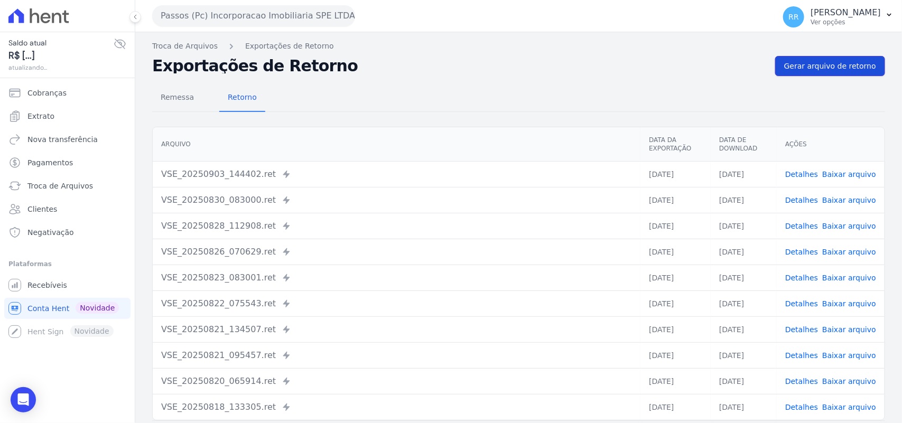
click at [804, 62] on span "Gerar arquivo de retorno" at bounding box center [830, 66] width 92 height 11
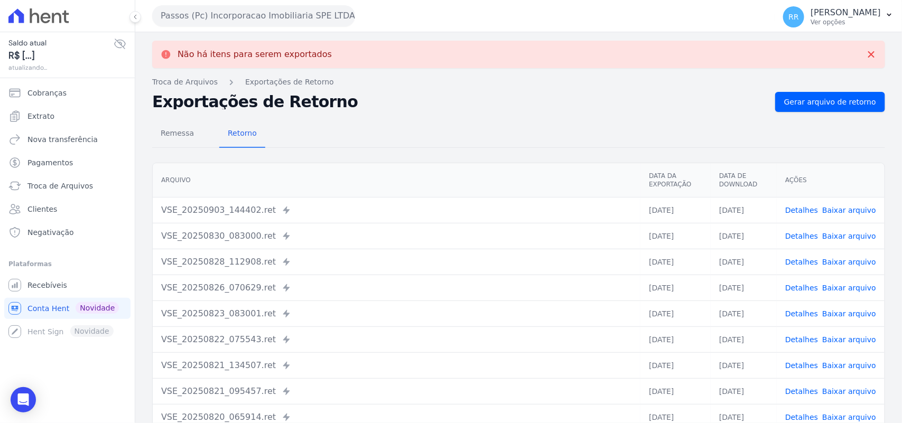
click at [259, 14] on button "Passos (Pc) Incorporacao Imobiliaria SPE LTDA" at bounding box center [253, 15] width 203 height 21
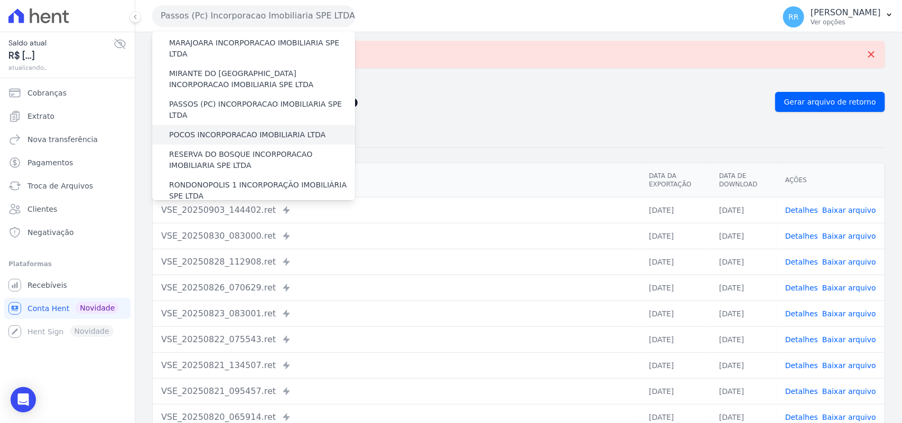
click at [209, 129] on label "POCOS INCORPORACAO IMOBILIARIA LTDA" at bounding box center [247, 134] width 156 height 11
click at [0, 0] on input "POCOS INCORPORACAO IMOBILIARIA LTDA" at bounding box center [0, 0] width 0 height 0
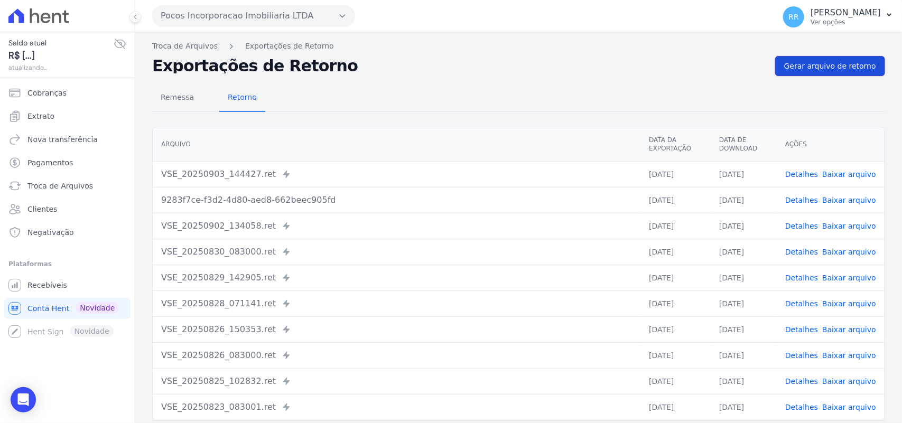
click at [814, 63] on span "Gerar arquivo de retorno" at bounding box center [830, 66] width 92 height 11
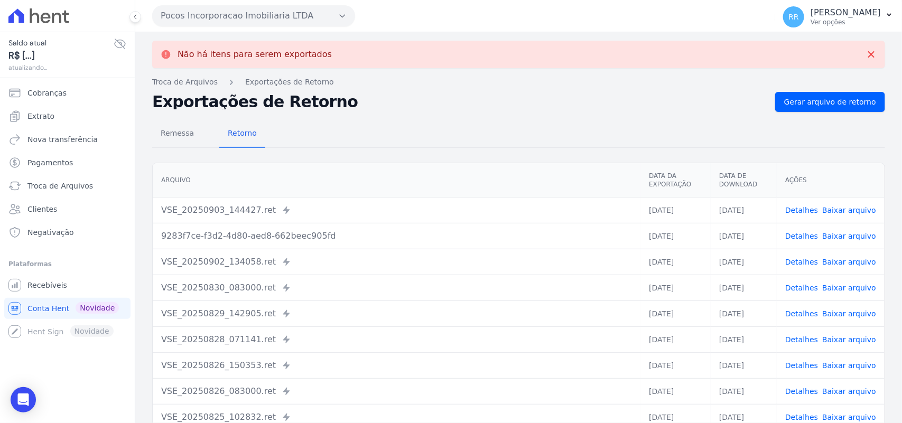
click at [264, 20] on button "Pocos Incorporacao Imobiliaria LTDA" at bounding box center [253, 15] width 203 height 21
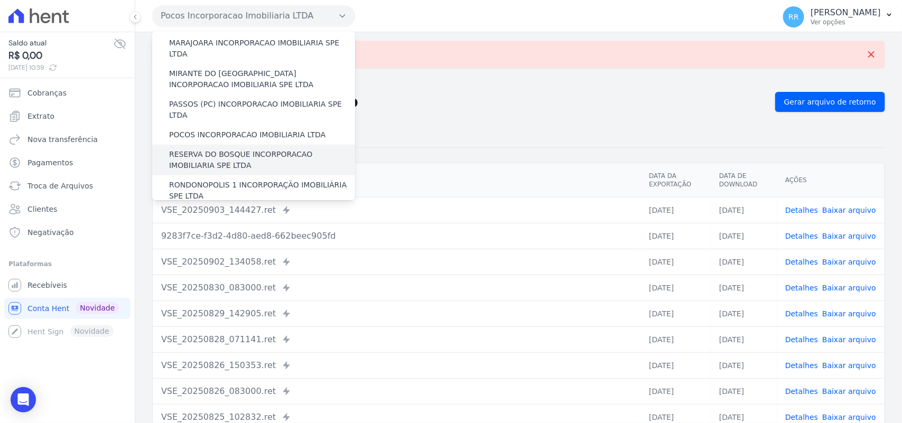
click at [222, 149] on label "RESERVA DO BOSQUE INCORPORACAO IMOBILIARIA SPE LTDA" at bounding box center [262, 160] width 186 height 22
click at [0, 0] on input "RESERVA DO BOSQUE INCORPORACAO IMOBILIARIA SPE LTDA" at bounding box center [0, 0] width 0 height 0
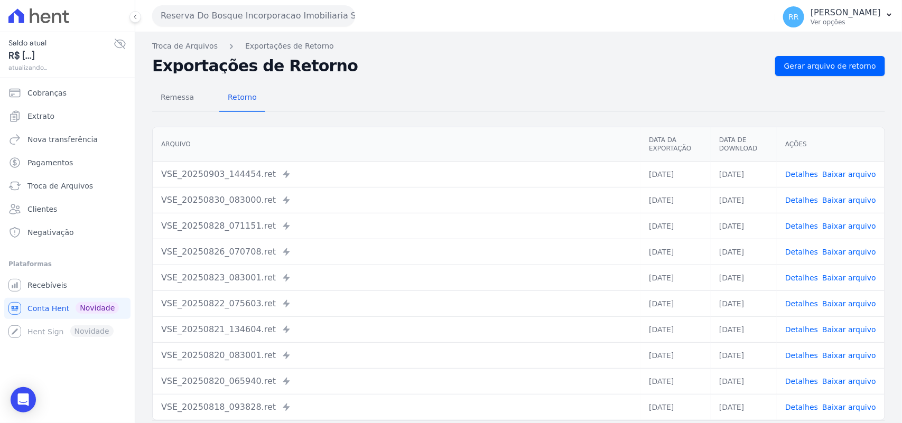
click at [820, 53] on div "Troca de Arquivos Exportações de Retorno Exportações de Retorno Gerar arquivo d…" at bounding box center [518, 249] width 766 height 434
click at [818, 57] on link "Gerar arquivo de retorno" at bounding box center [830, 66] width 110 height 20
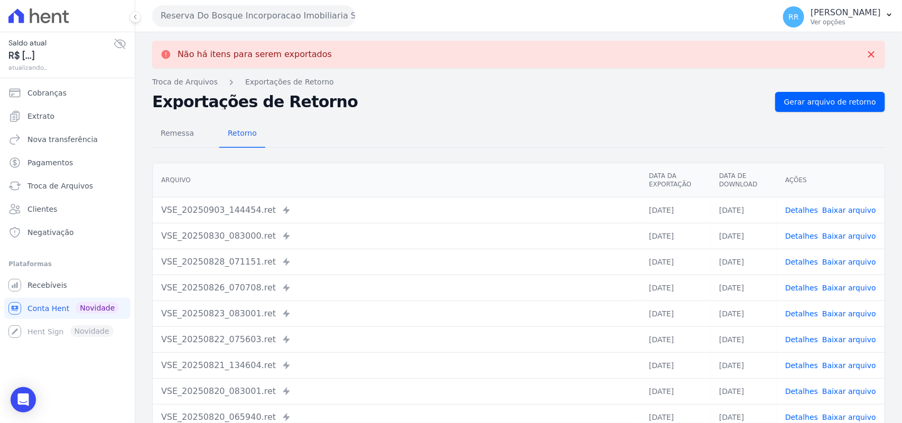
click at [249, 14] on button "Reserva Do Bosque Incorporacao Imobiliaria SPE LTDA" at bounding box center [253, 15] width 203 height 21
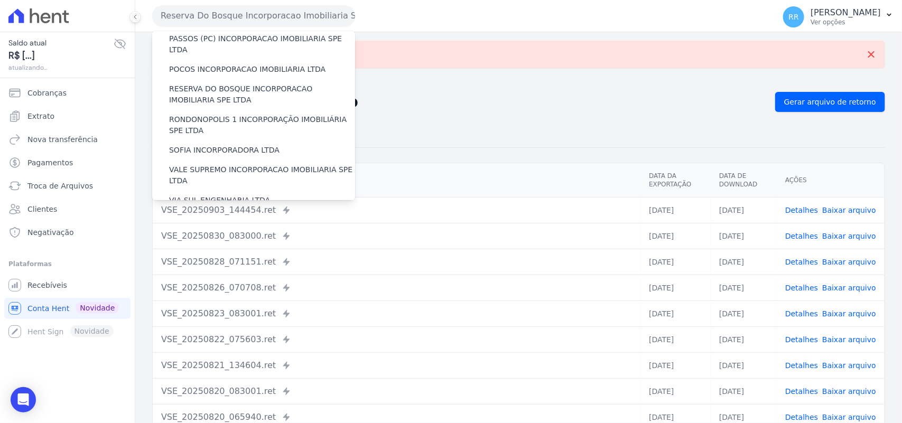
scroll to position [418, 0]
click at [214, 114] on label "RONDONOPOLIS 1 INCORPORAÇÃO IMOBILIÁRIA SPE LTDA" at bounding box center [262, 125] width 186 height 22
click at [0, 0] on input "RONDONOPOLIS 1 INCORPORAÇÃO IMOBILIÁRIA SPE LTDA" at bounding box center [0, 0] width 0 height 0
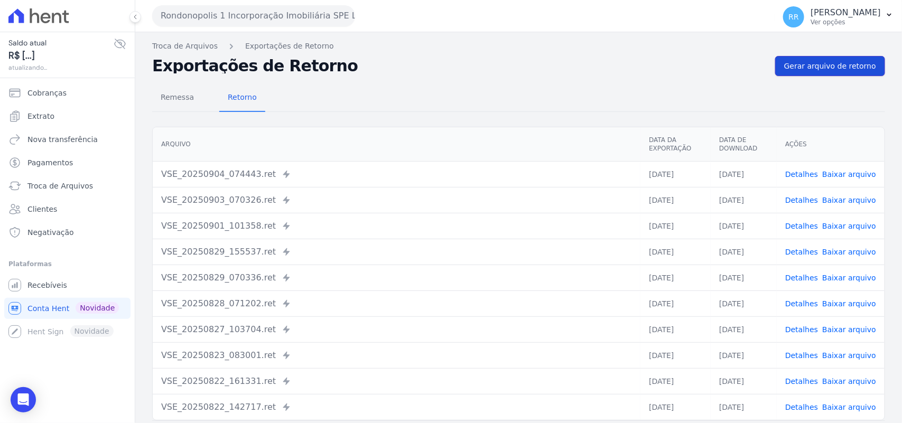
click at [848, 65] on span "Gerar arquivo de retorno" at bounding box center [830, 66] width 92 height 11
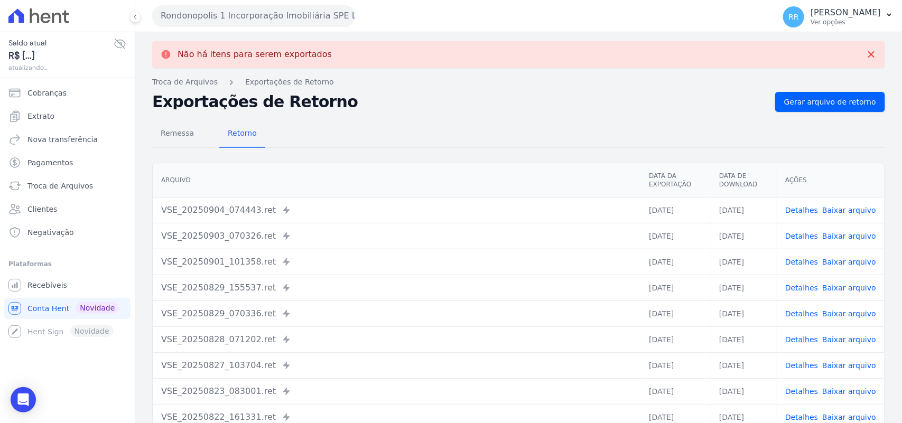
click at [254, 12] on button "Rondonopolis 1 Incorporação Imobiliária SPE LTDA" at bounding box center [253, 15] width 203 height 21
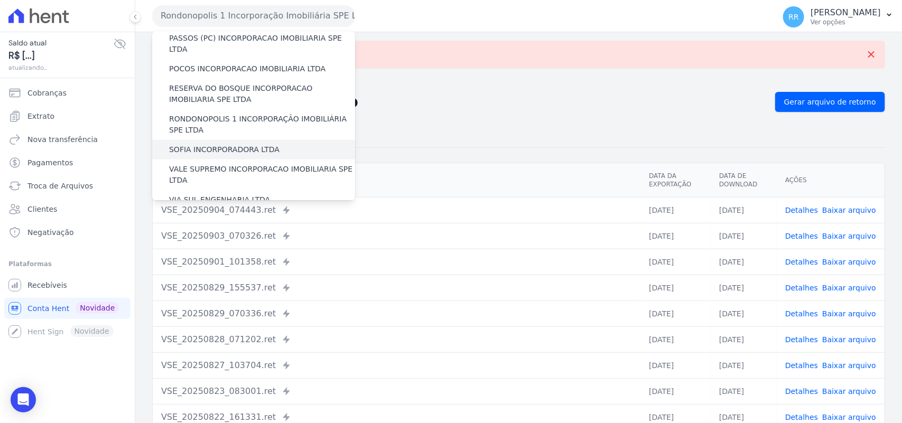
click at [235, 140] on div "SOFIA INCORPORADORA LTDA" at bounding box center [253, 150] width 203 height 20
click at [238, 144] on label "SOFIA INCORPORADORA LTDA" at bounding box center [224, 149] width 110 height 11
click at [0, 0] on input "SOFIA INCORPORADORA LTDA" at bounding box center [0, 0] width 0 height 0
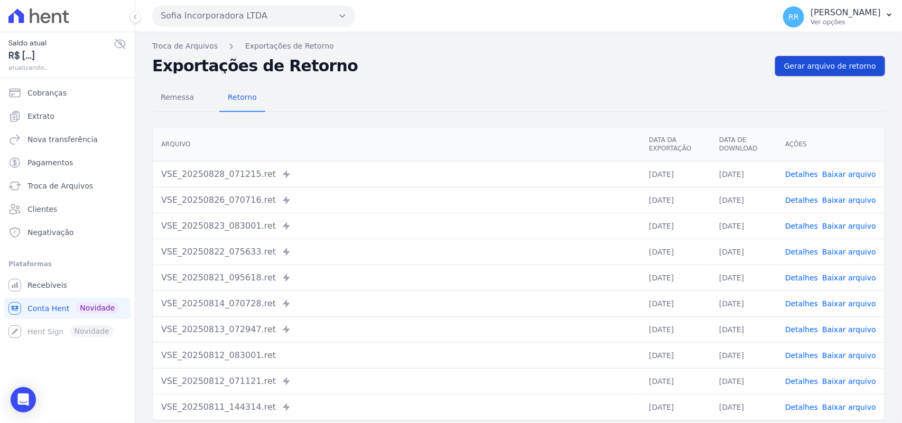
click at [826, 68] on span "Gerar arquivo de retorno" at bounding box center [830, 66] width 92 height 11
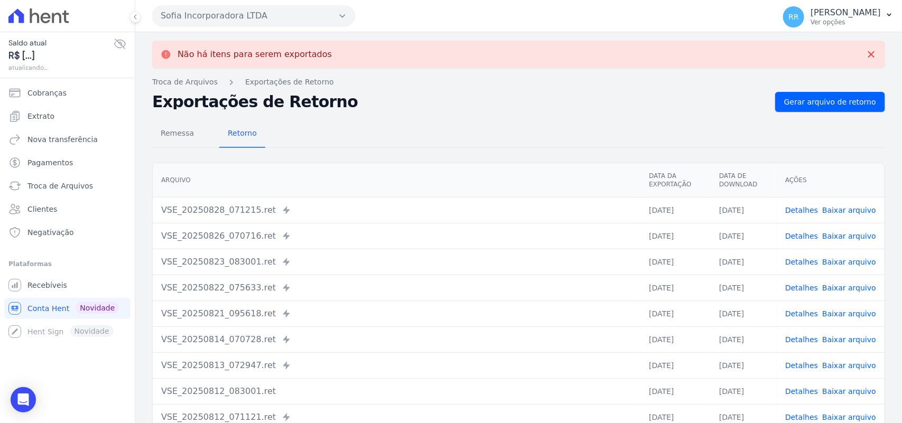
click at [252, 6] on button "Sofia Incorporadora LTDA" at bounding box center [253, 15] width 203 height 21
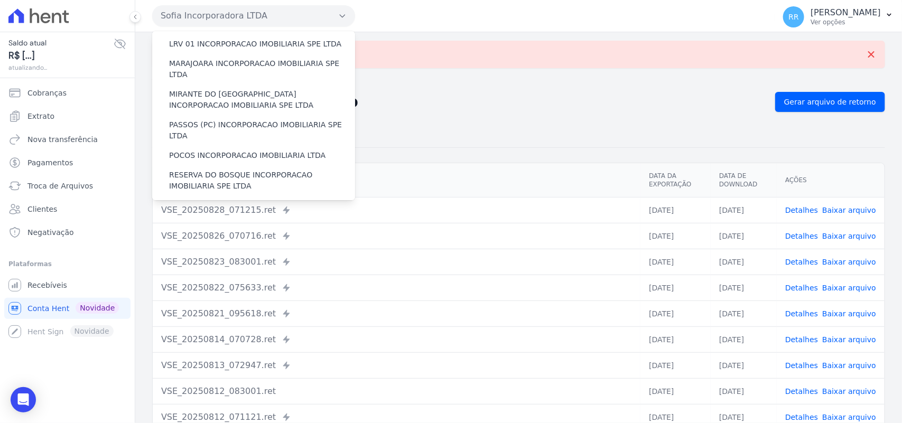
scroll to position [374, 0]
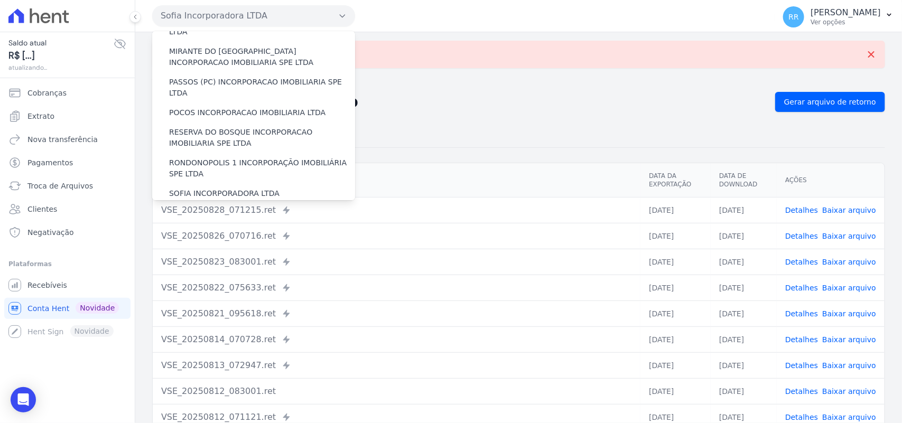
click at [208, 208] on label "VALE SUPREMO INCORPORACAO IMOBILIARIA SPE LTDA" at bounding box center [262, 219] width 186 height 22
click at [0, 0] on input "VALE SUPREMO INCORPORACAO IMOBILIARIA SPE LTDA" at bounding box center [0, 0] width 0 height 0
click at [218, 208] on label "VALE SUPREMO INCORPORACAO IMOBILIARIA SPE LTDA" at bounding box center [262, 219] width 186 height 22
click at [0, 0] on input "VALE SUPREMO INCORPORACAO IMOBILIARIA SPE LTDA" at bounding box center [0, 0] width 0 height 0
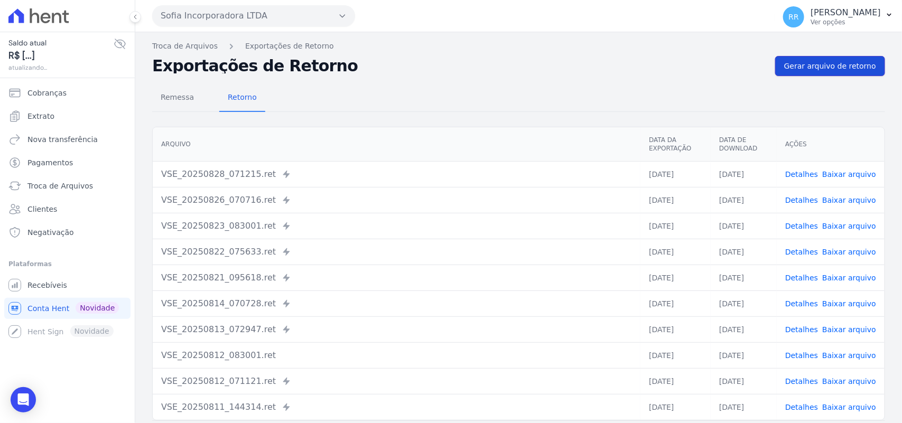
click at [808, 56] on link "Gerar arquivo de retorno" at bounding box center [830, 66] width 110 height 20
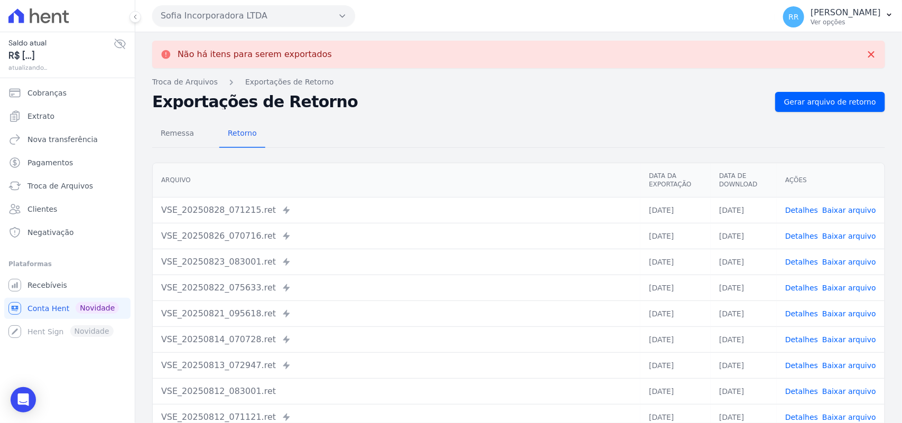
click at [301, 26] on div "Sofia Incorporadora LTDA Via Sul Engenharia AGUAS DE [GEOGRAPHIC_DATA] INCORPOR…" at bounding box center [461, 15] width 618 height 33
click at [314, 14] on button "Sofia Incorporadora LTDA" at bounding box center [253, 15] width 203 height 21
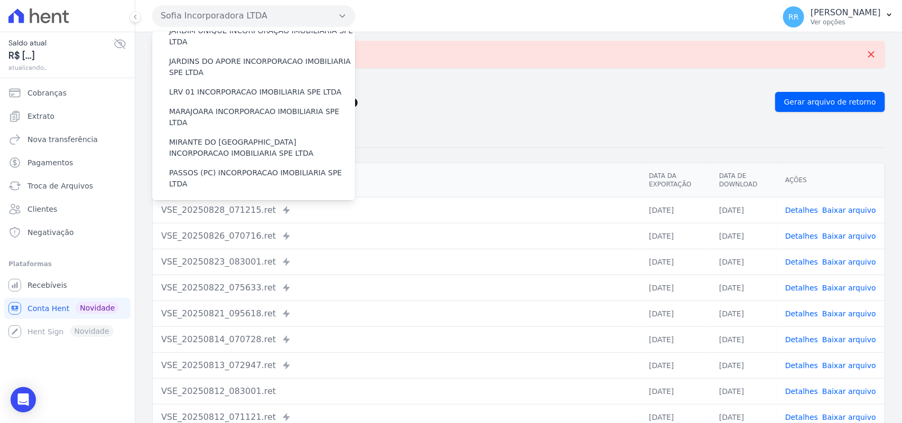
scroll to position [440, 0]
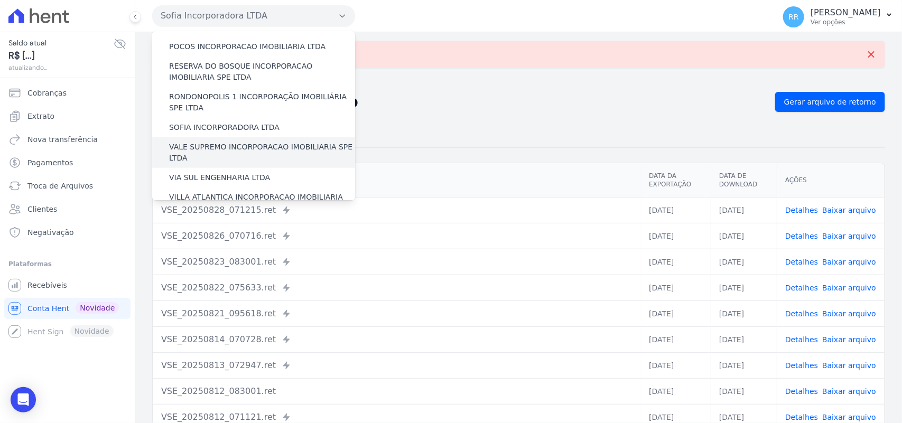
click at [228, 142] on label "VALE SUPREMO INCORPORACAO IMOBILIARIA SPE LTDA" at bounding box center [262, 153] width 186 height 22
click at [0, 0] on input "VALE SUPREMO INCORPORACAO IMOBILIARIA SPE LTDA" at bounding box center [0, 0] width 0 height 0
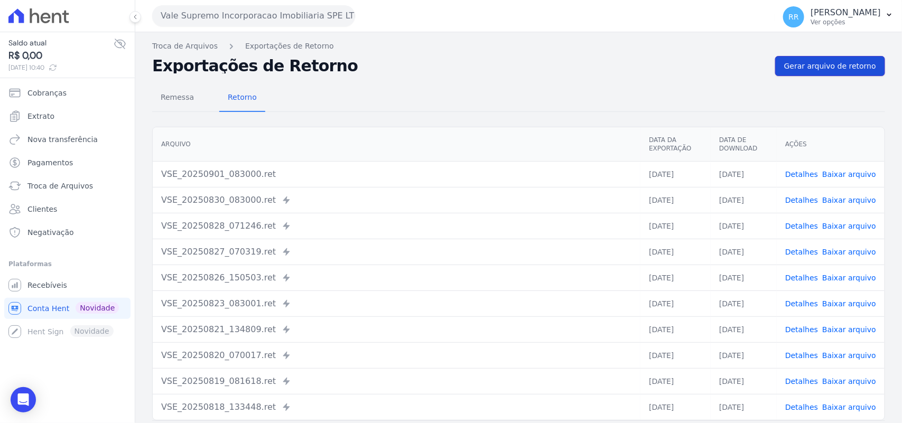
click at [836, 62] on span "Gerar arquivo de retorno" at bounding box center [830, 66] width 92 height 11
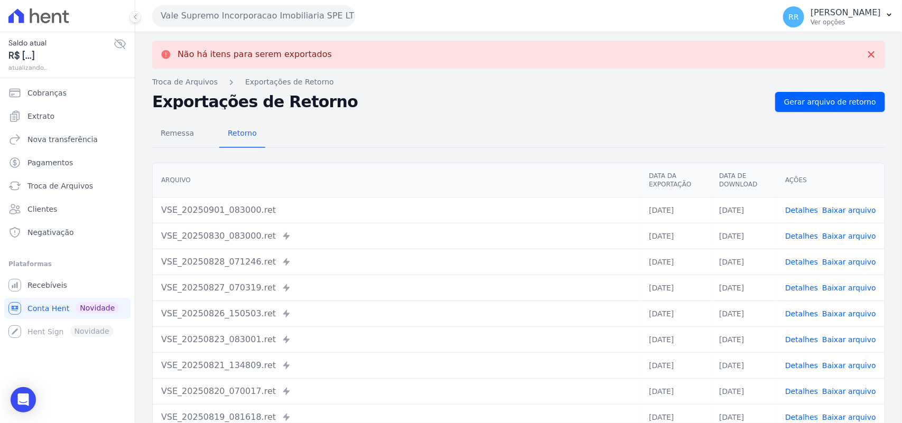
click at [260, 15] on button "Vale Supremo Incorporacao Imobiliaria SPE LTDA" at bounding box center [253, 15] width 203 height 21
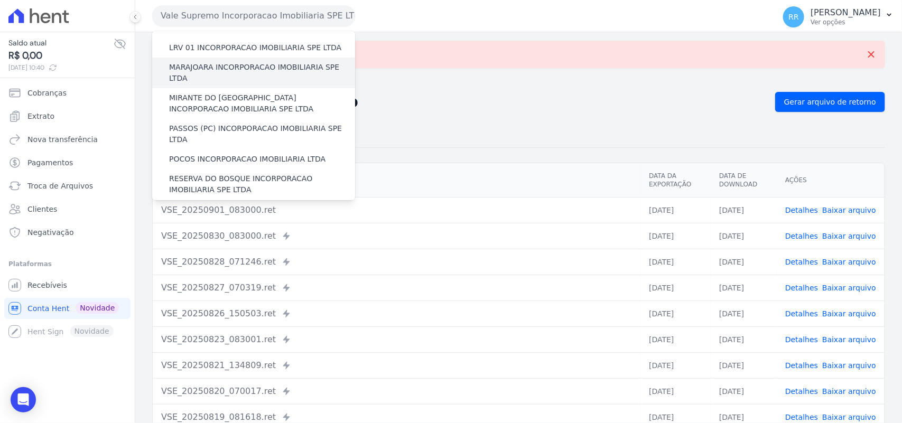
scroll to position [482, 0]
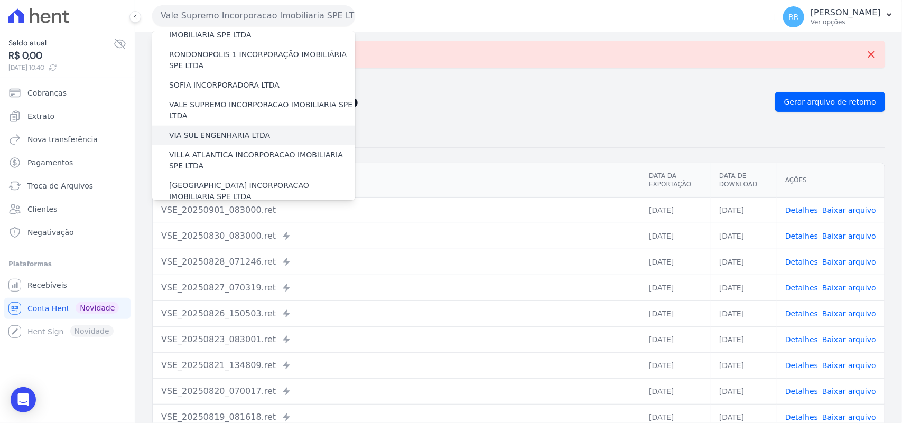
click at [212, 130] on label "VIA SUL ENGENHARIA LTDA" at bounding box center [219, 135] width 101 height 11
click at [0, 0] on input "VIA SUL ENGENHARIA LTDA" at bounding box center [0, 0] width 0 height 0
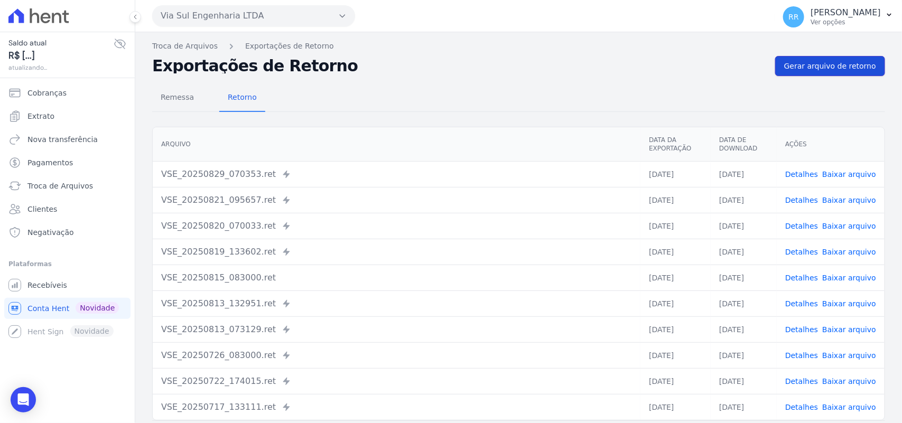
click at [807, 62] on span "Gerar arquivo de retorno" at bounding box center [830, 66] width 92 height 11
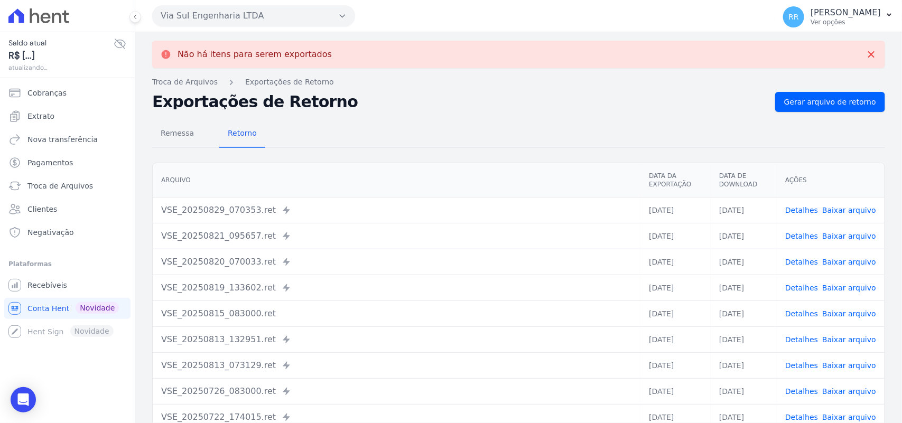
click at [236, 13] on button "Via Sul Engenharia LTDA" at bounding box center [253, 15] width 203 height 21
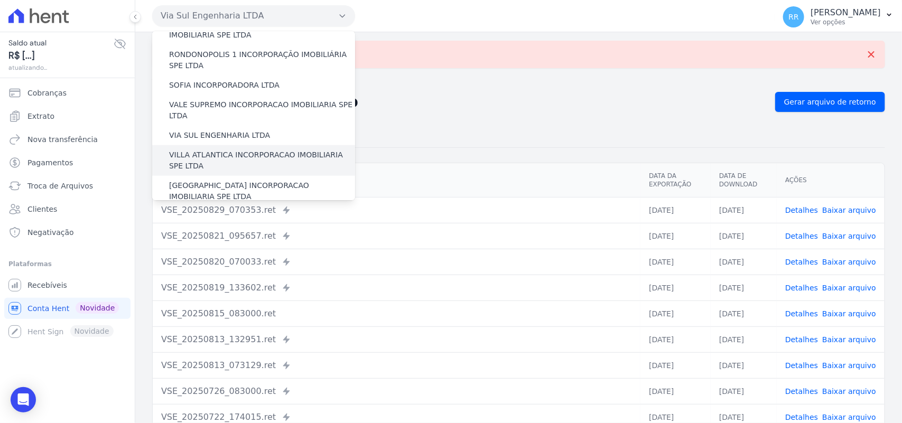
click at [217, 149] on label "VILLA ATLANTICA INCORPORACAO IMOBILIARIA SPE LTDA" at bounding box center [262, 160] width 186 height 22
click at [0, 0] on input "VILLA ATLANTICA INCORPORACAO IMOBILIARIA SPE LTDA" at bounding box center [0, 0] width 0 height 0
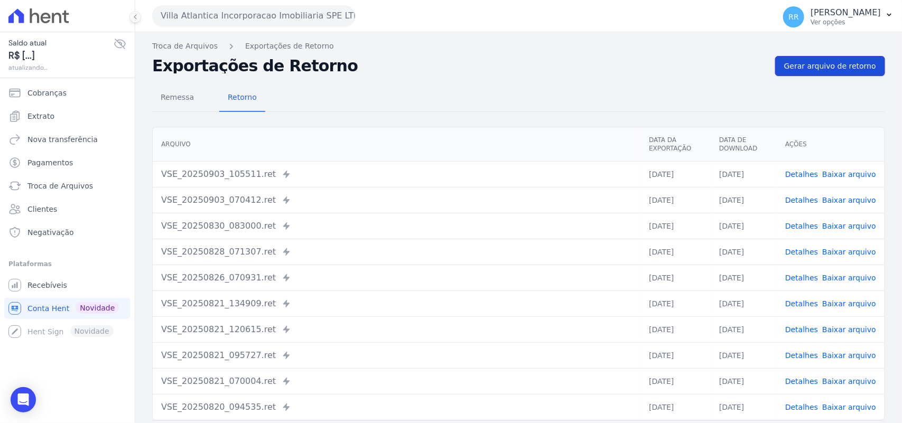
click at [838, 74] on link "Gerar arquivo de retorno" at bounding box center [830, 66] width 110 height 20
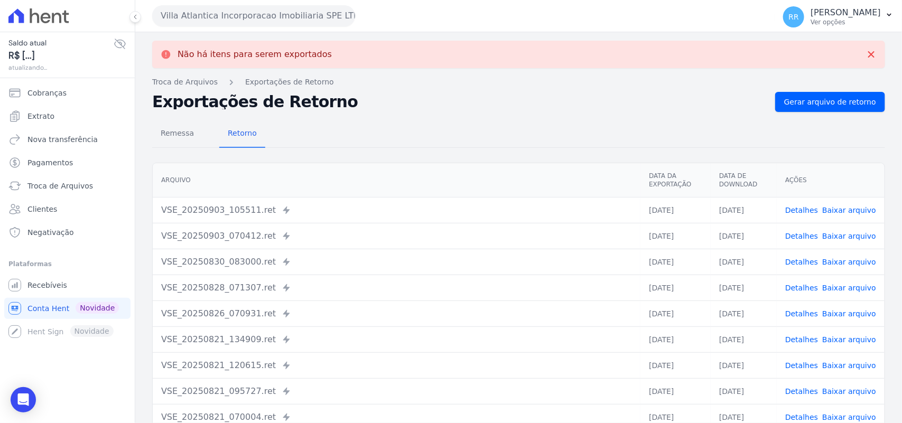
click at [207, 21] on button "Villa Atlantica Incorporacao Imobiliaria SPE LTDA" at bounding box center [253, 15] width 203 height 21
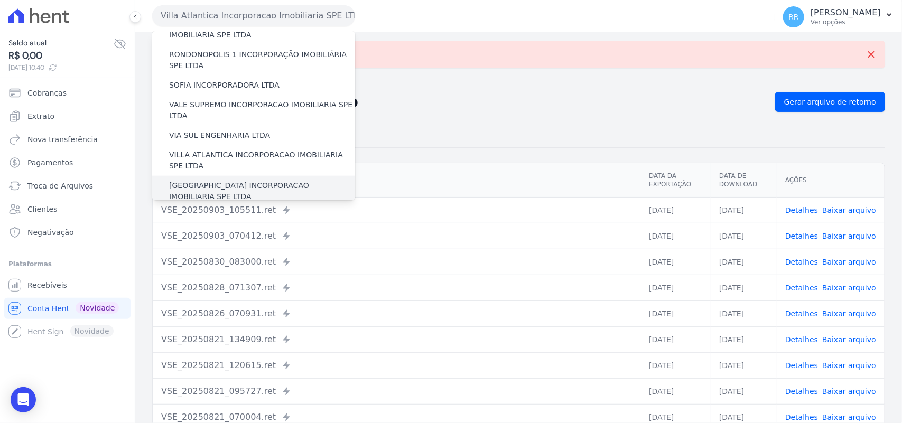
click at [211, 180] on label "[GEOGRAPHIC_DATA] INCORPORACAO IMOBILIARIA SPE LTDA" at bounding box center [262, 191] width 186 height 22
click at [0, 0] on input "[GEOGRAPHIC_DATA] INCORPORACAO IMOBILIARIA SPE LTDA" at bounding box center [0, 0] width 0 height 0
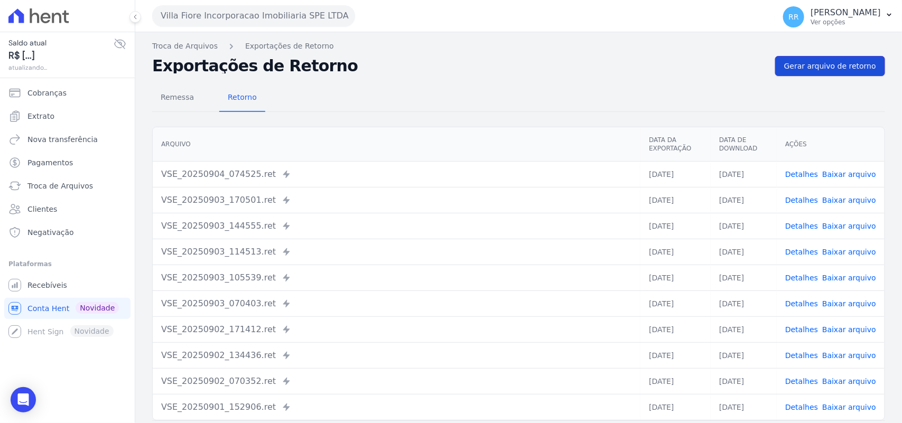
click at [804, 63] on span "Gerar arquivo de retorno" at bounding box center [830, 66] width 92 height 11
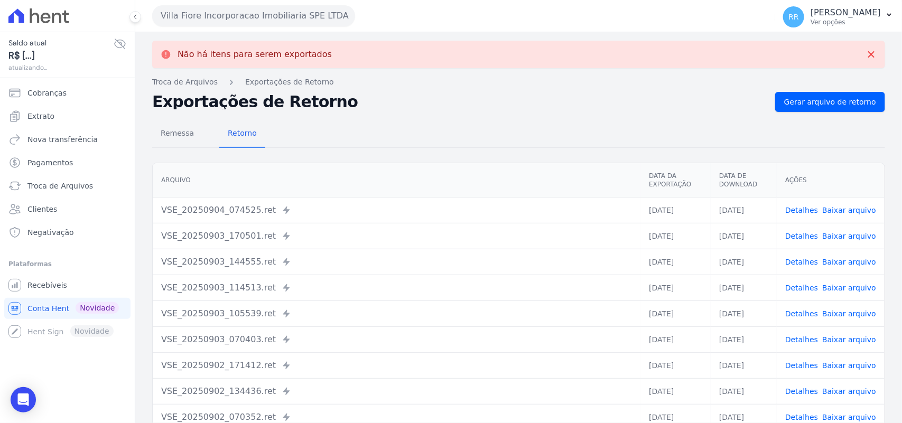
click at [266, 11] on button "Villa Fiore Incorporacao Imobiliaria SPE LTDA" at bounding box center [253, 15] width 203 height 21
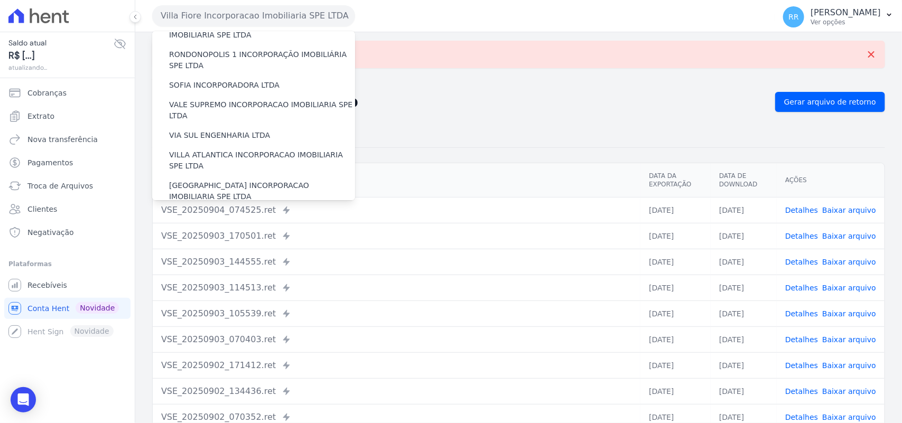
click at [246, 211] on label "VILLA TROPICAL INCORPORAÇÃO IMOBILIÁRIA SPE LTDA" at bounding box center [262, 222] width 186 height 22
click at [0, 0] on input "VILLA TROPICAL INCORPORAÇÃO IMOBILIÁRIA SPE LTDA" at bounding box center [0, 0] width 0 height 0
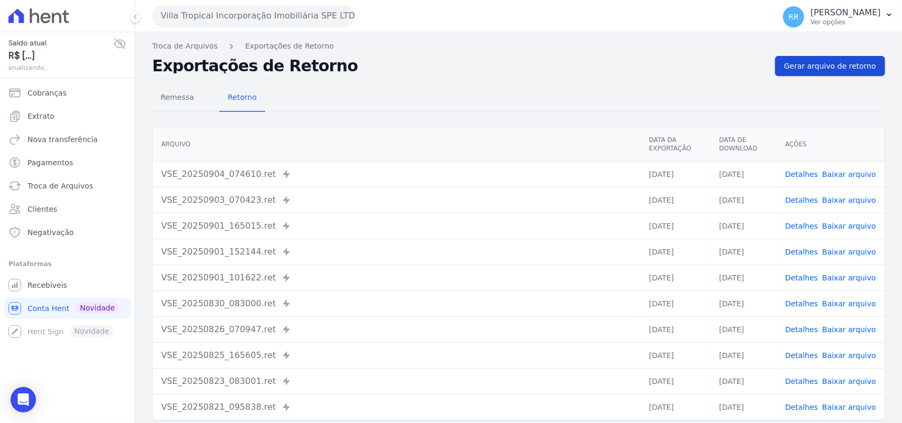
click at [841, 63] on span "Gerar arquivo de retorno" at bounding box center [830, 66] width 92 height 11
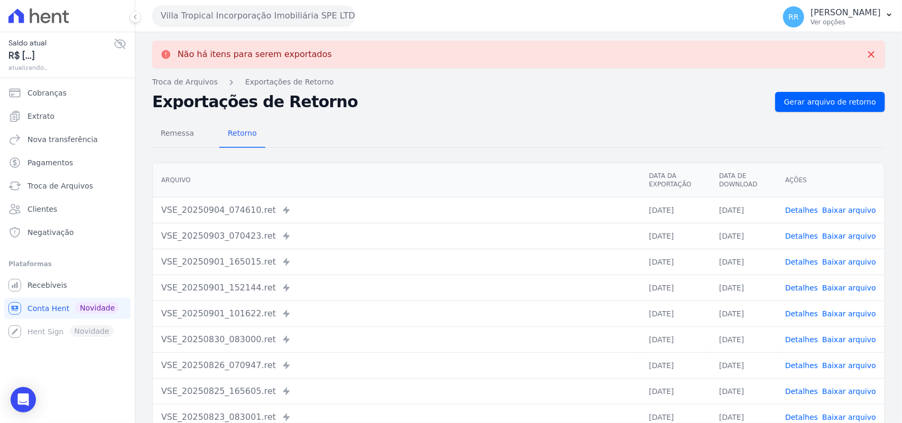
click at [238, 22] on button "Villa Tropical Incorporação Imobiliária SPE LTDA" at bounding box center [253, 15] width 203 height 21
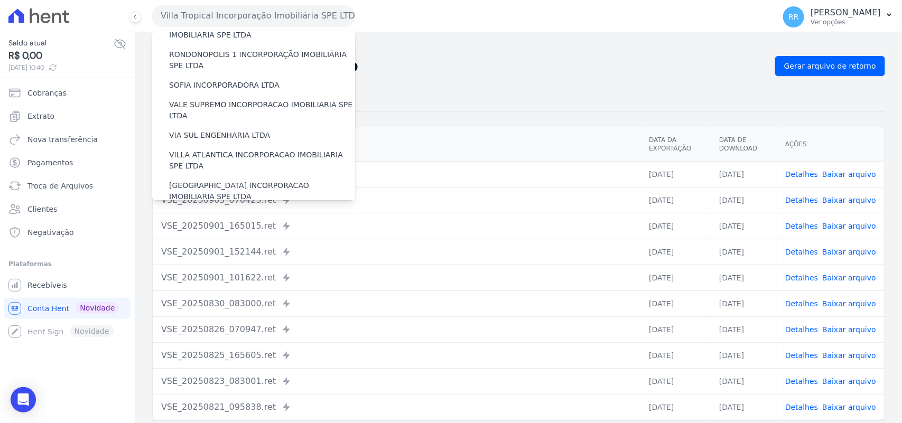
click at [436, 37] on div "Não há itens para serem exportados Troca de [GEOGRAPHIC_DATA] Exportações de Re…" at bounding box center [518, 249] width 766 height 434
